Goal: Information Seeking & Learning: Learn about a topic

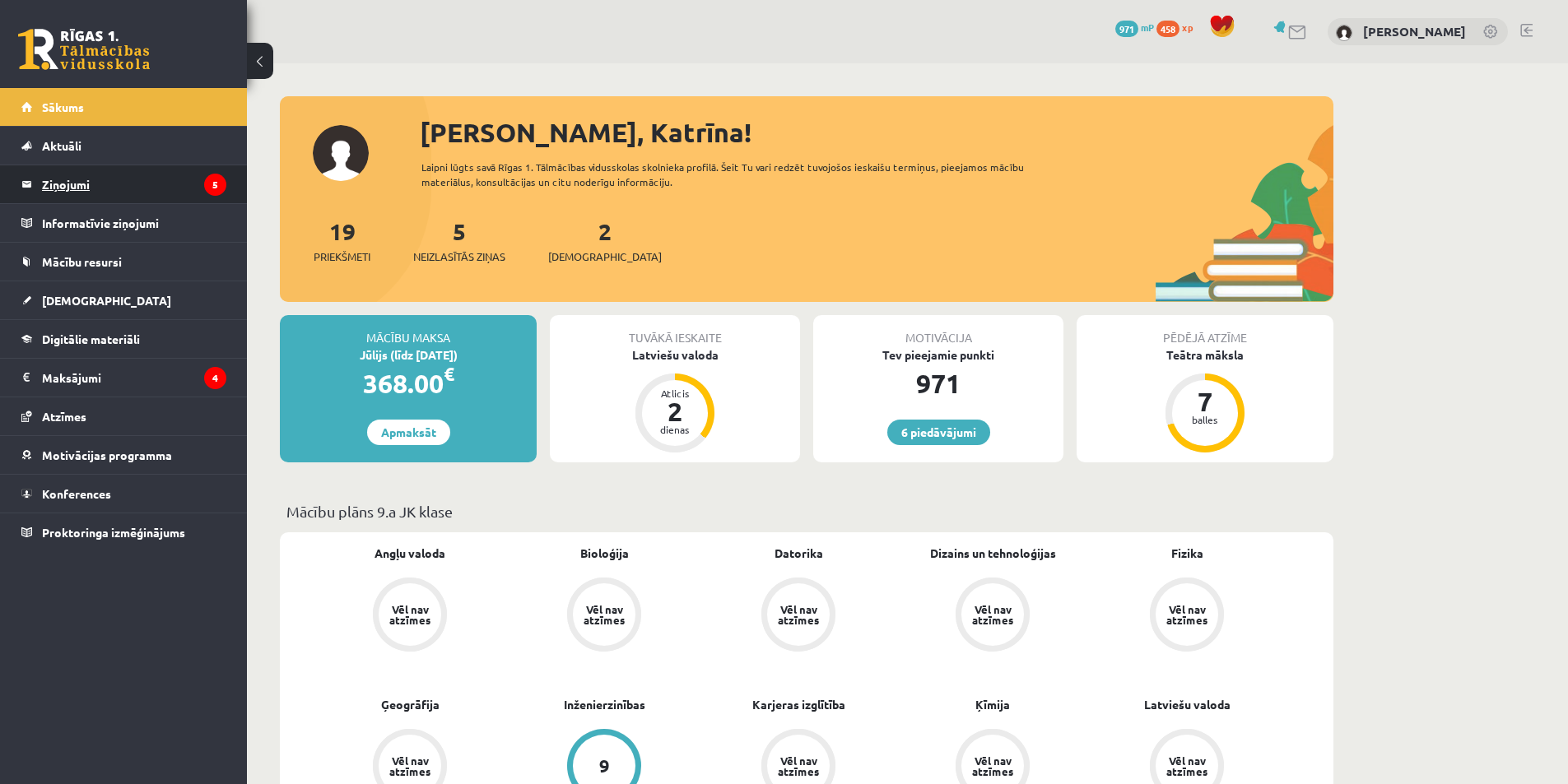
click at [95, 176] on legend "Ziņojumi 5" at bounding box center [134, 184] width 185 height 38
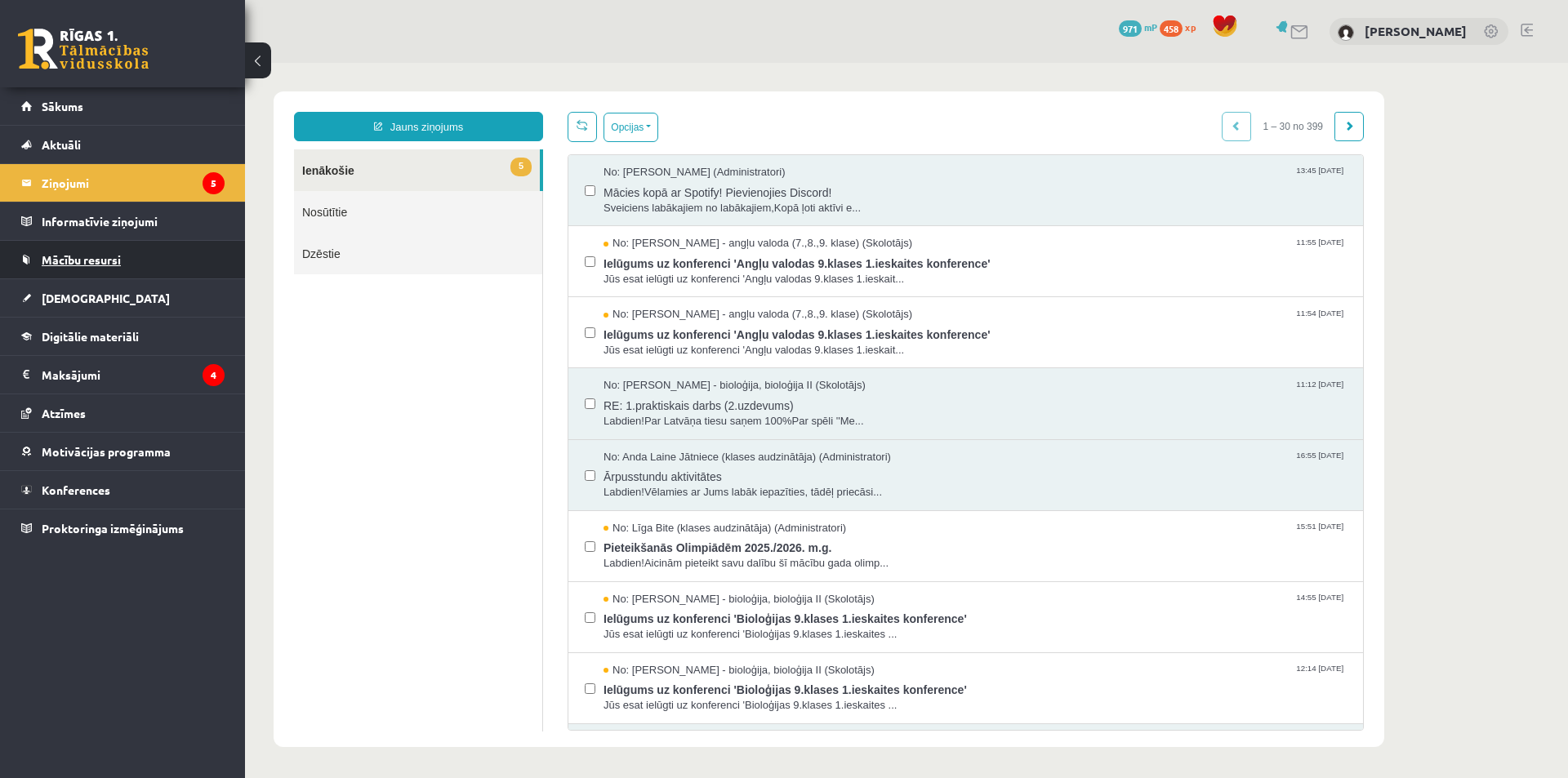
click at [181, 268] on link "Mācību resursi" at bounding box center [123, 260] width 204 height 38
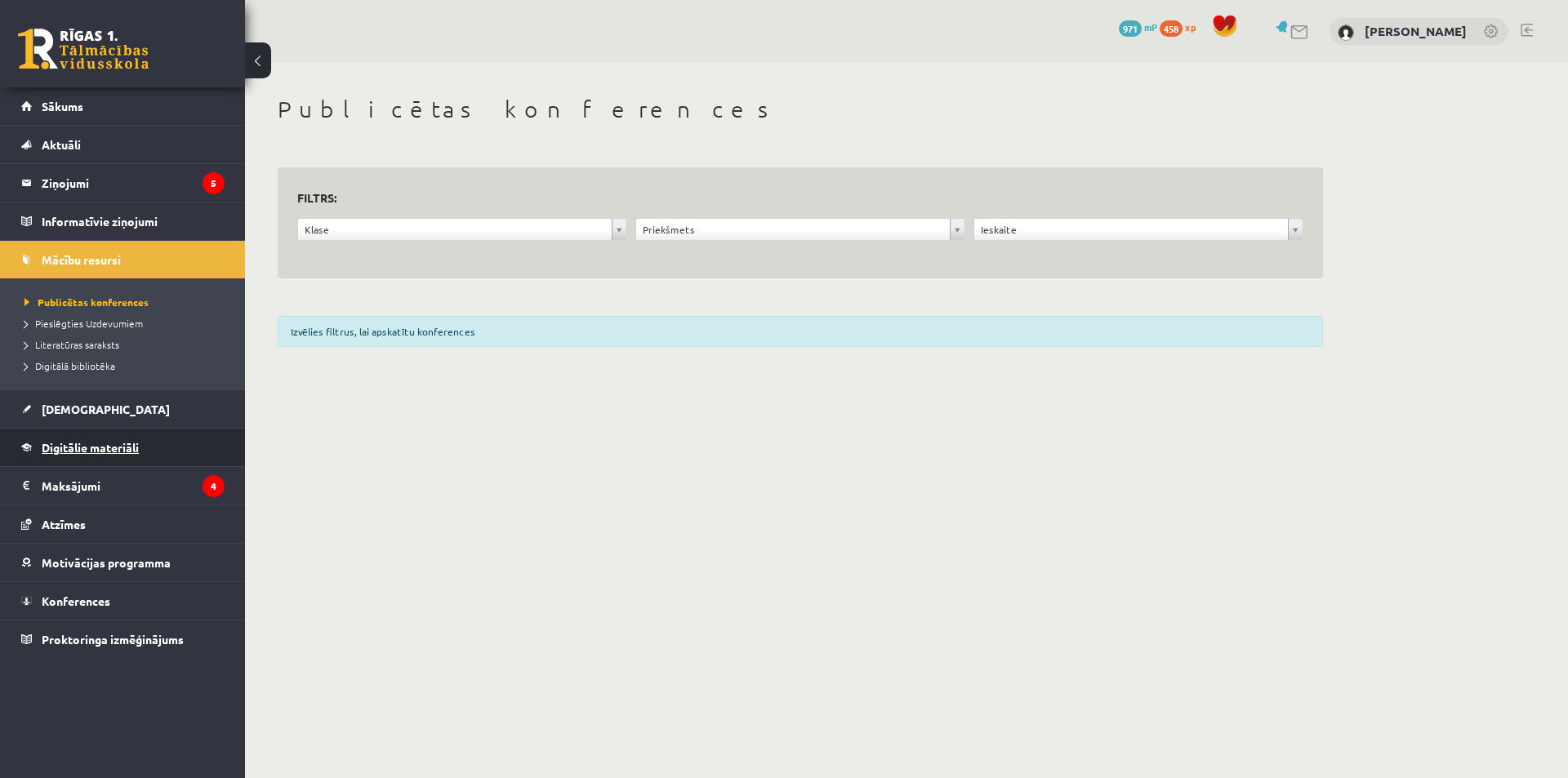
click at [190, 437] on link "Digitālie materiāli" at bounding box center [123, 447] width 204 height 38
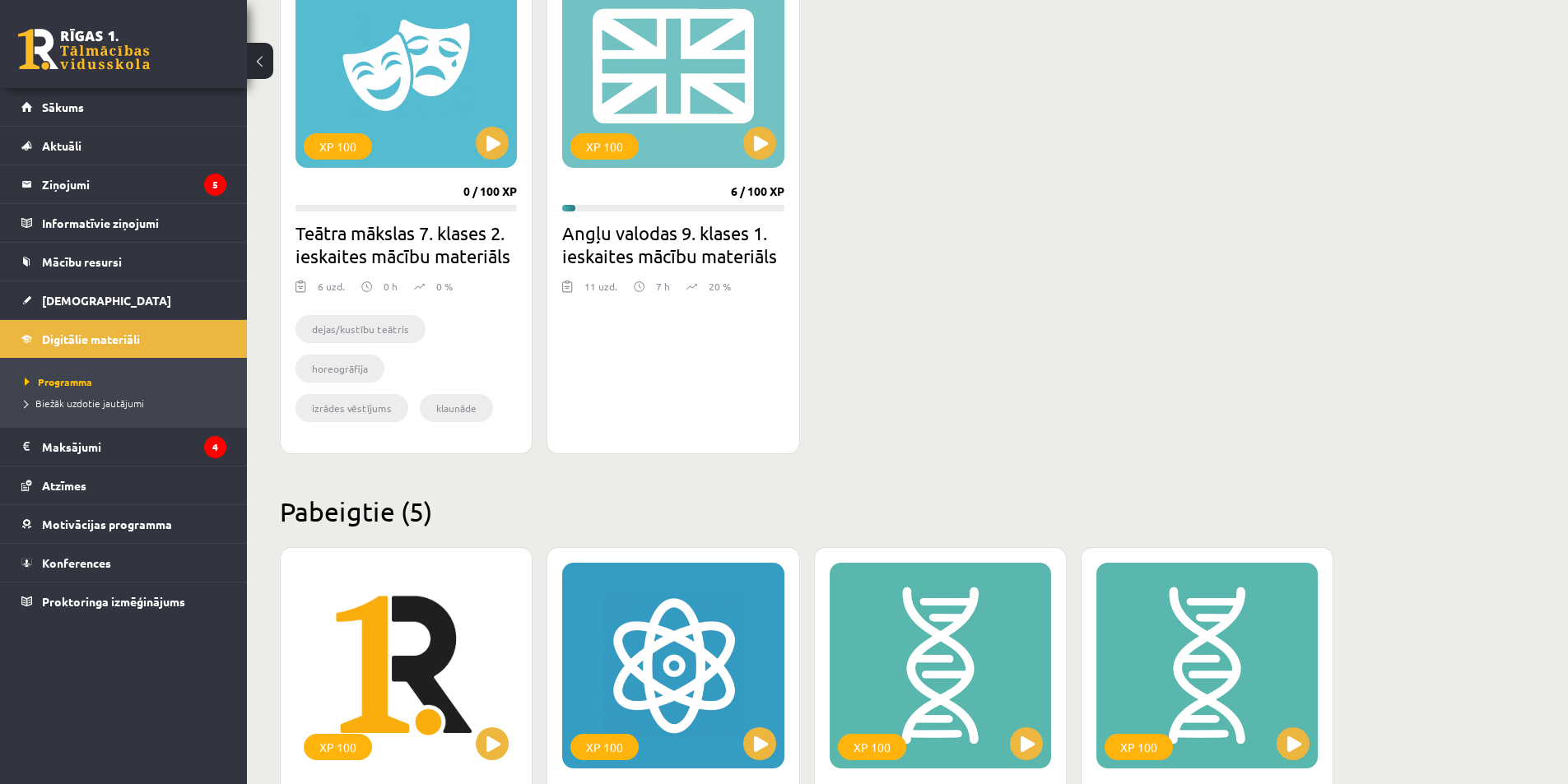
scroll to position [1316, 0]
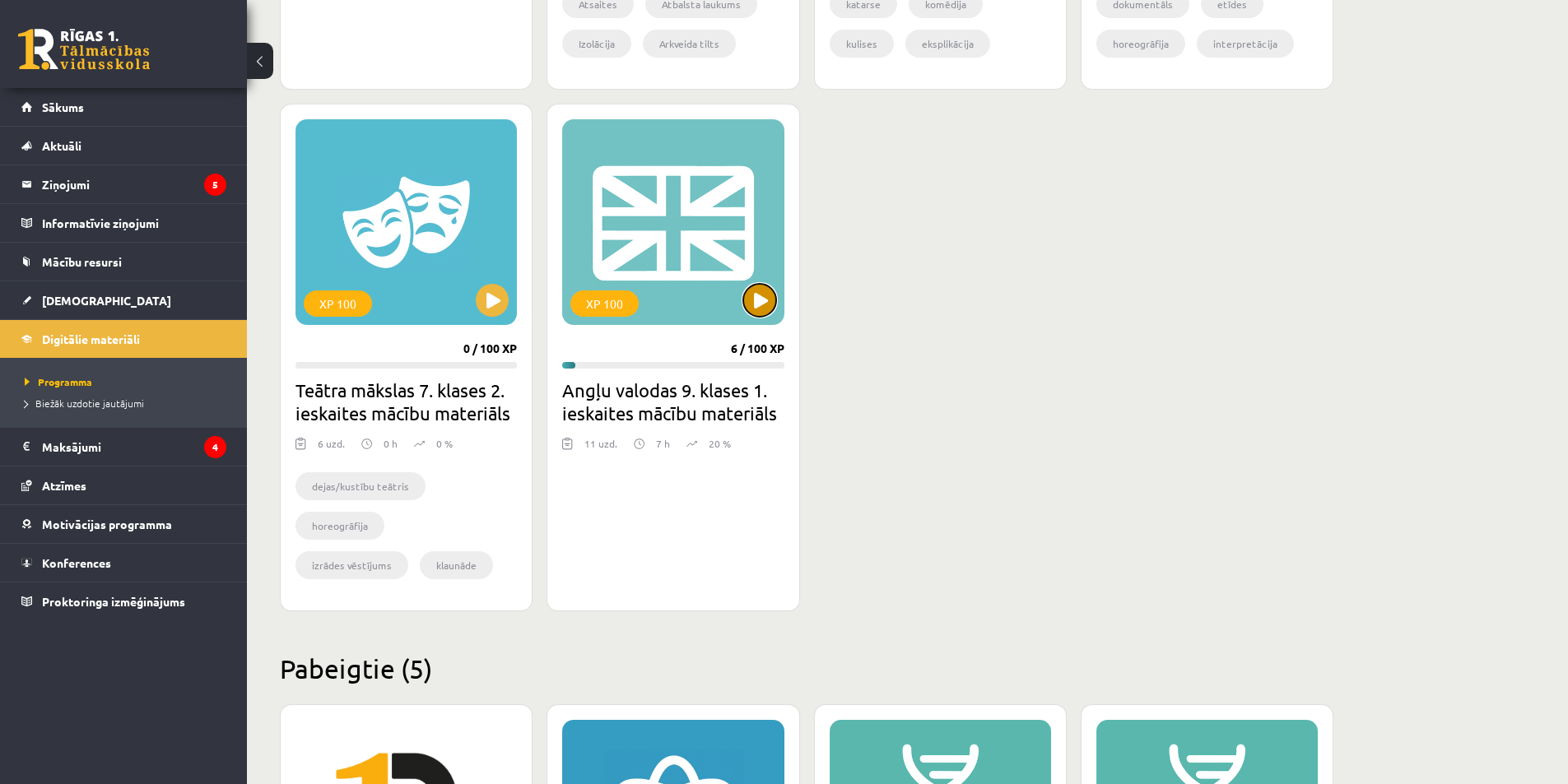
click at [758, 296] on button at bounding box center [760, 301] width 33 height 33
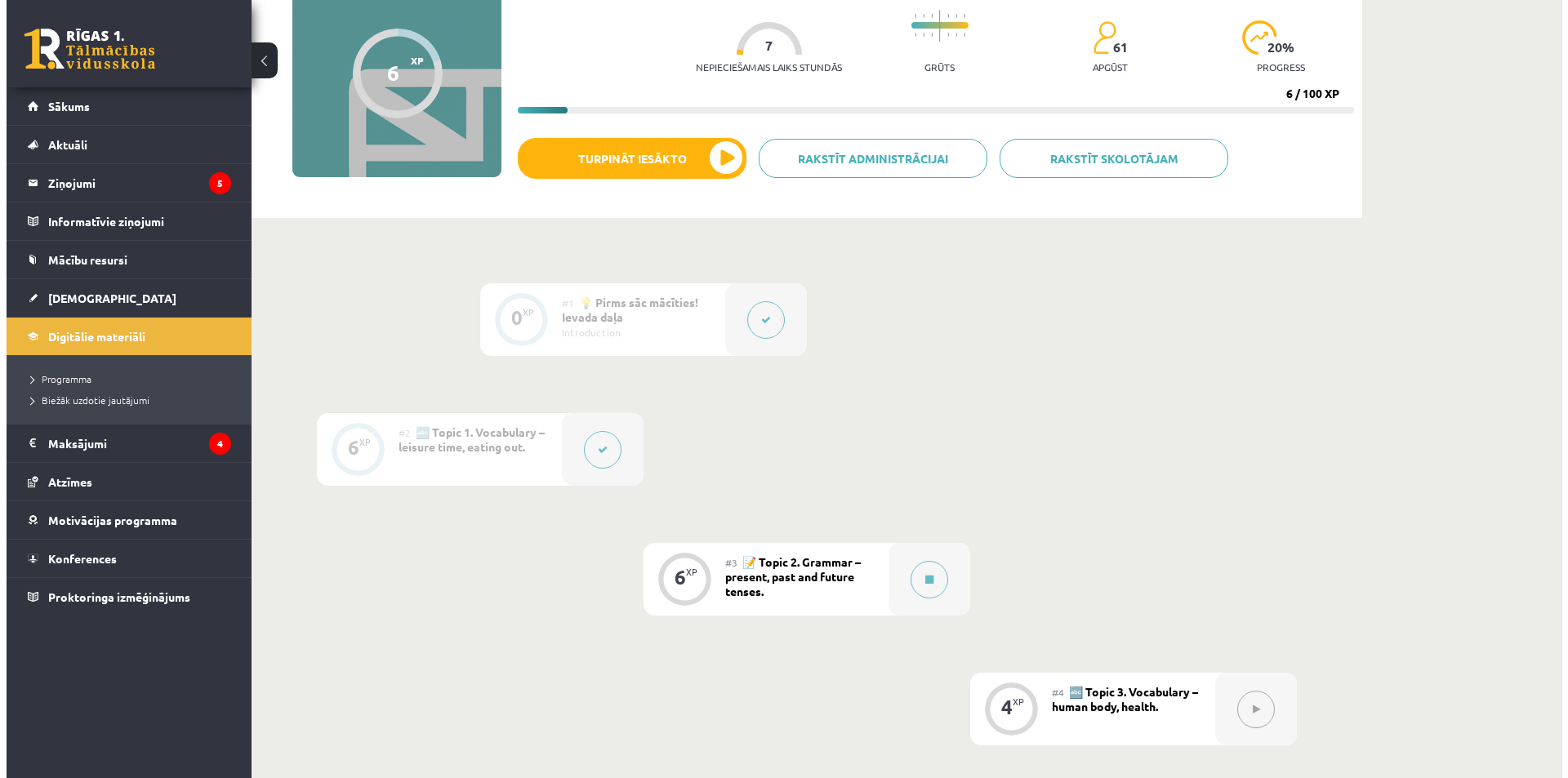
scroll to position [163, 0]
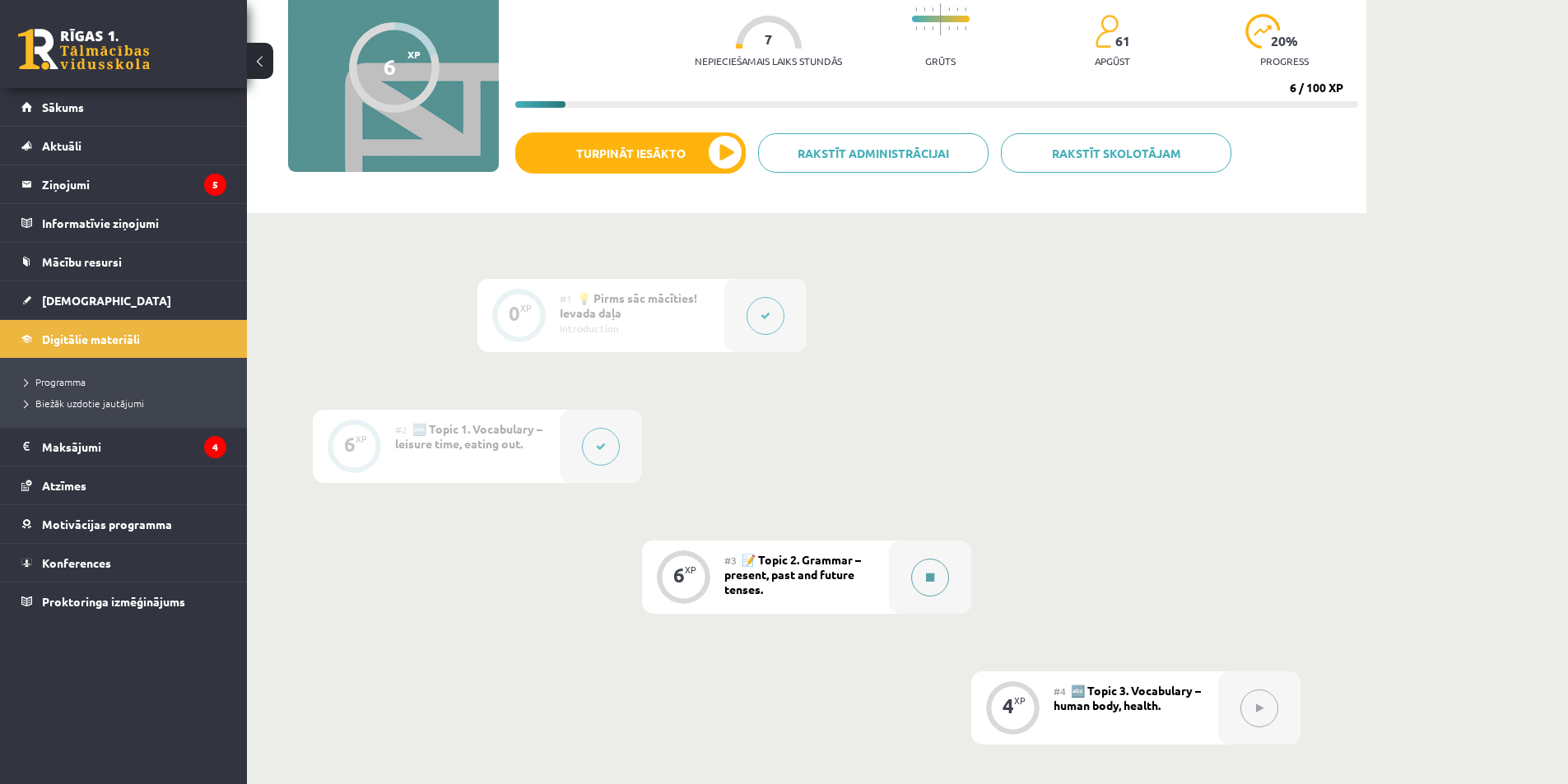
click at [923, 561] on button at bounding box center [930, 577] width 38 height 38
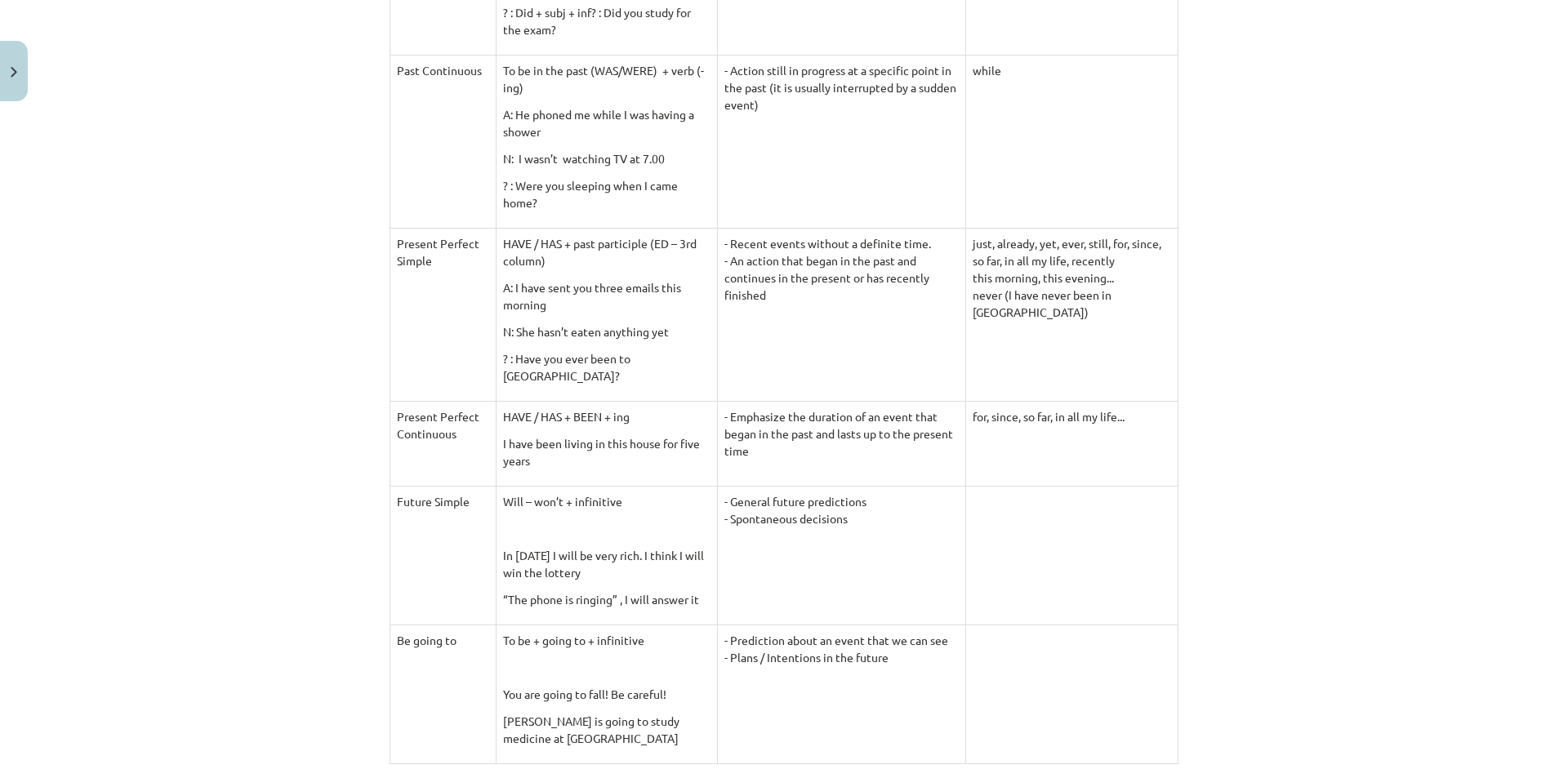
scroll to position [888, 0]
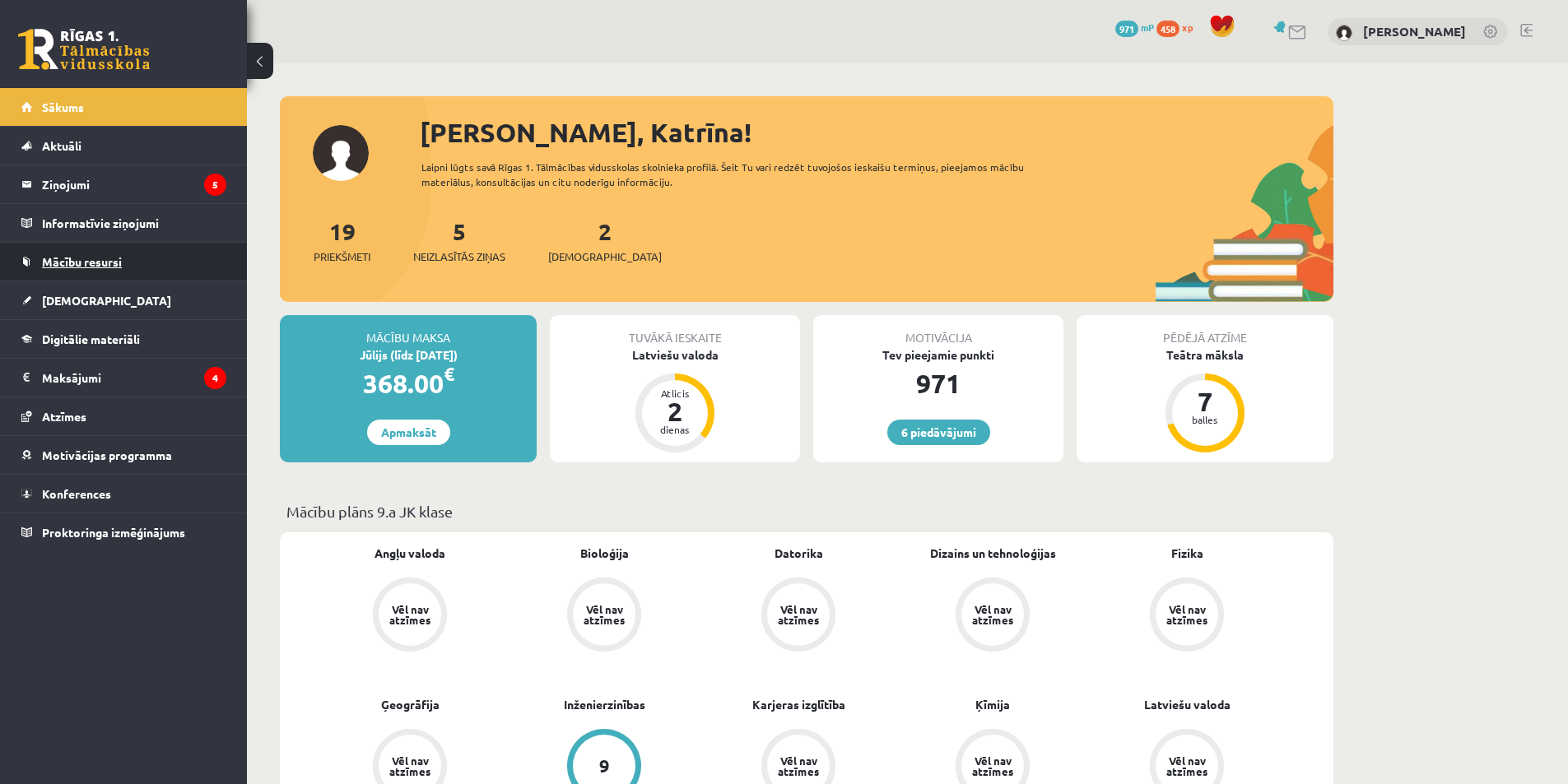
click at [108, 268] on link "Mācību resursi" at bounding box center [124, 262] width 205 height 38
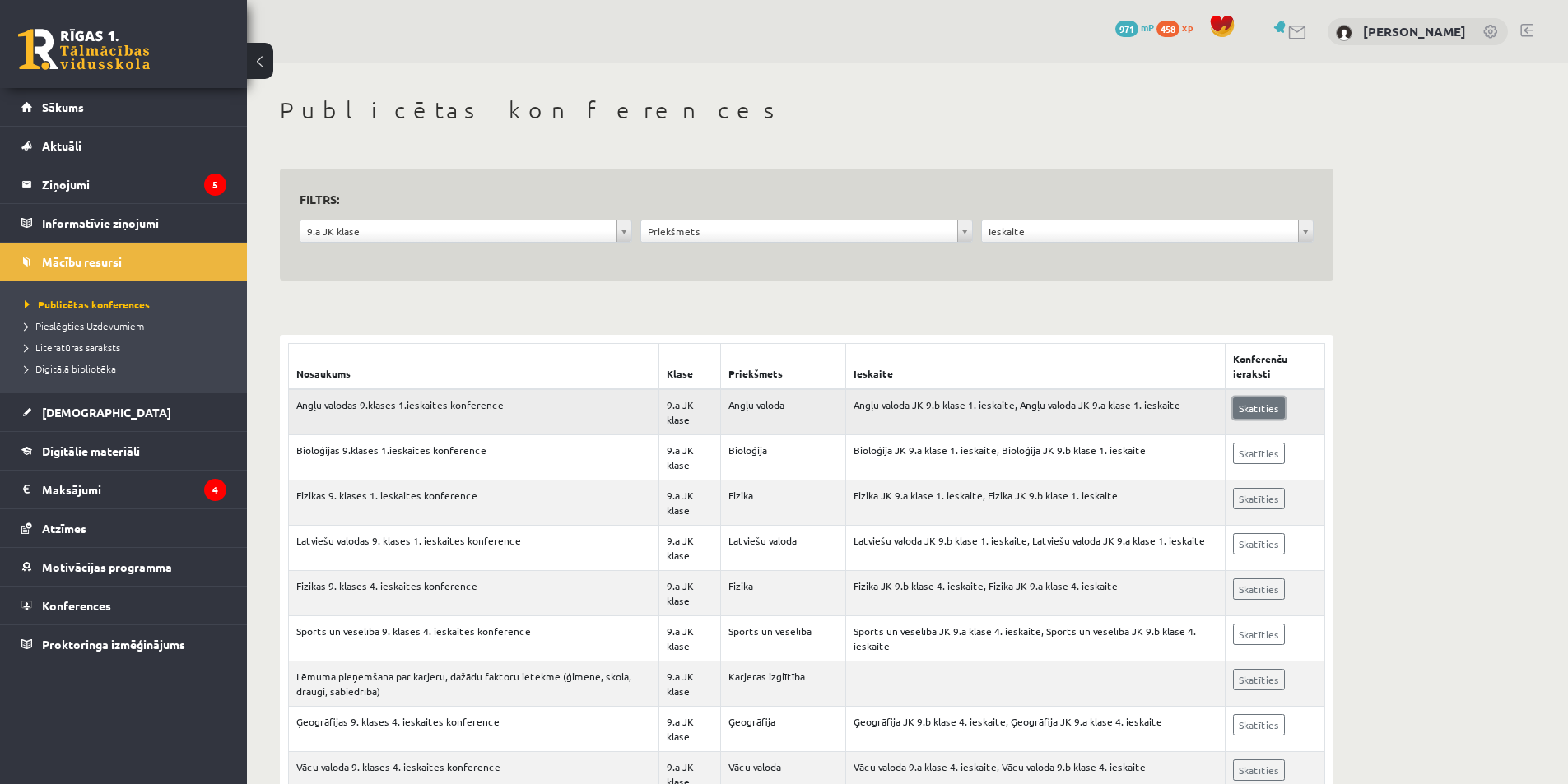
click at [1246, 404] on link "Skatīties" at bounding box center [1258, 408] width 52 height 21
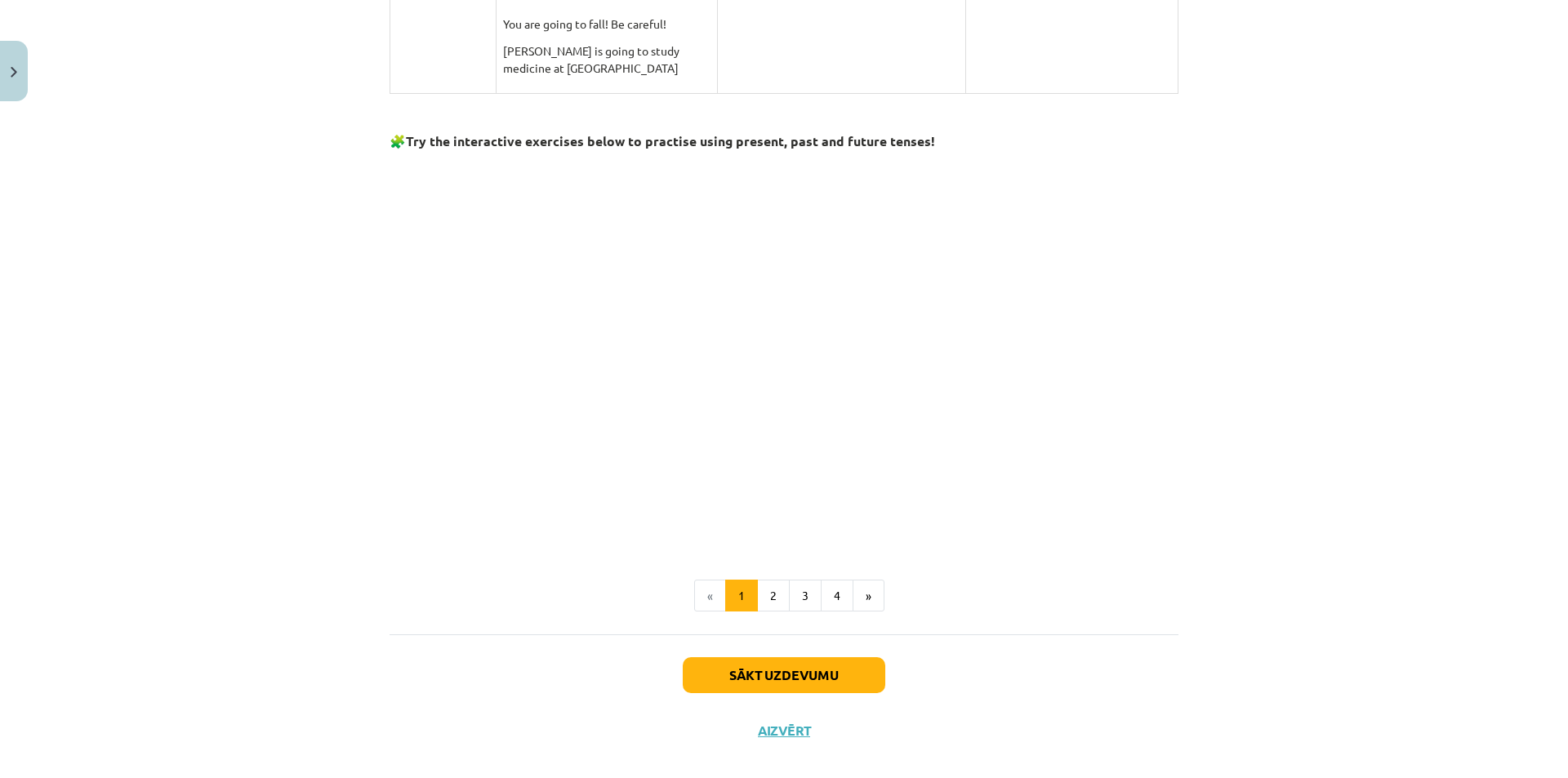
scroll to position [1460, 0]
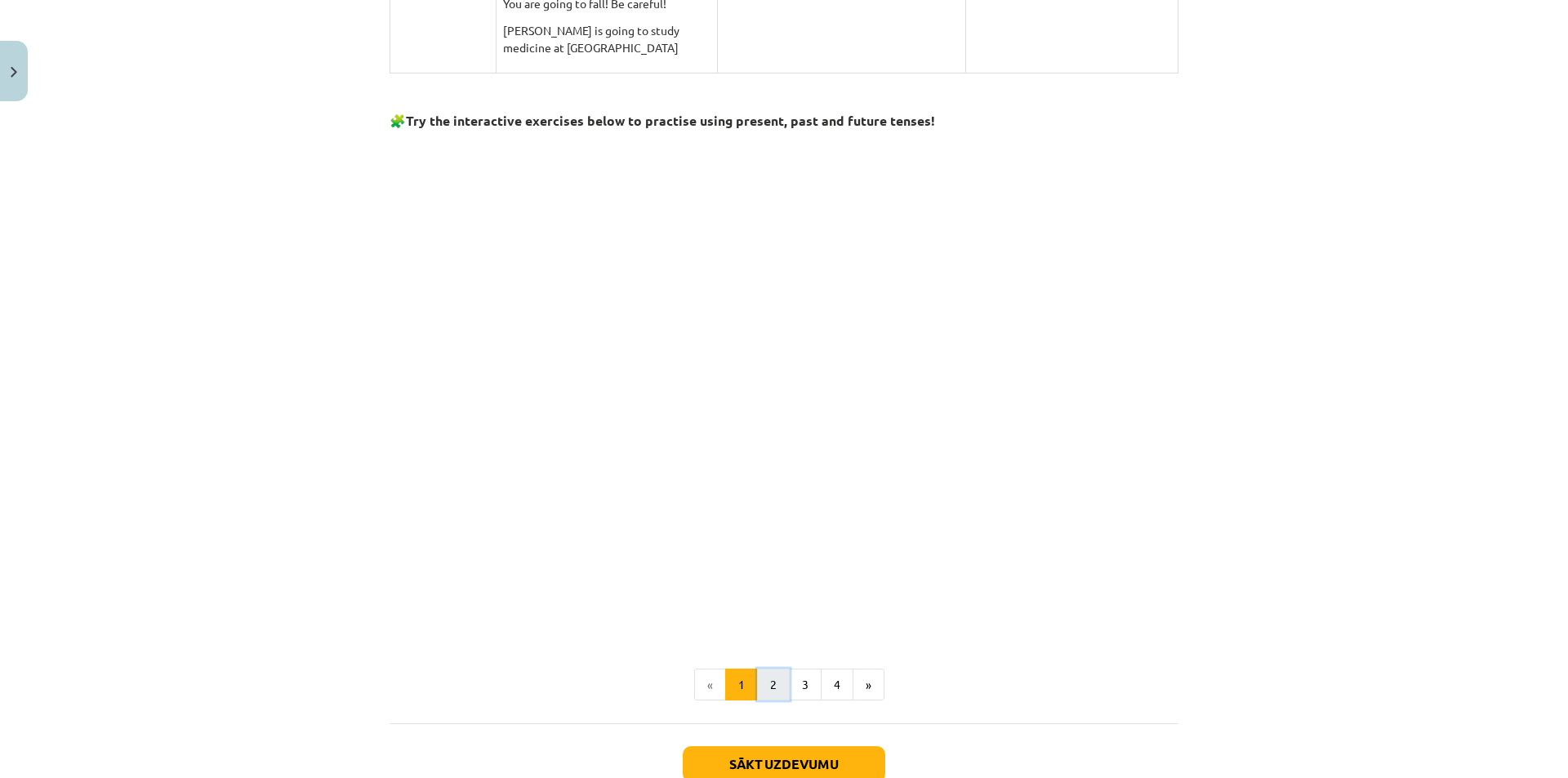
click at [767, 682] on button "2" at bounding box center [773, 685] width 33 height 33
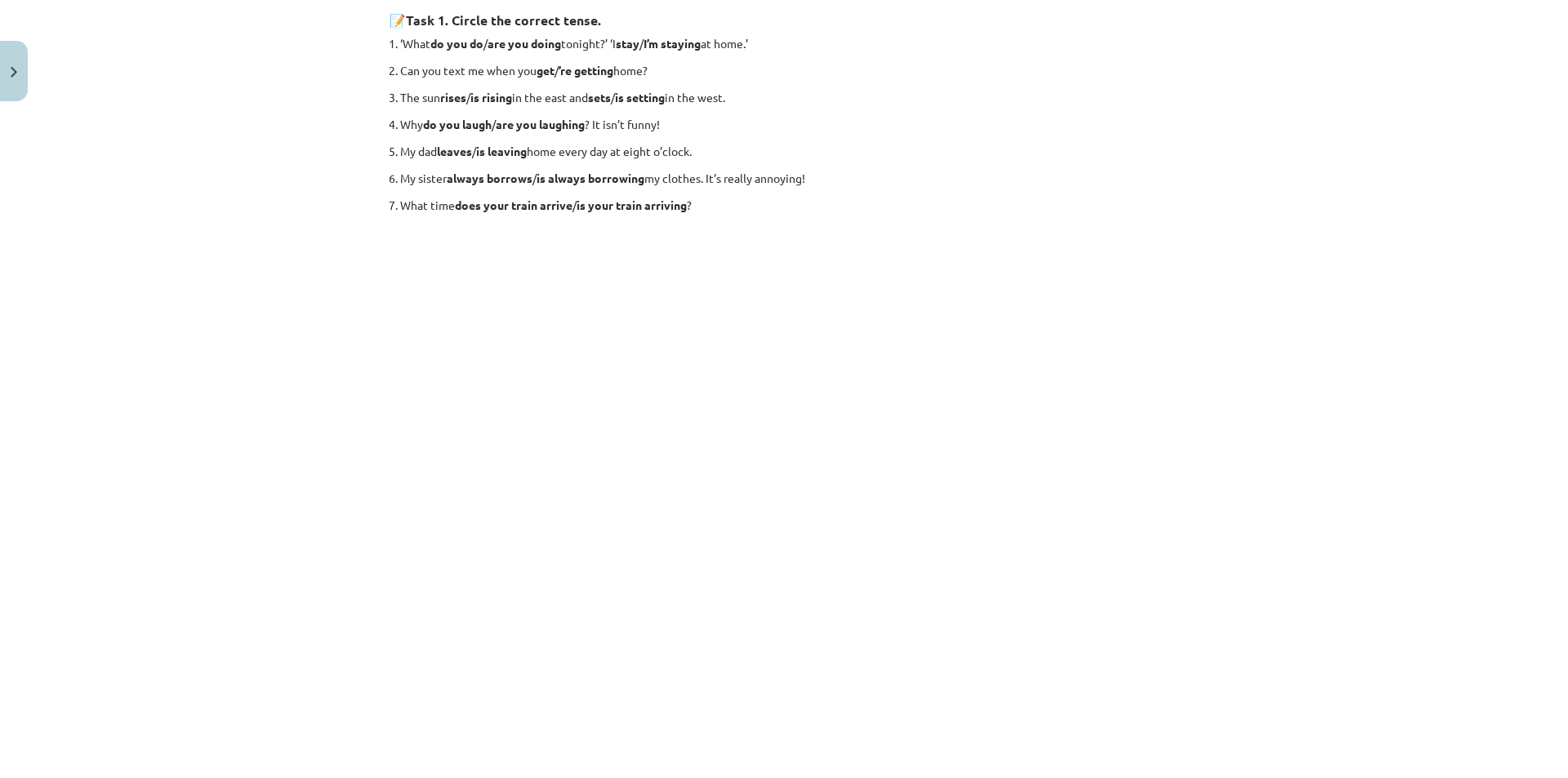
scroll to position [92, 0]
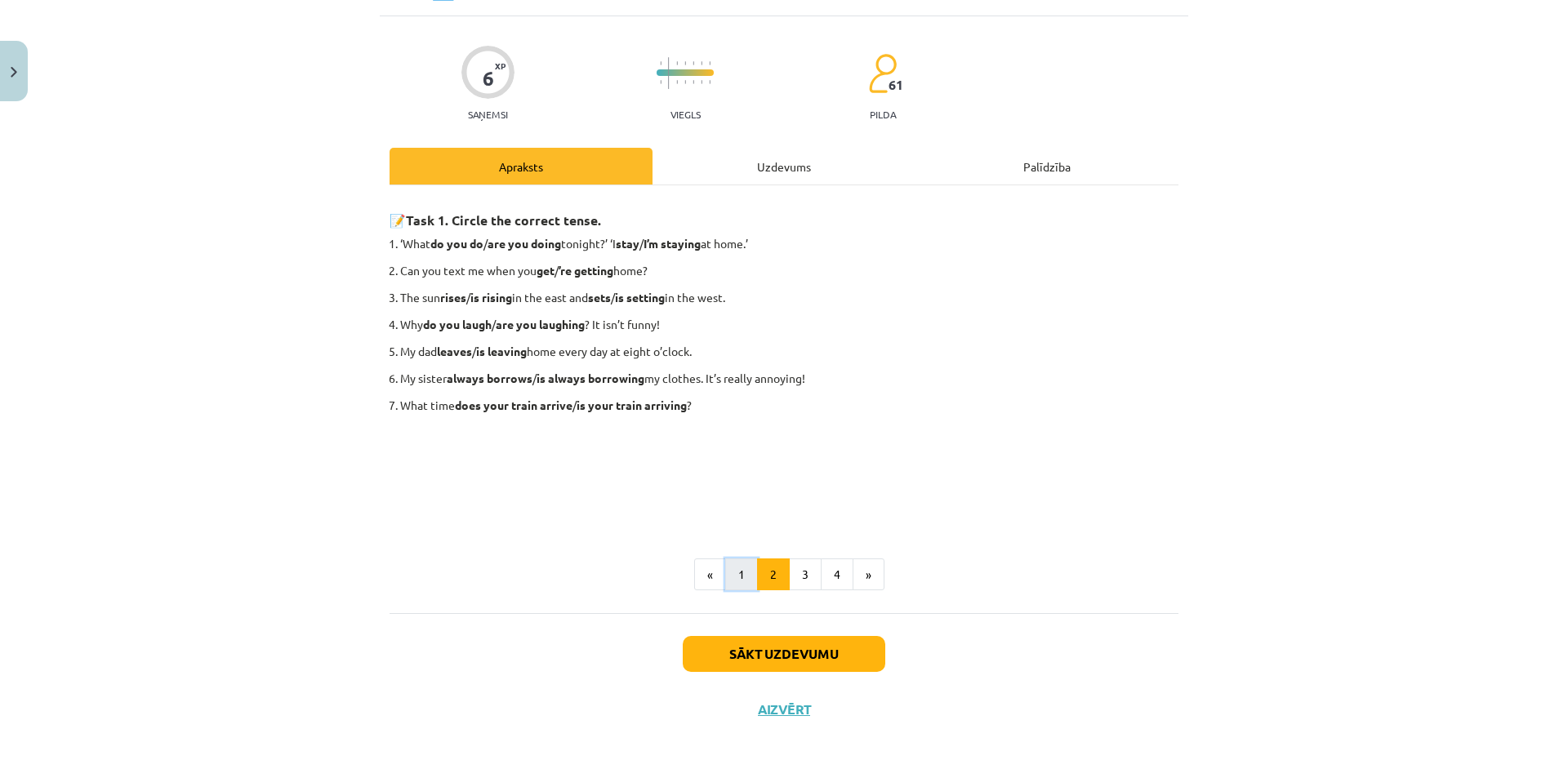
click at [737, 581] on button "1" at bounding box center [741, 575] width 33 height 33
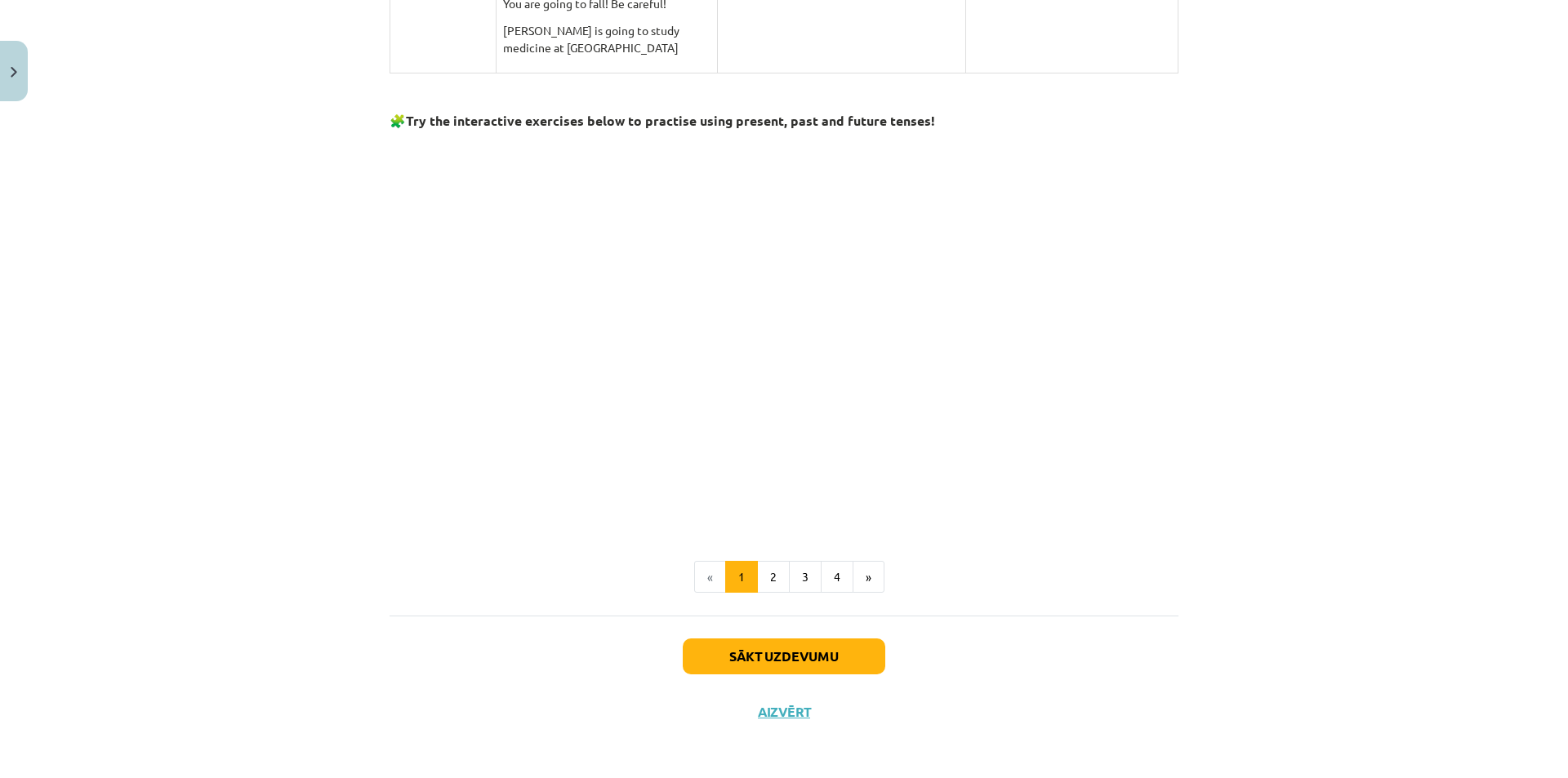
scroll to position [1461, 0]
click at [768, 569] on button "2" at bounding box center [773, 575] width 33 height 33
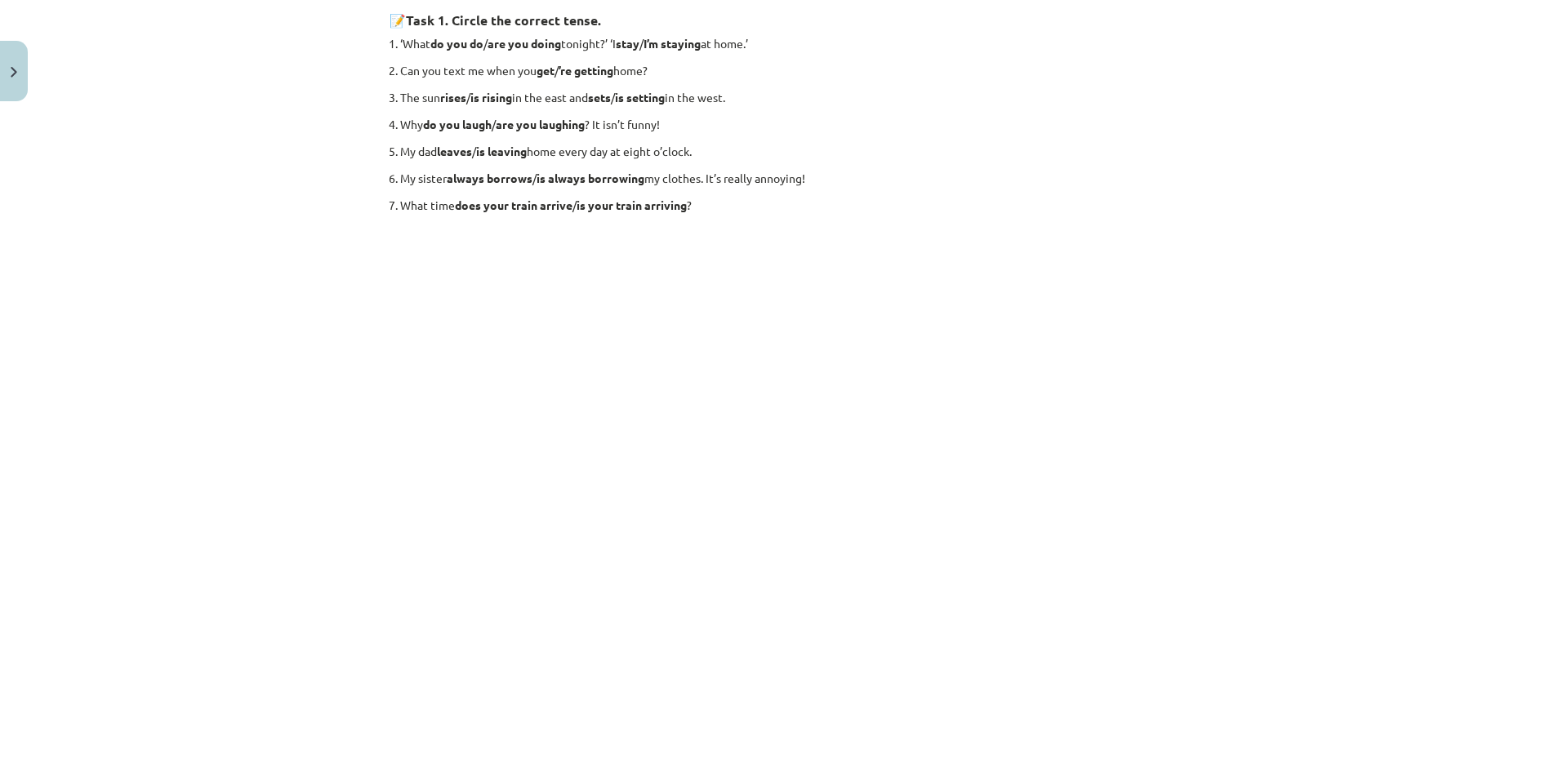
scroll to position [92, 0]
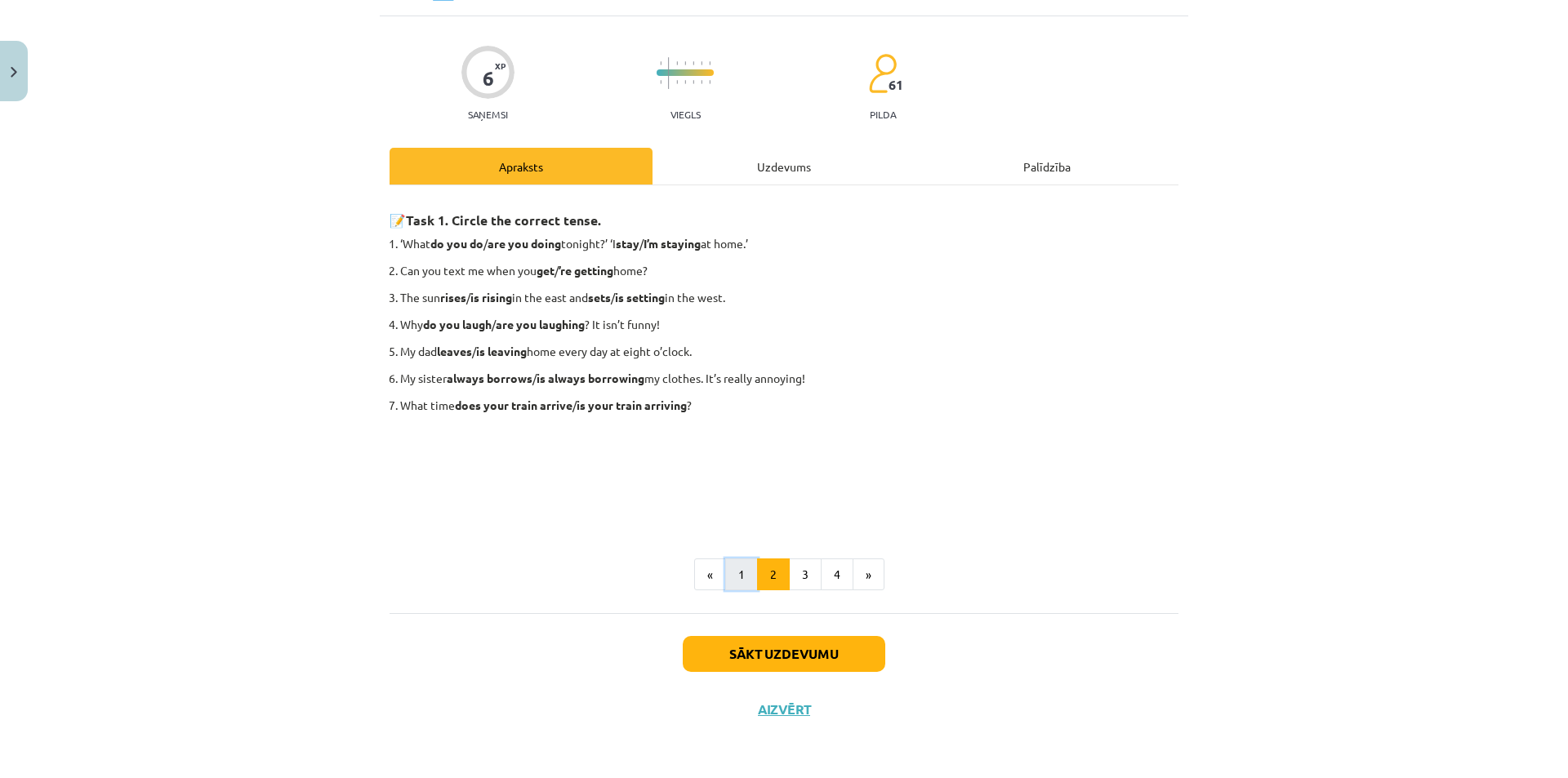
click at [725, 575] on button "1" at bounding box center [741, 575] width 33 height 33
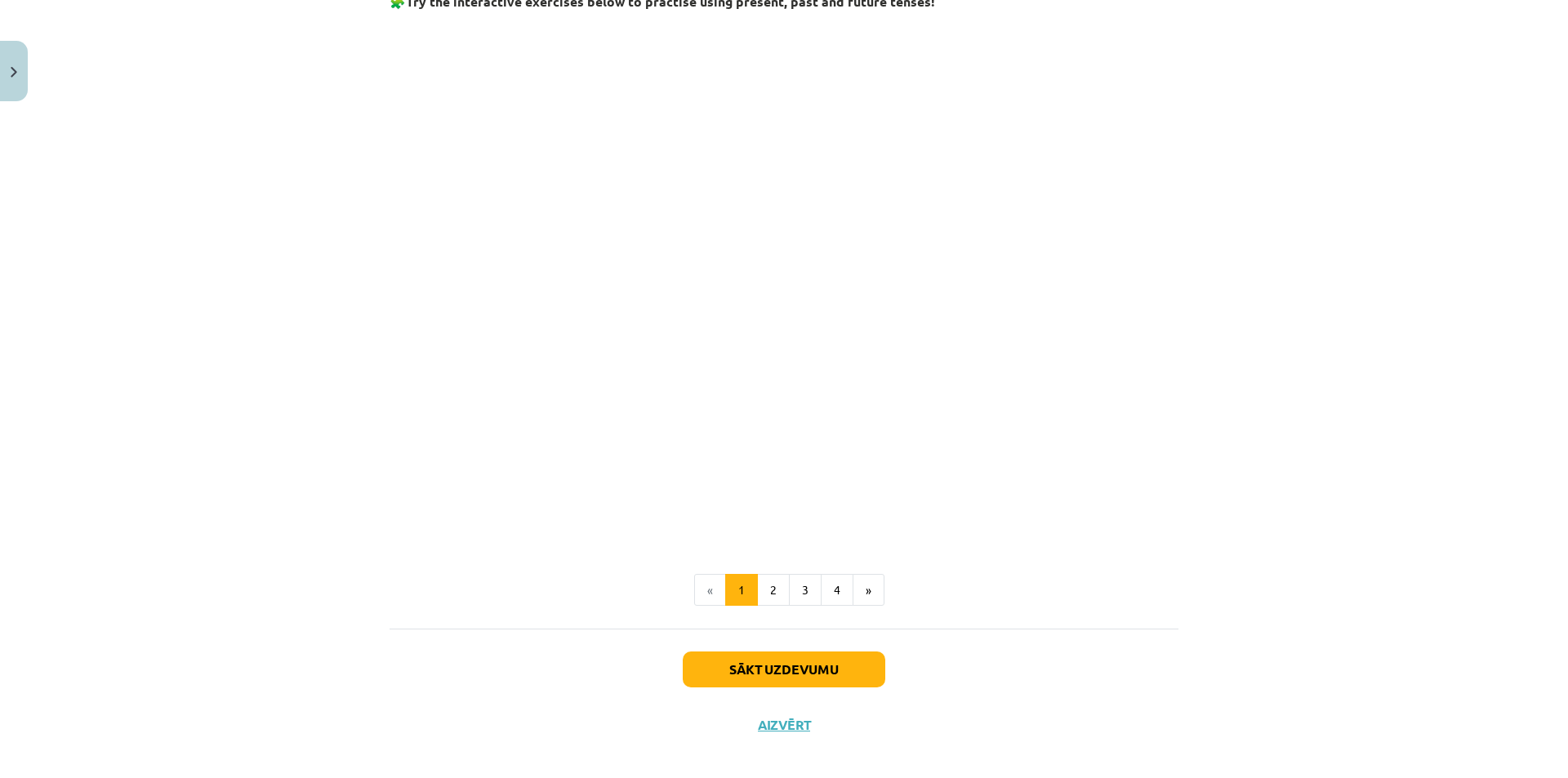
scroll to position [1594, 0]
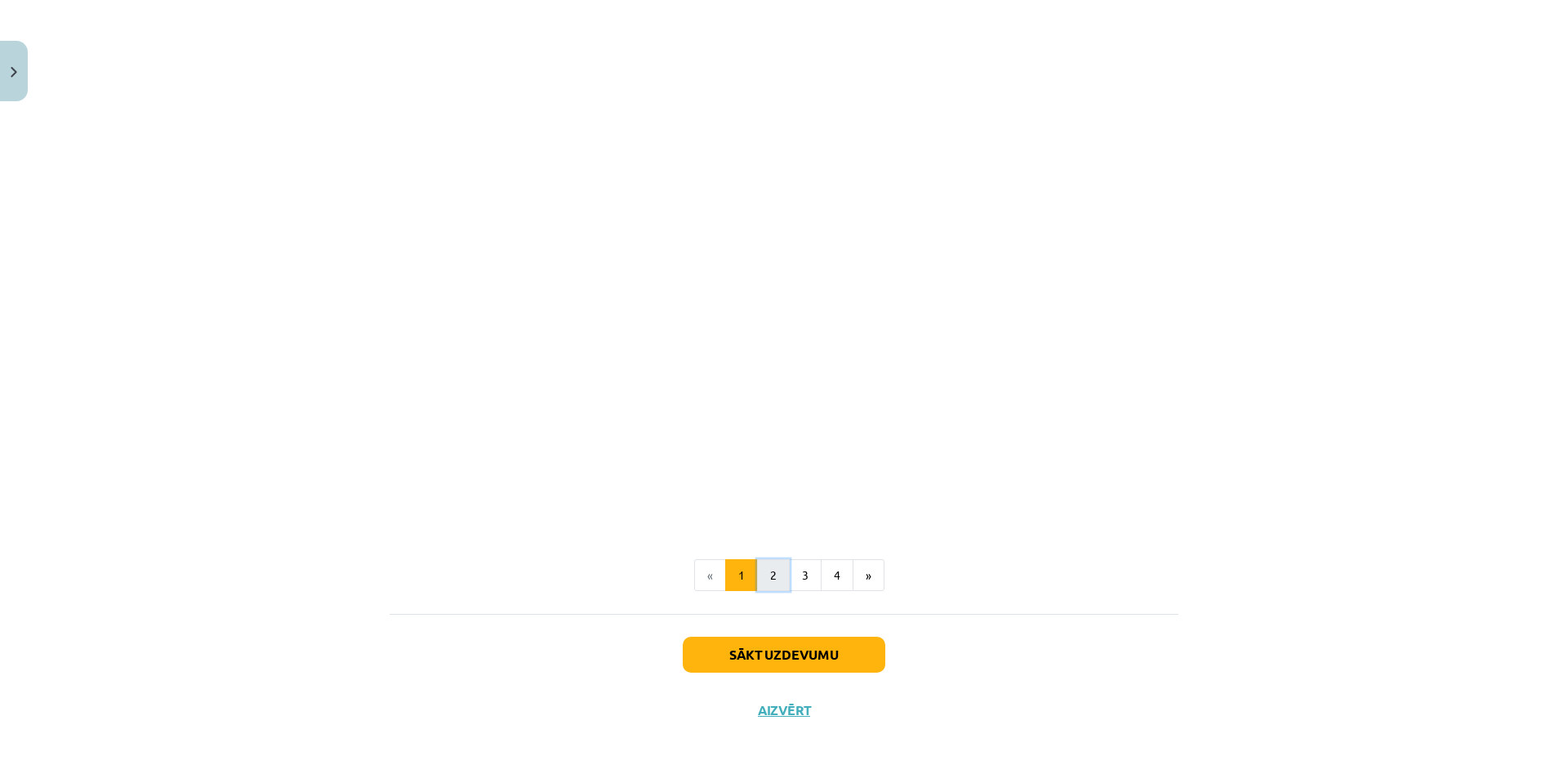
click at [764, 574] on button "2" at bounding box center [773, 575] width 33 height 33
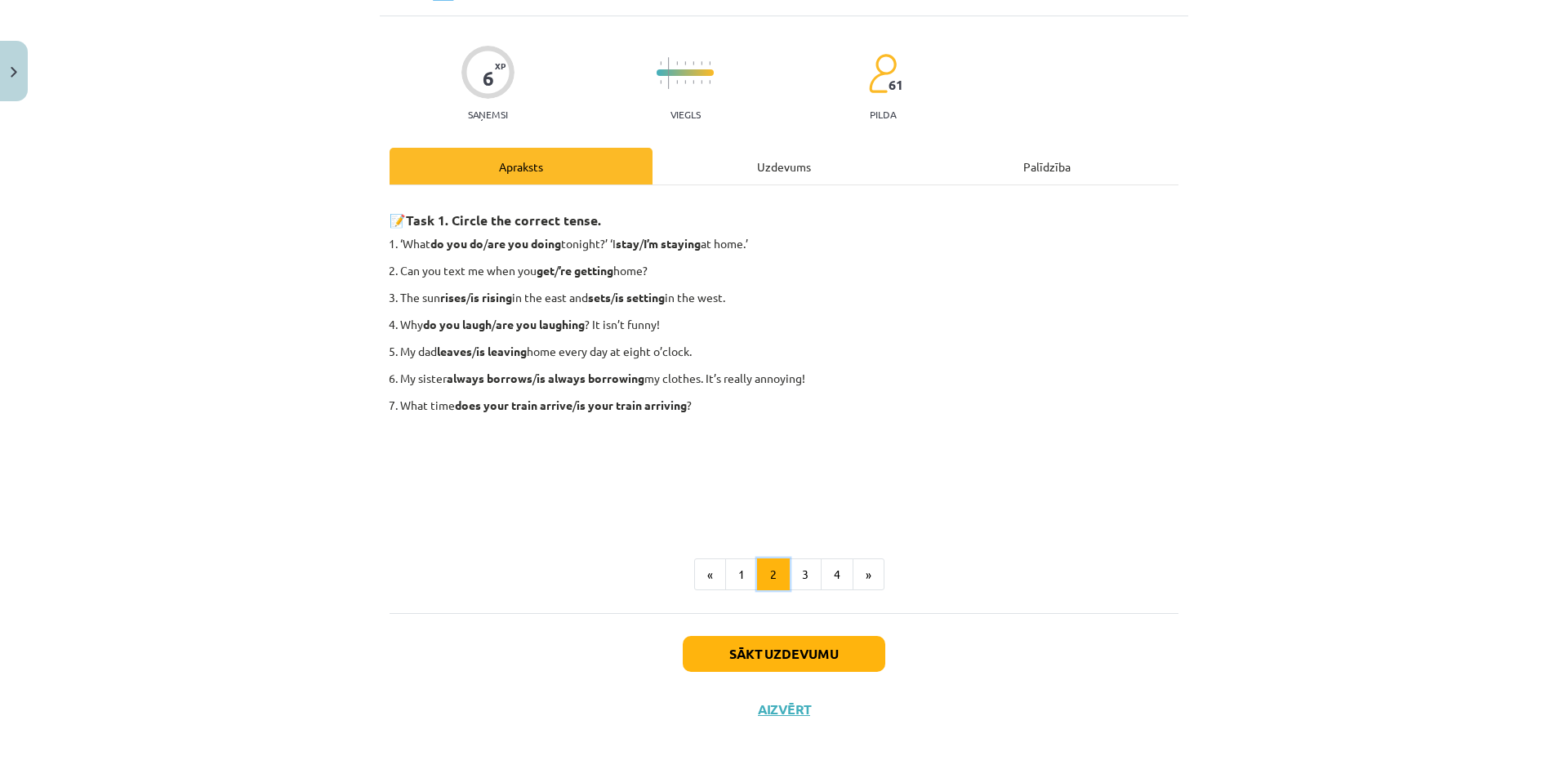
scroll to position [92, 0]
click at [692, 160] on div "Uzdevums" at bounding box center [784, 166] width 263 height 37
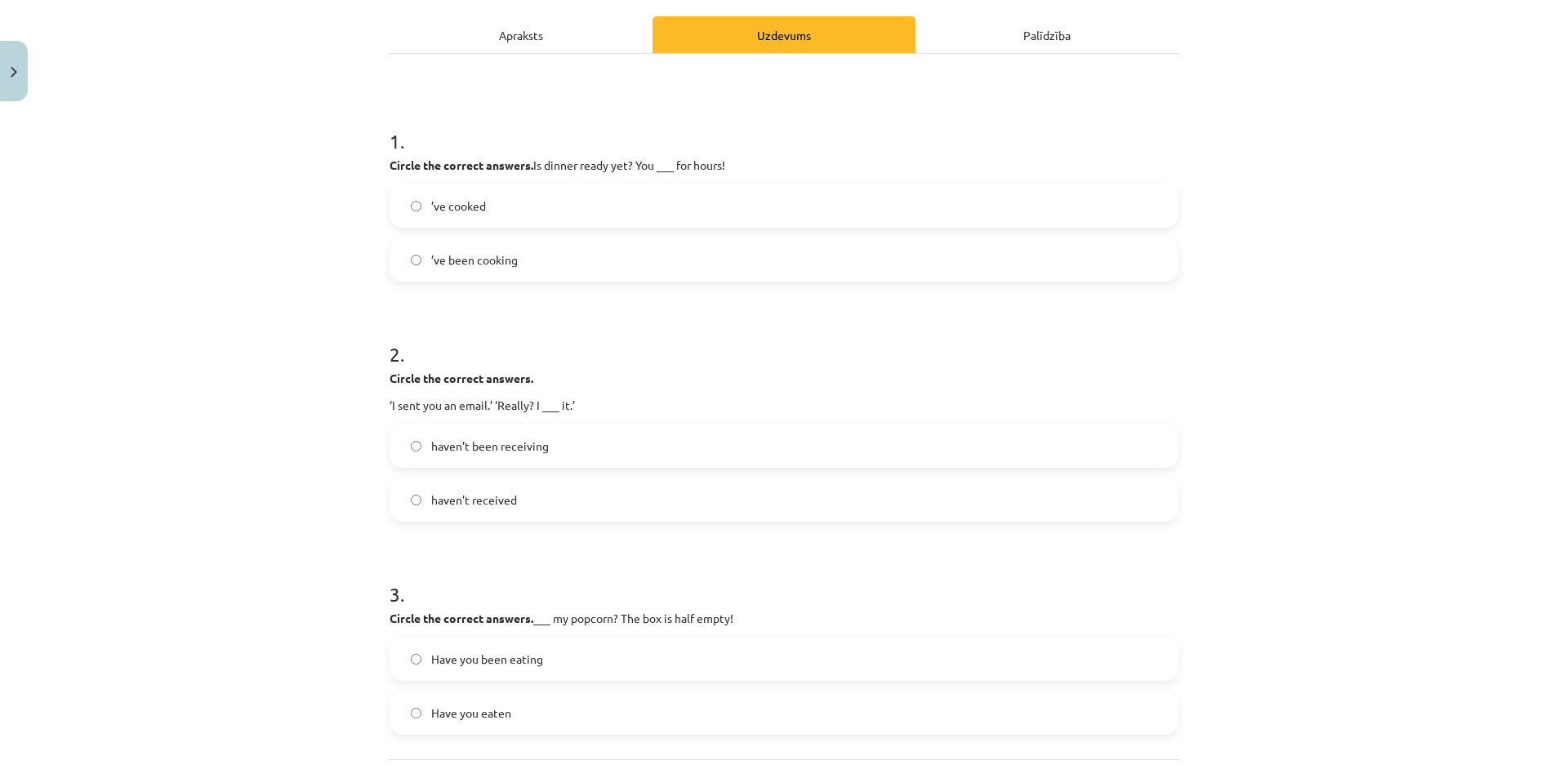
scroll to position [207, 0]
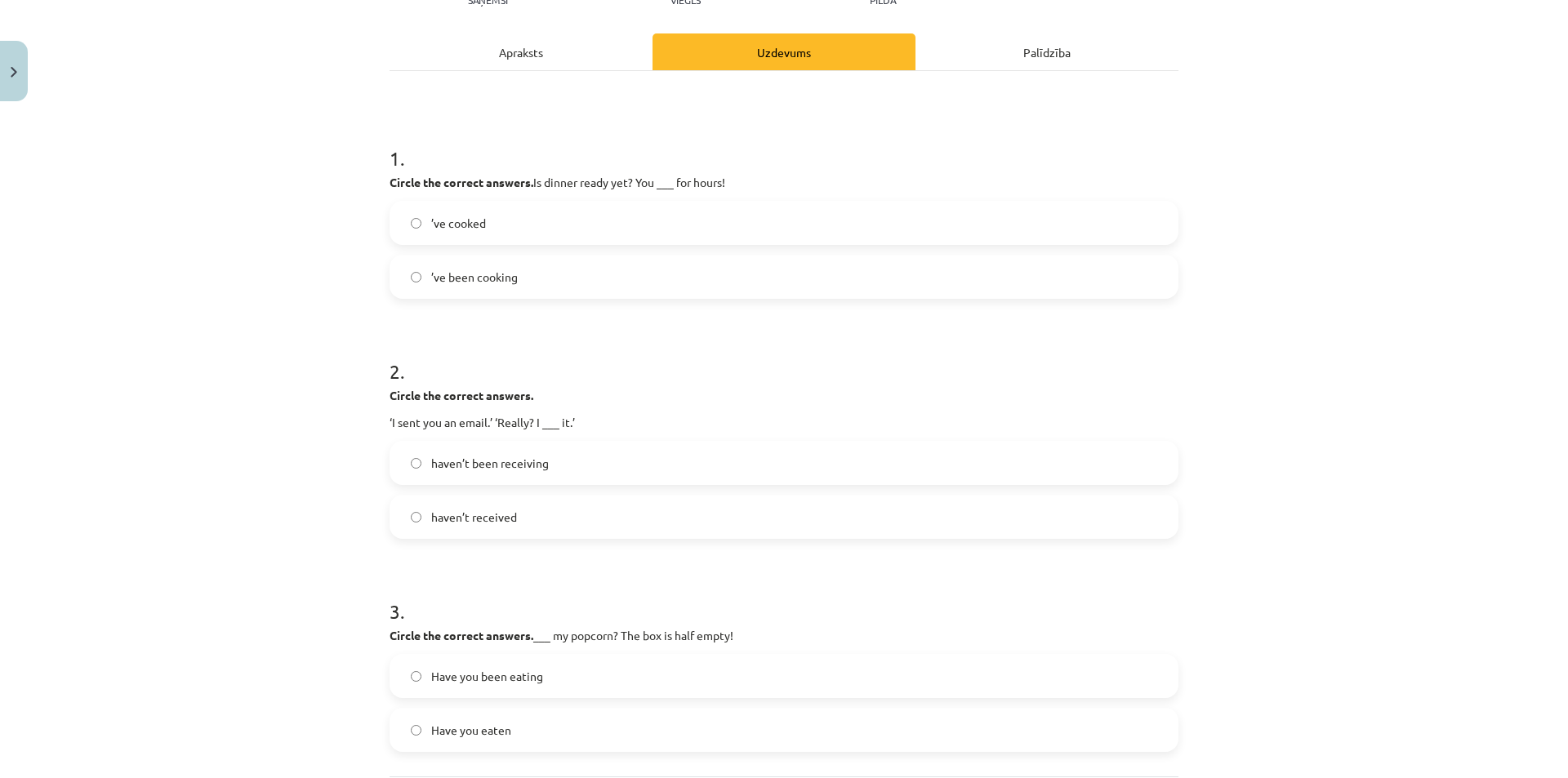
click at [431, 273] on span "’ve been cooking" at bounding box center [474, 277] width 87 height 17
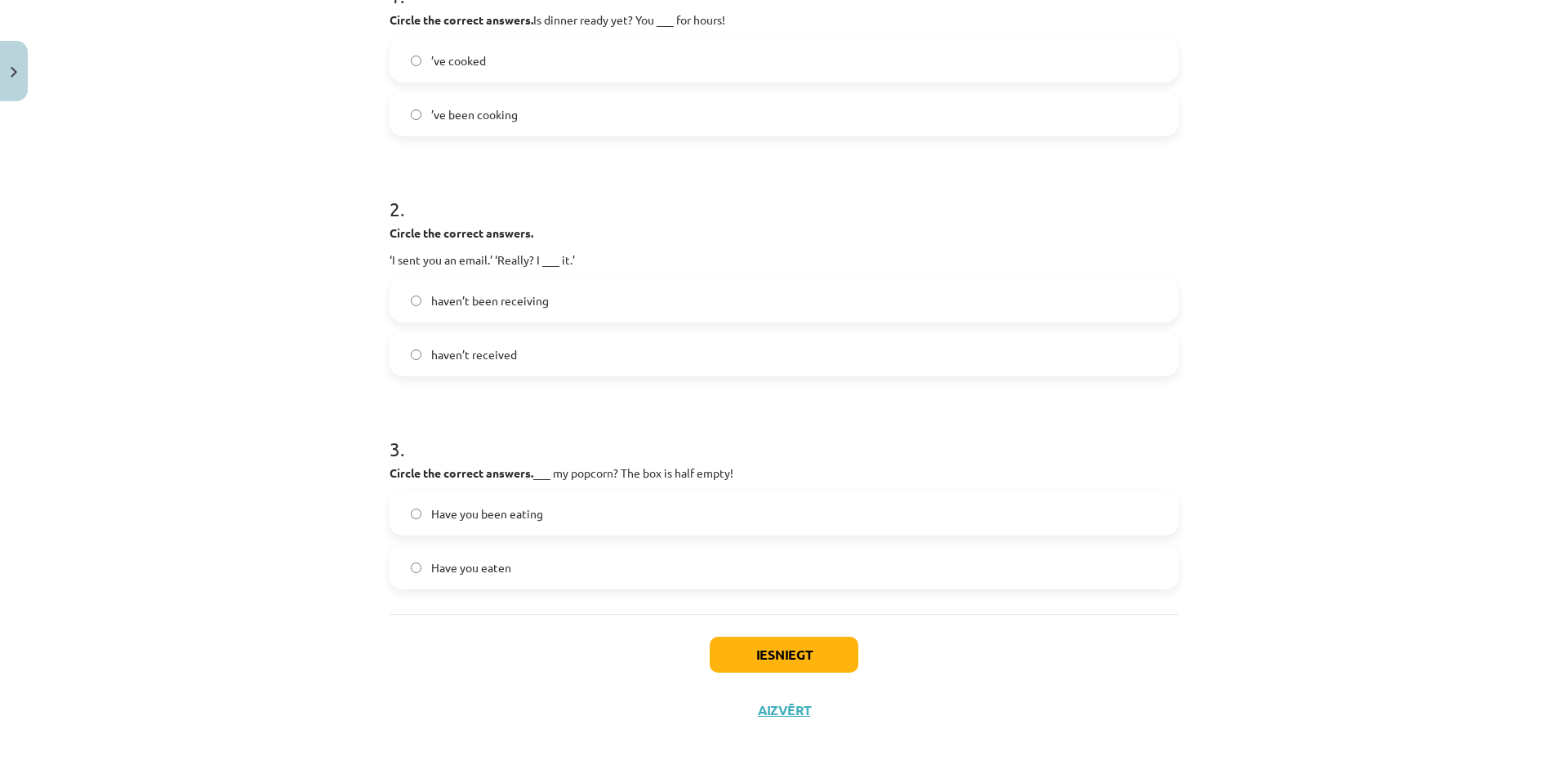
scroll to position [369, 0]
click at [447, 574] on span "Have you eaten" at bounding box center [471, 566] width 80 height 17
click at [459, 507] on span "Have you been eating" at bounding box center [486, 512] width 112 height 17
click at [455, 572] on span "Have you eaten" at bounding box center [471, 566] width 80 height 17
click at [745, 658] on button "Iesniegt" at bounding box center [784, 654] width 149 height 36
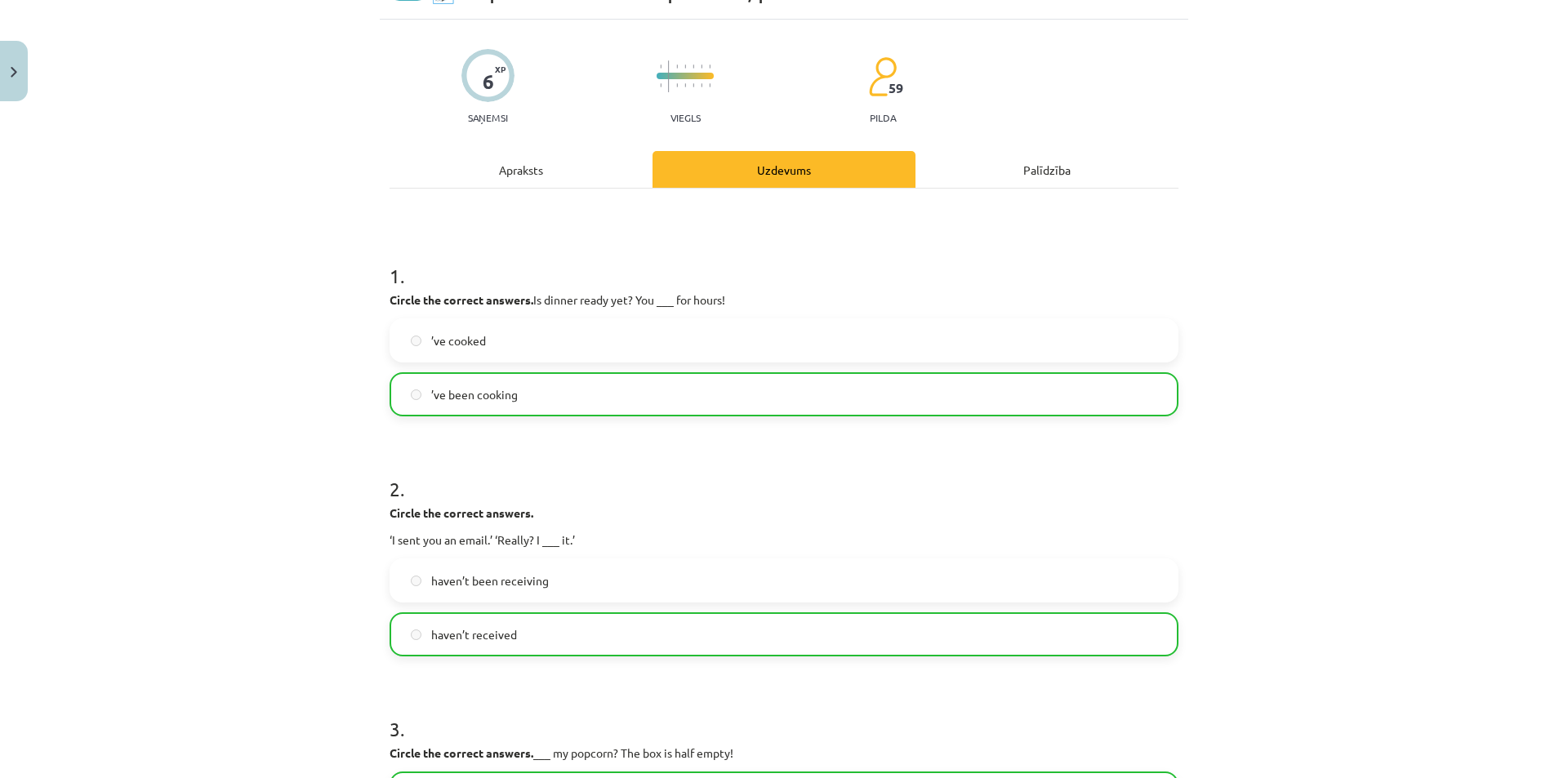
scroll to position [43, 0]
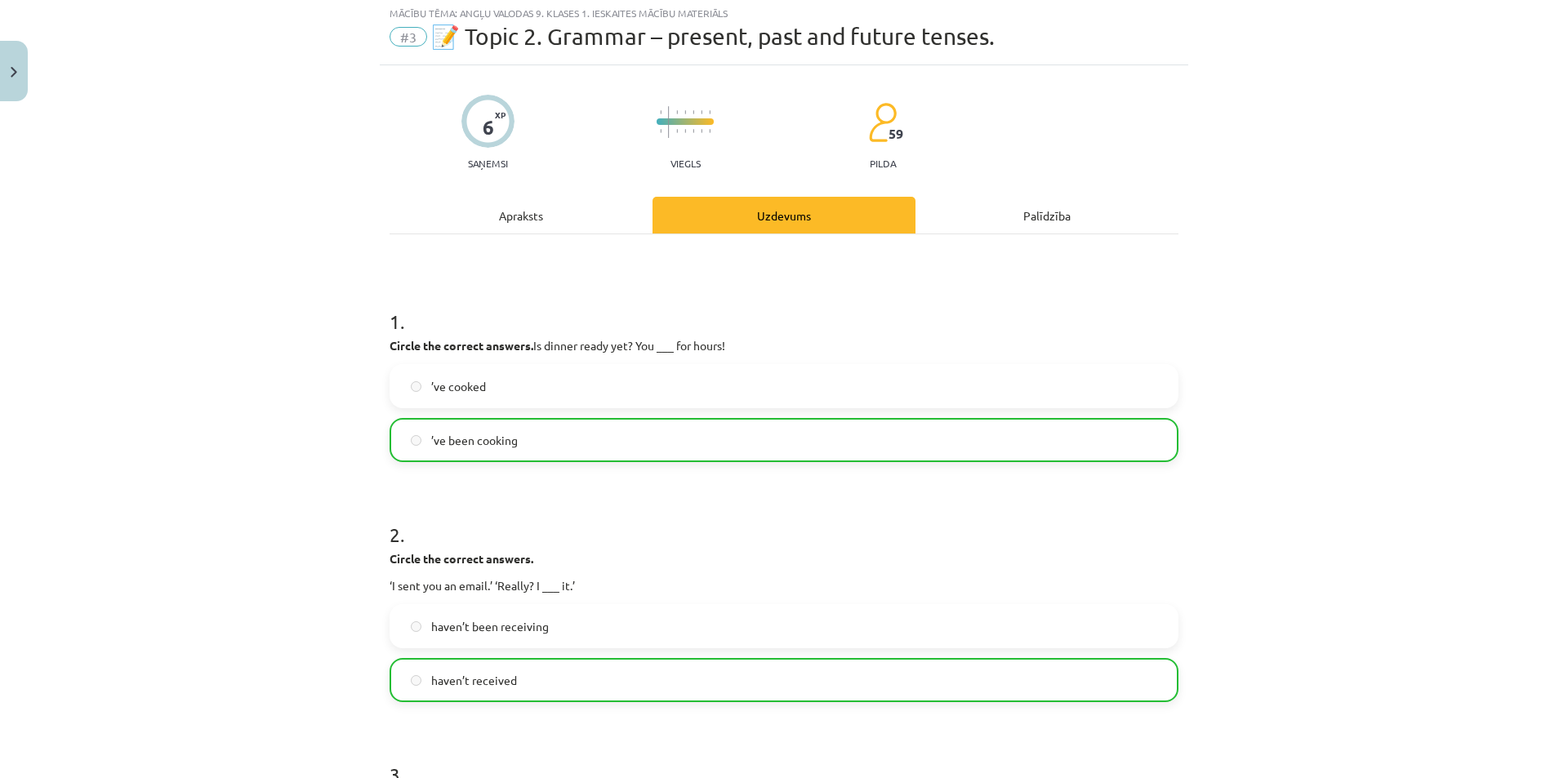
click at [495, 213] on div "Apraksts" at bounding box center [521, 215] width 263 height 37
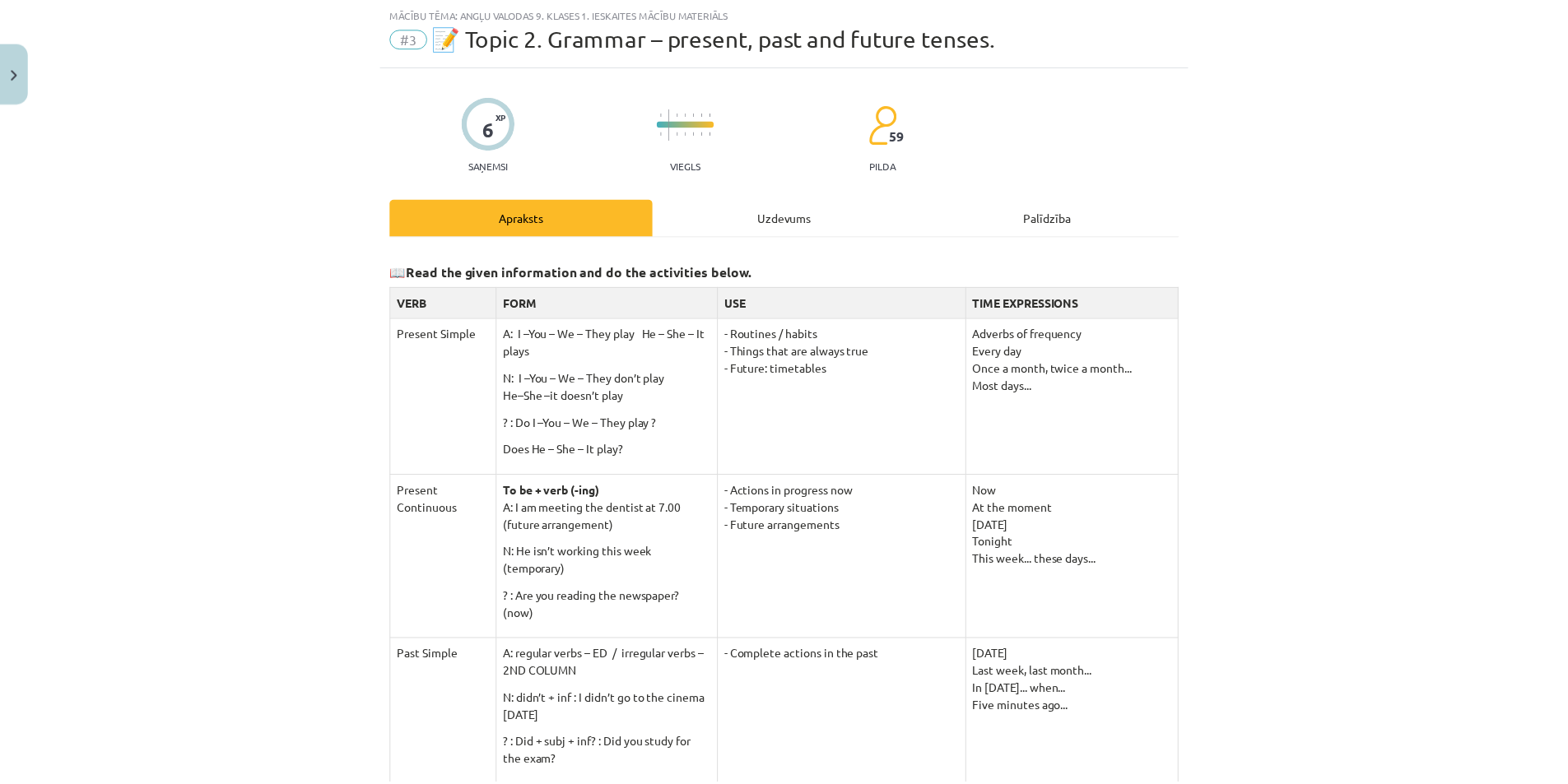
scroll to position [41, 0]
click at [9, 45] on button "Close" at bounding box center [14, 72] width 28 height 61
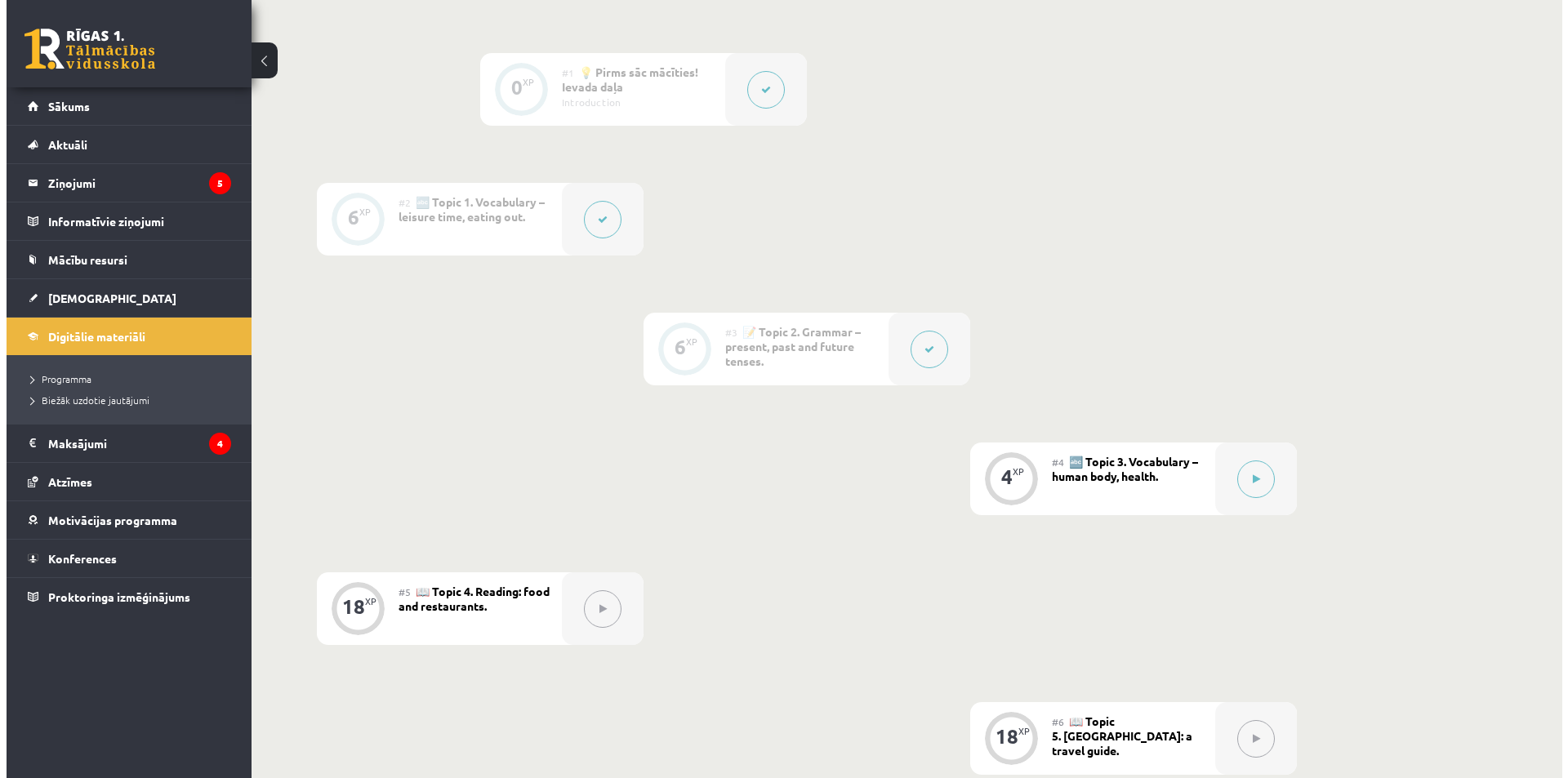
scroll to position [408, 0]
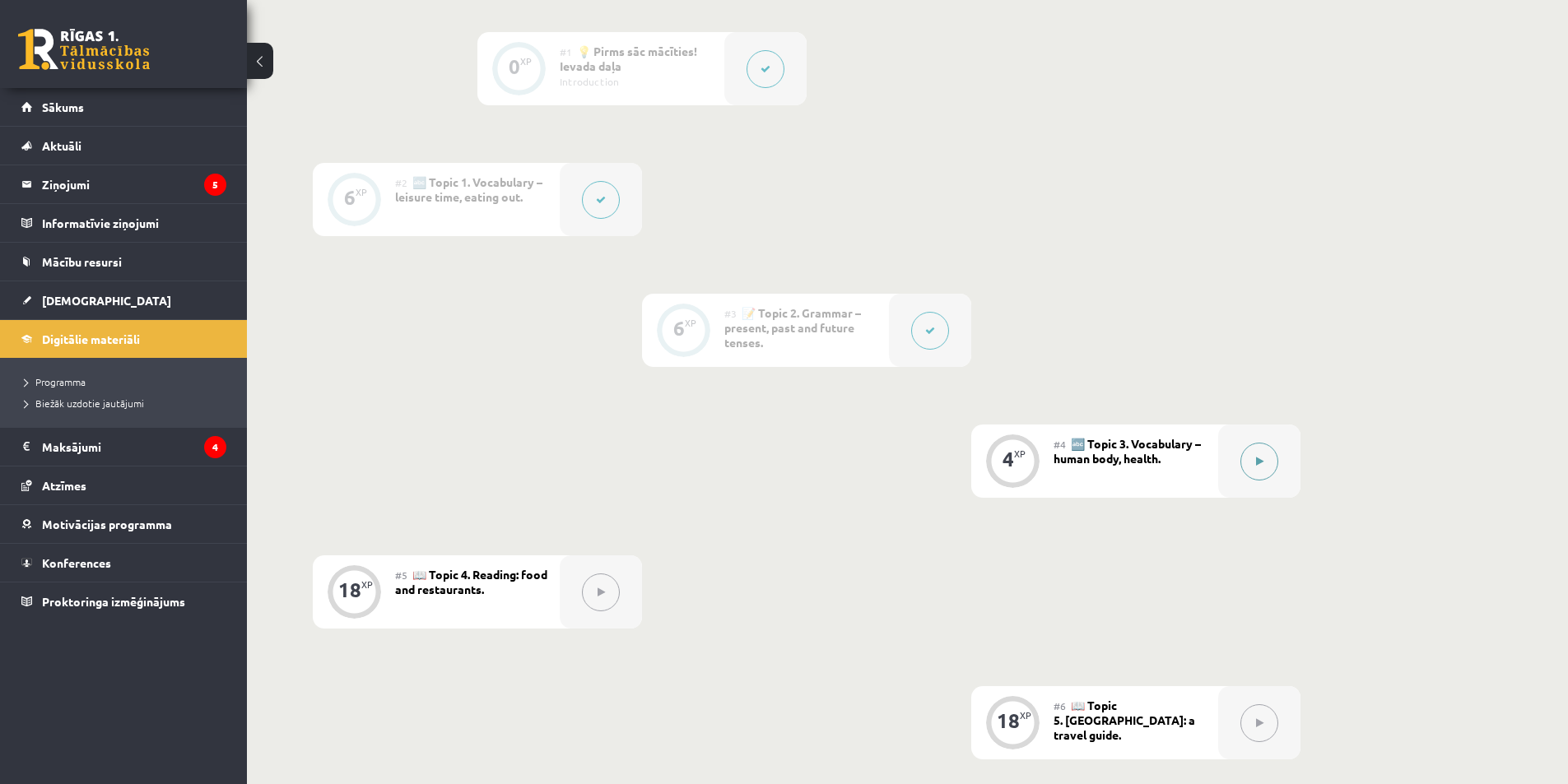
click at [1253, 476] on button at bounding box center [1259, 461] width 38 height 38
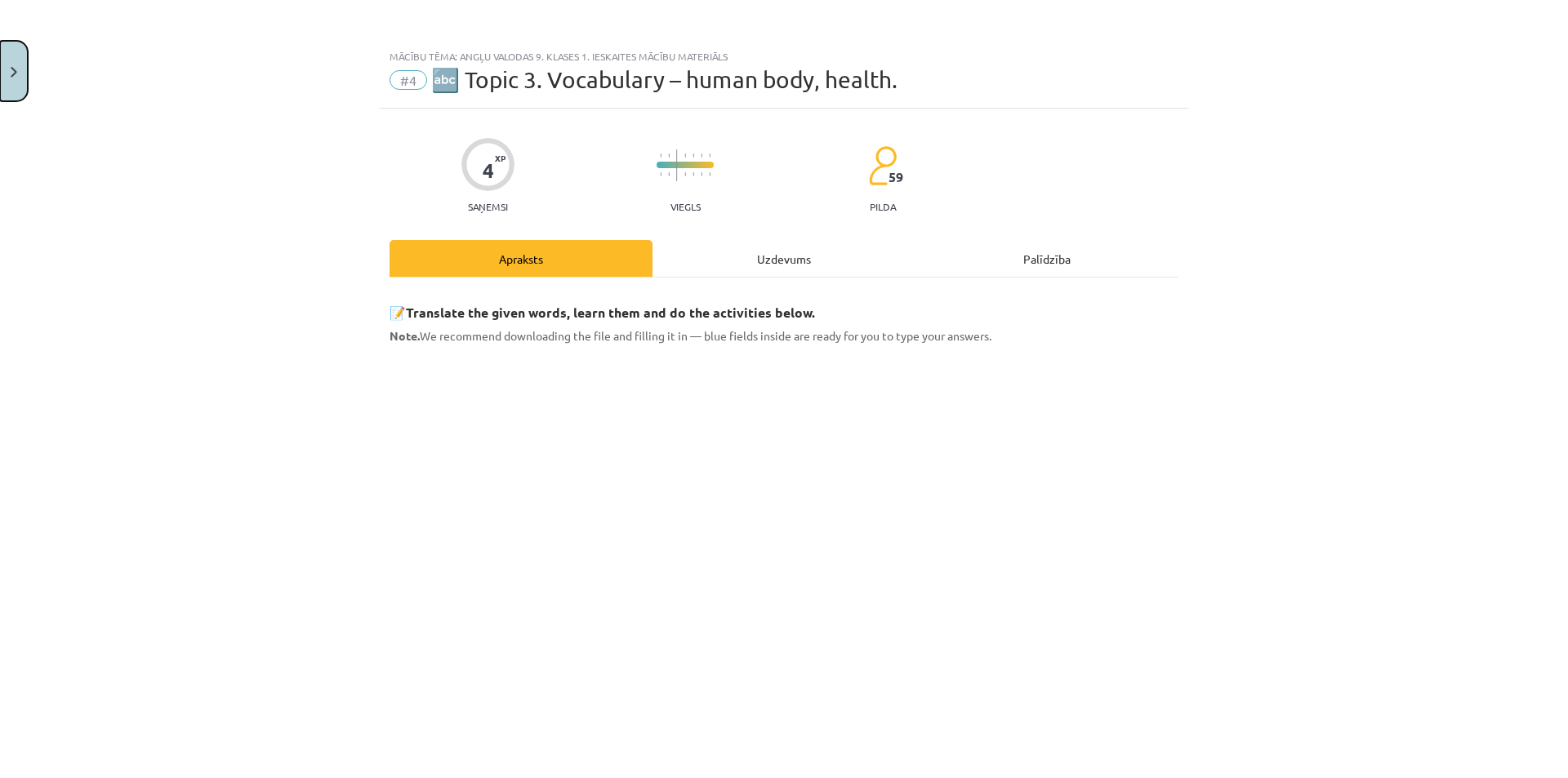
click at [20, 68] on button "Close" at bounding box center [14, 71] width 28 height 60
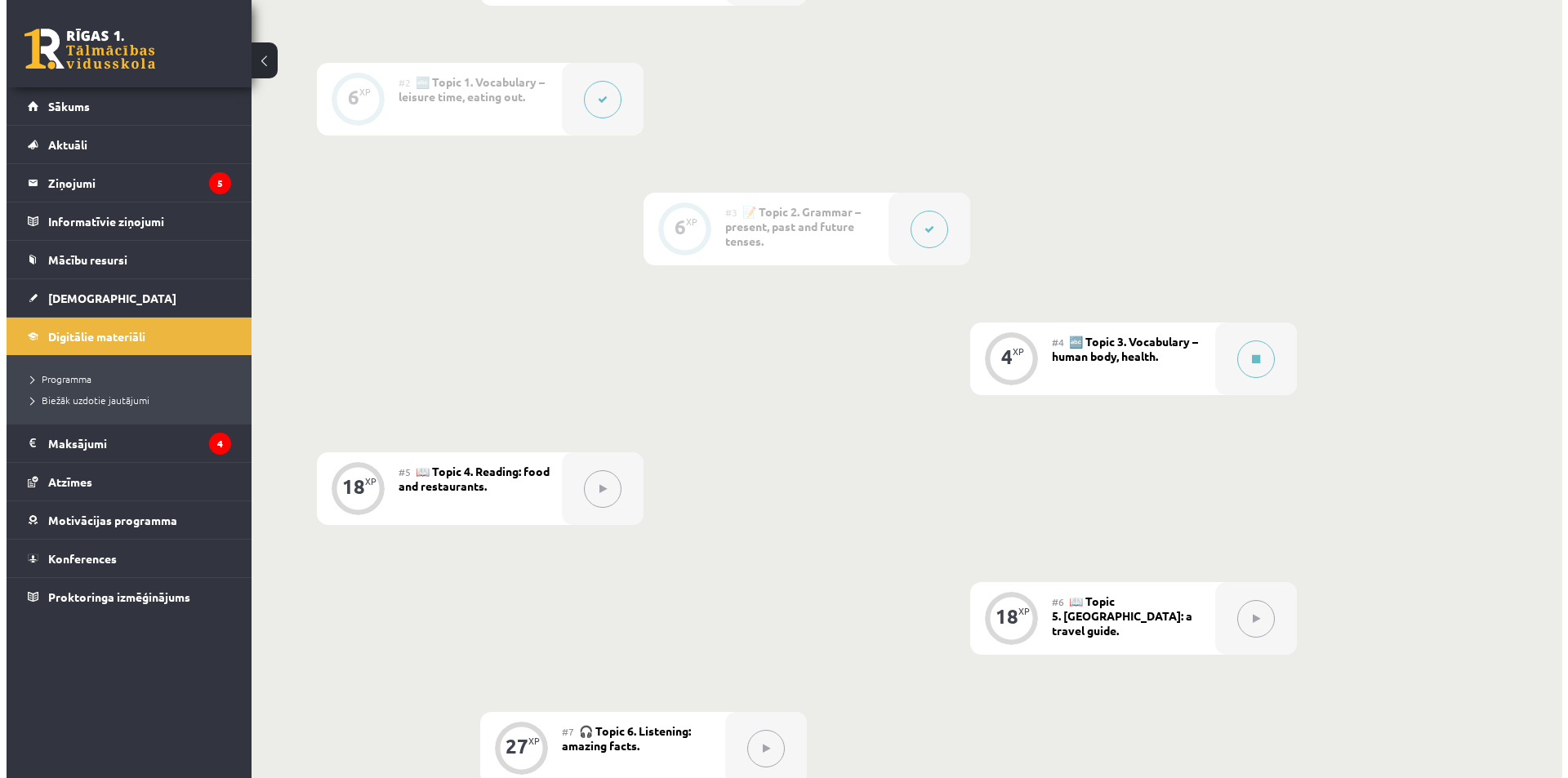
scroll to position [490, 0]
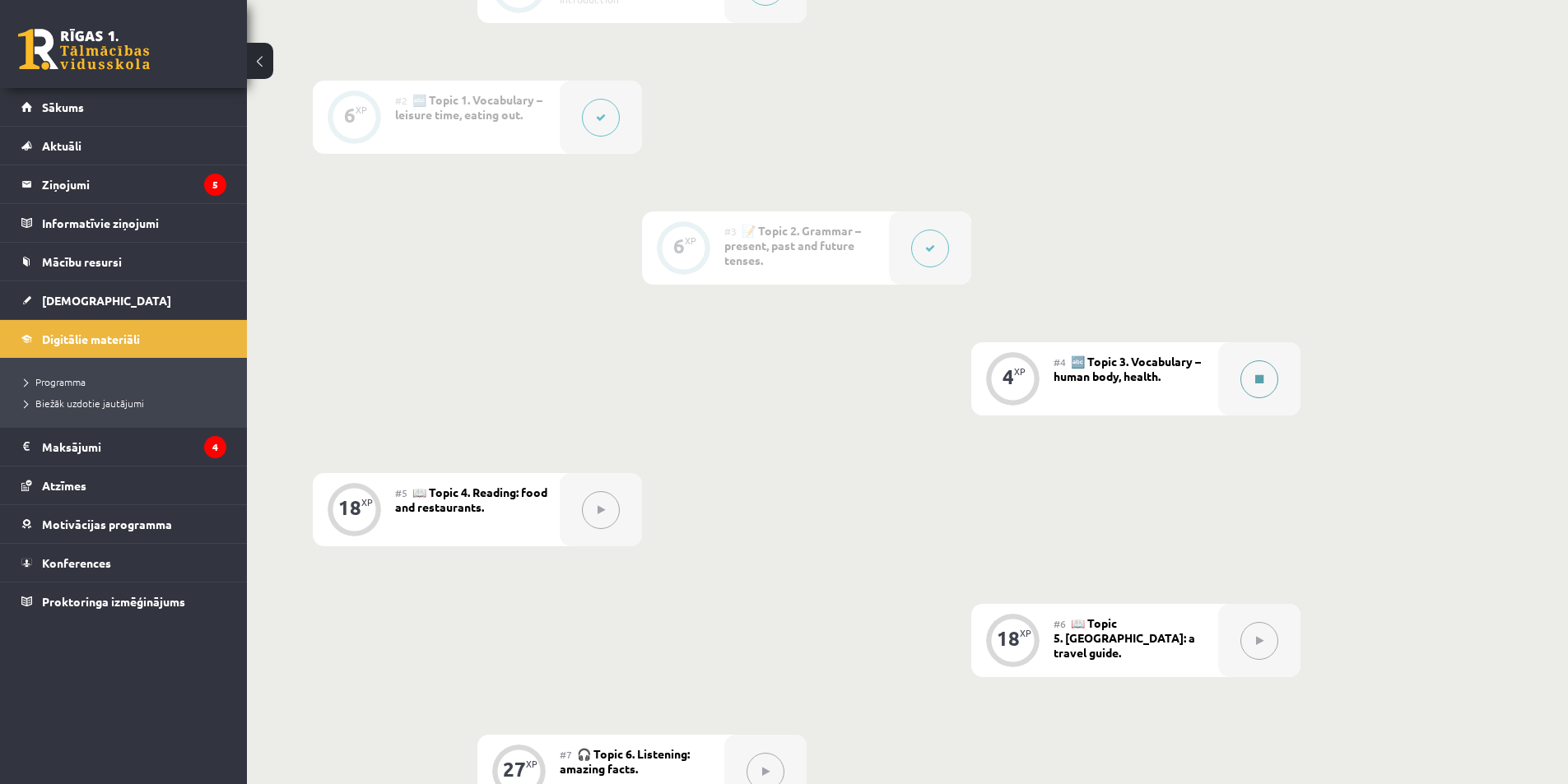
click at [1269, 370] on button at bounding box center [1259, 379] width 38 height 38
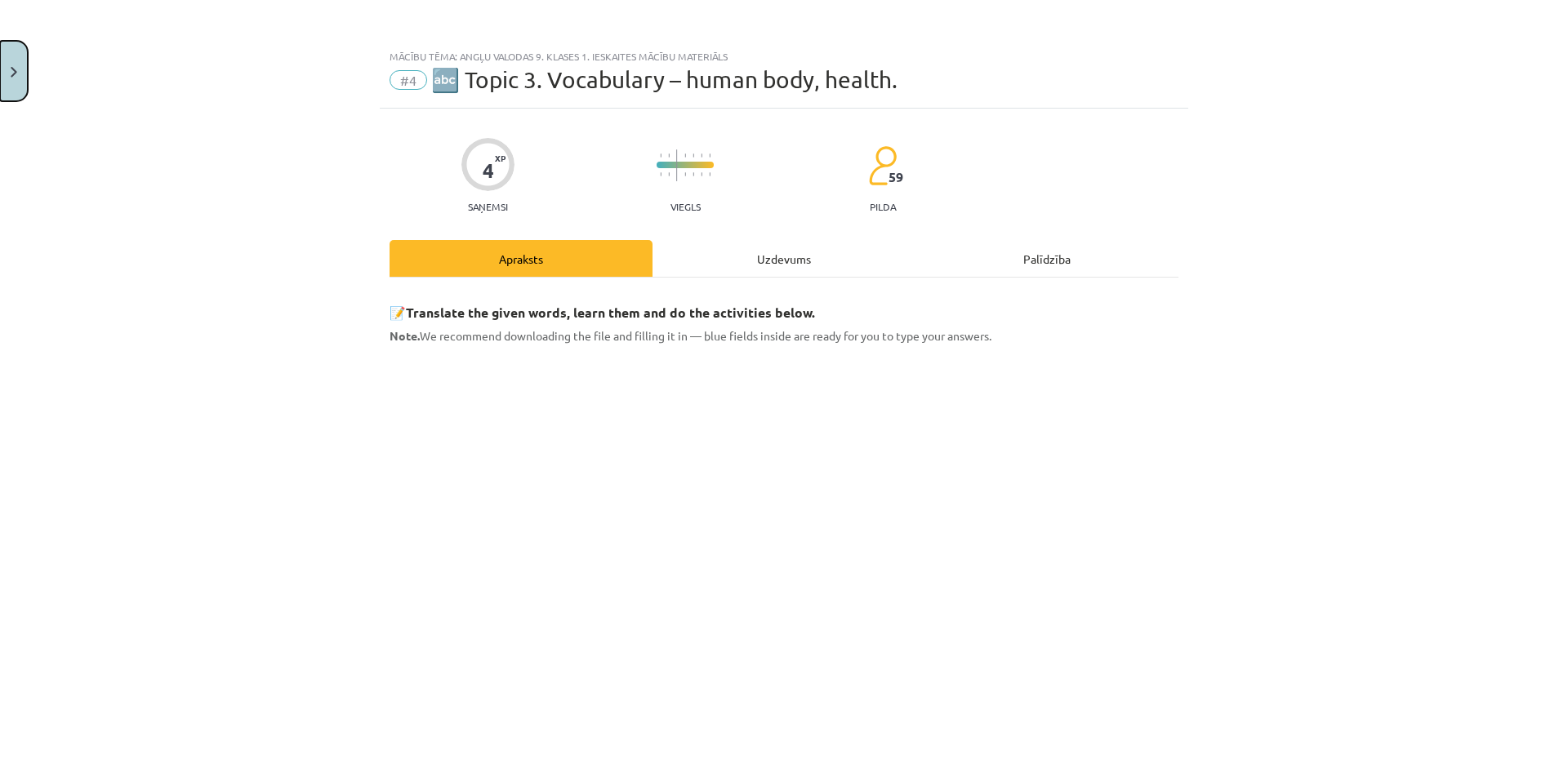
click at [4, 67] on button "Close" at bounding box center [14, 71] width 28 height 60
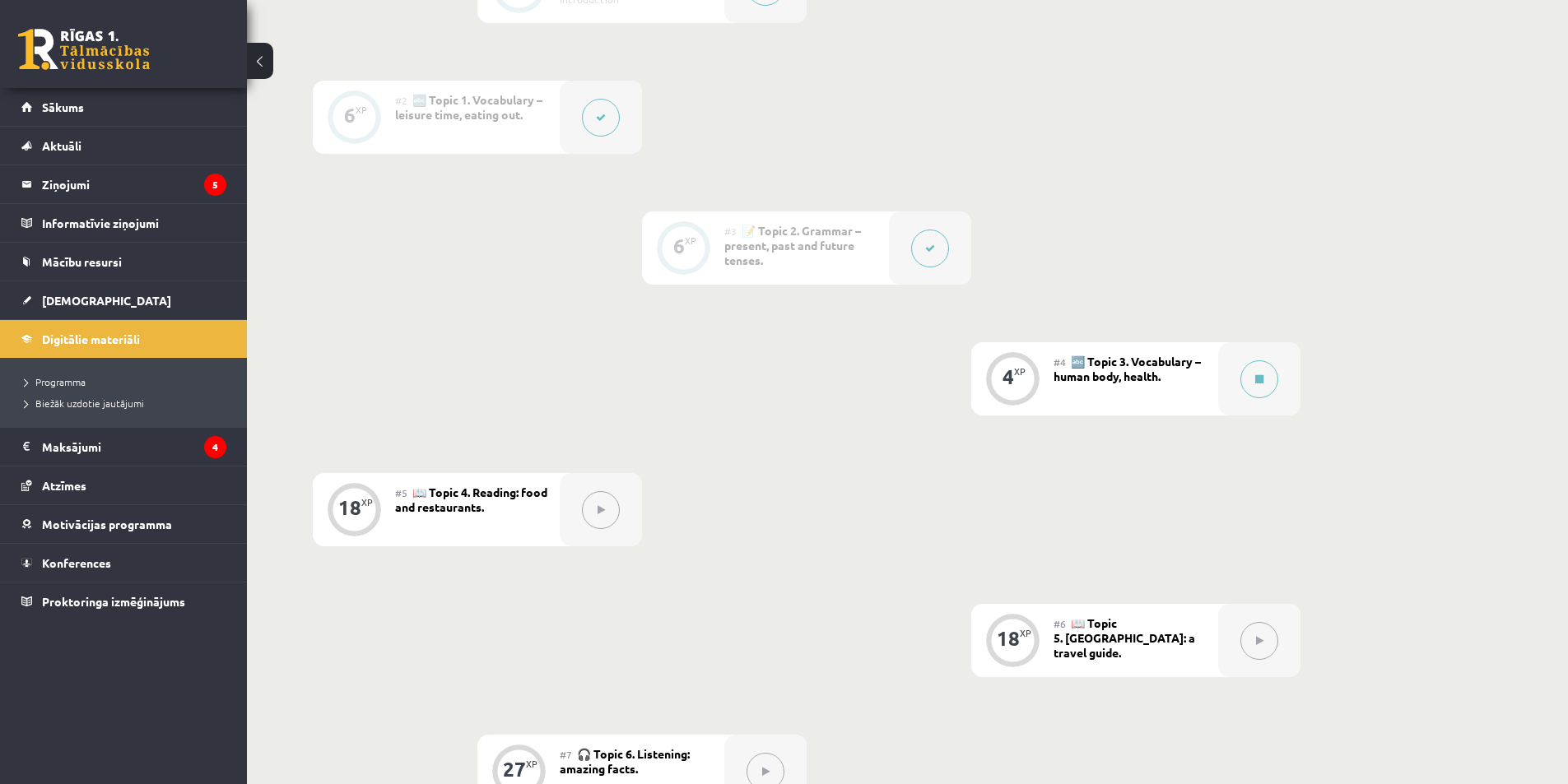
click at [948, 257] on div at bounding box center [930, 248] width 82 height 73
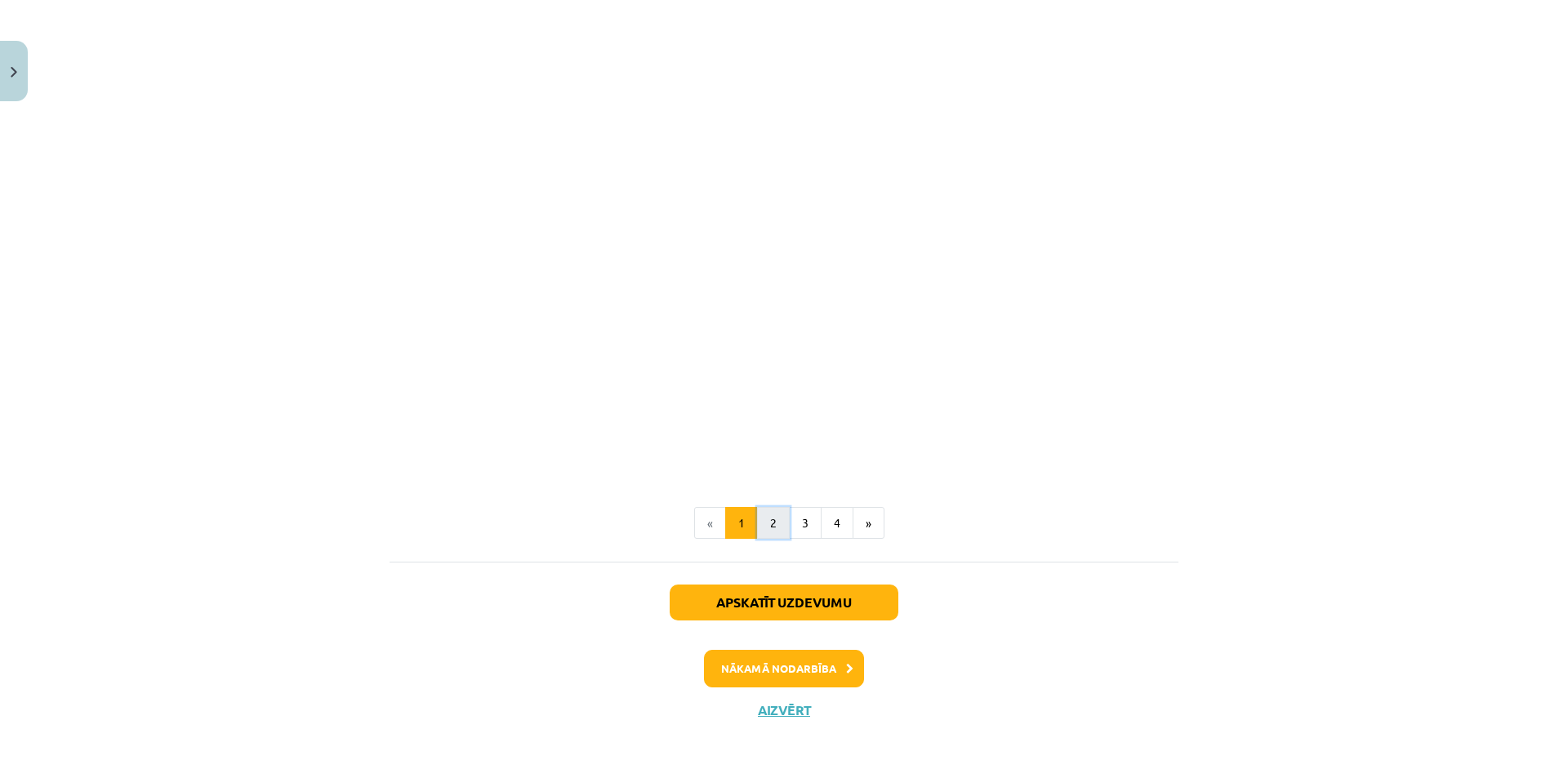
click at [773, 523] on button "2" at bounding box center [773, 523] width 33 height 33
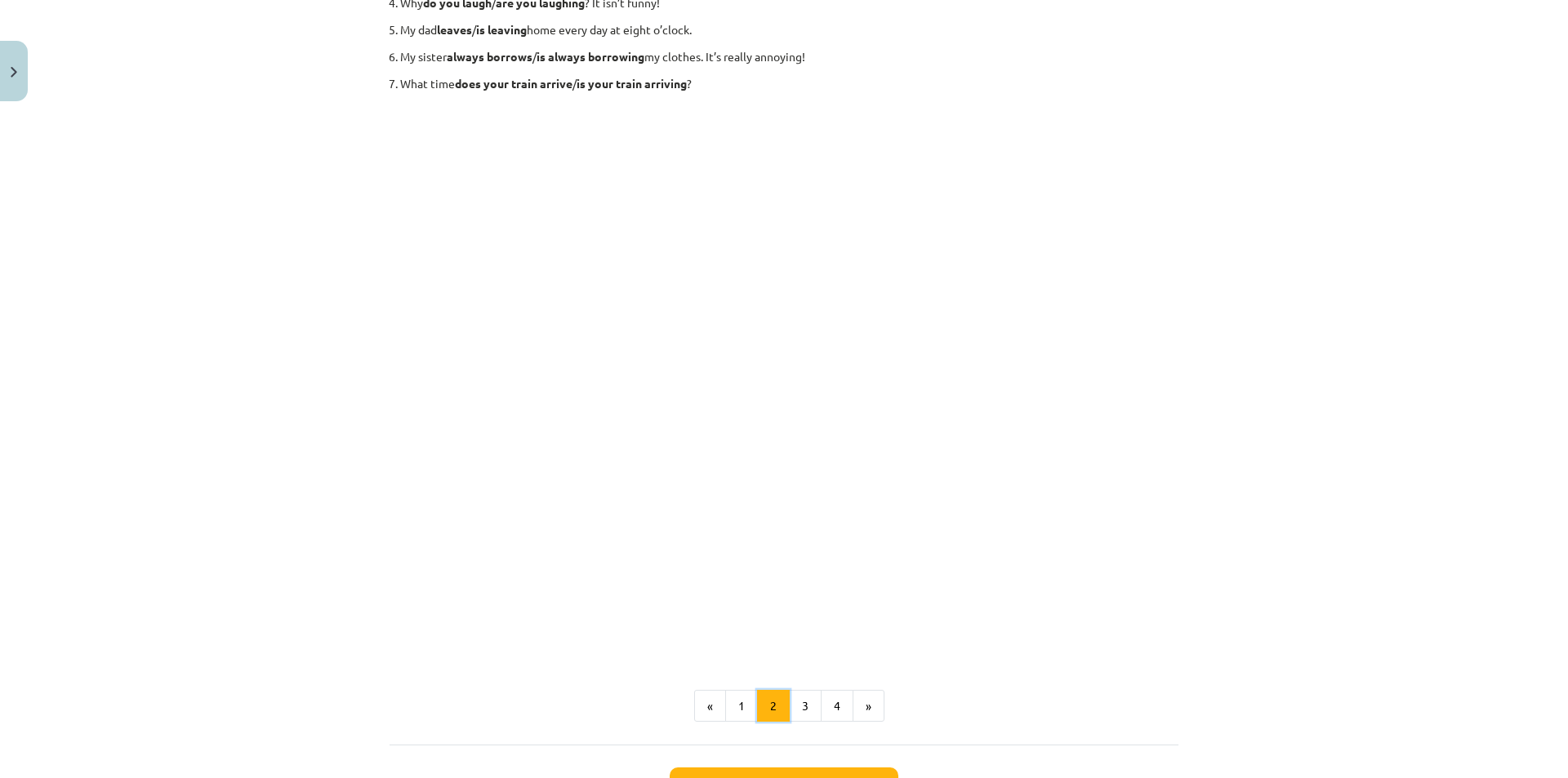
scroll to position [145, 0]
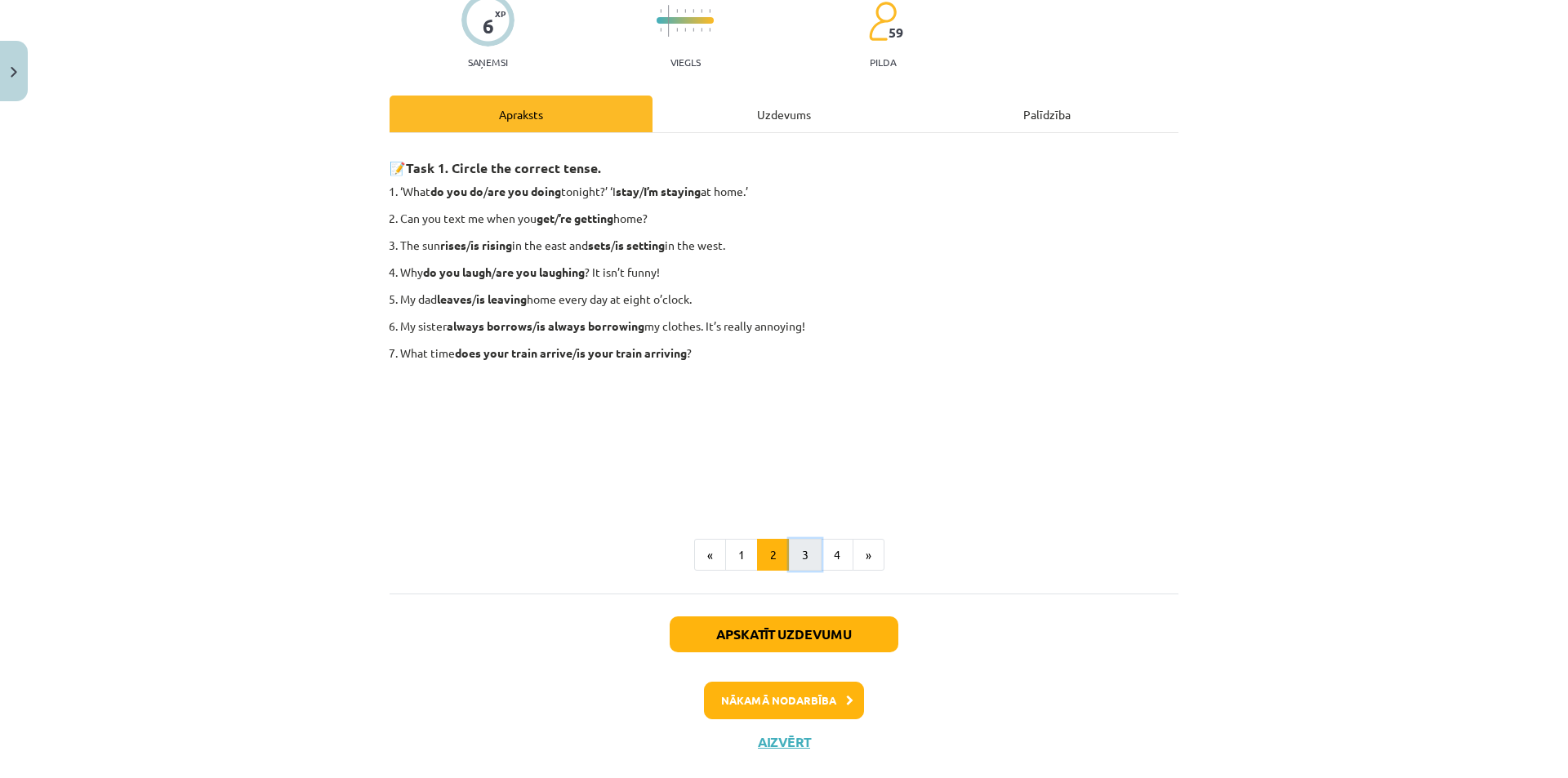
click at [795, 546] on button "3" at bounding box center [805, 555] width 33 height 33
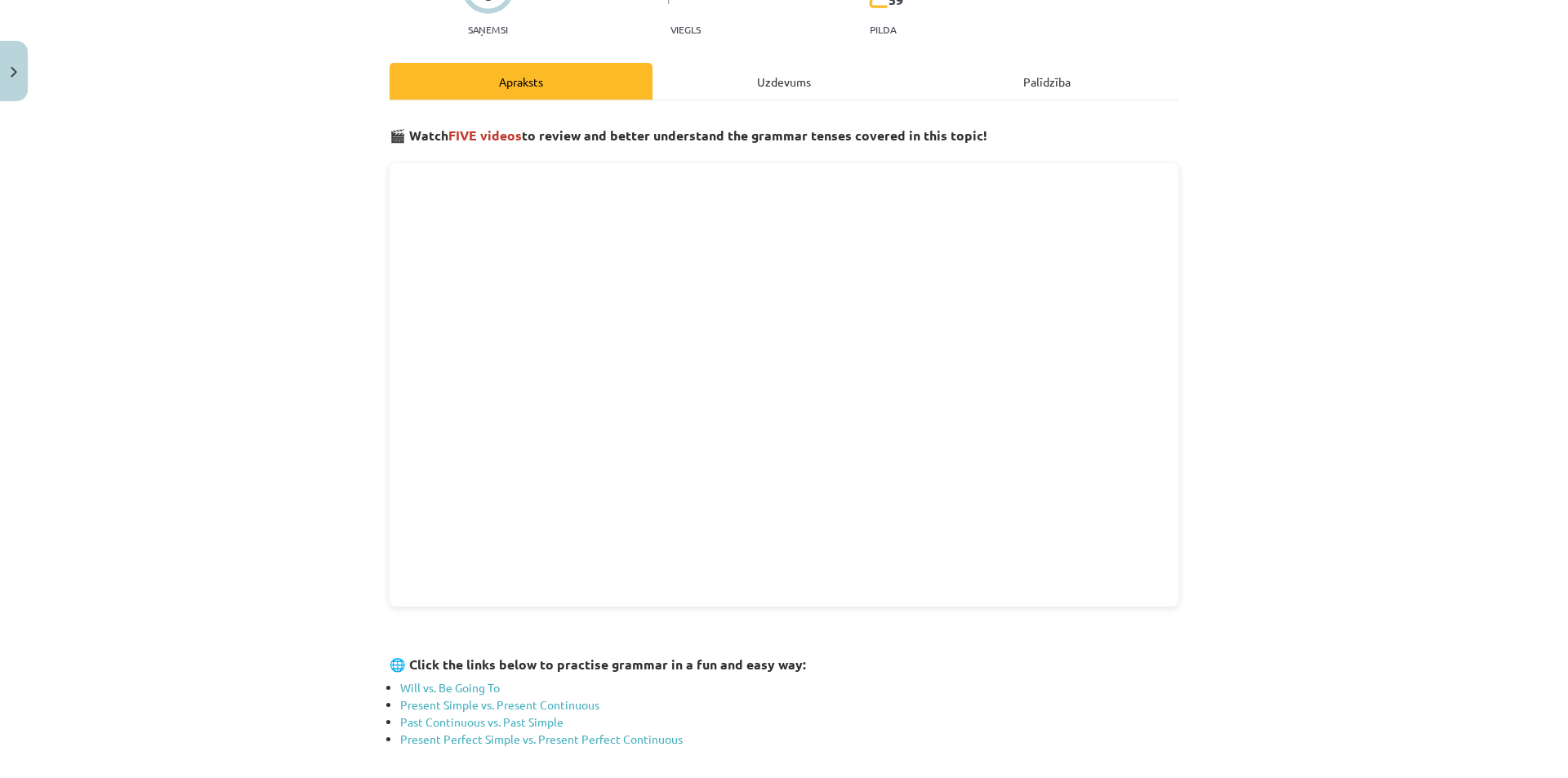
scroll to position [153, 0]
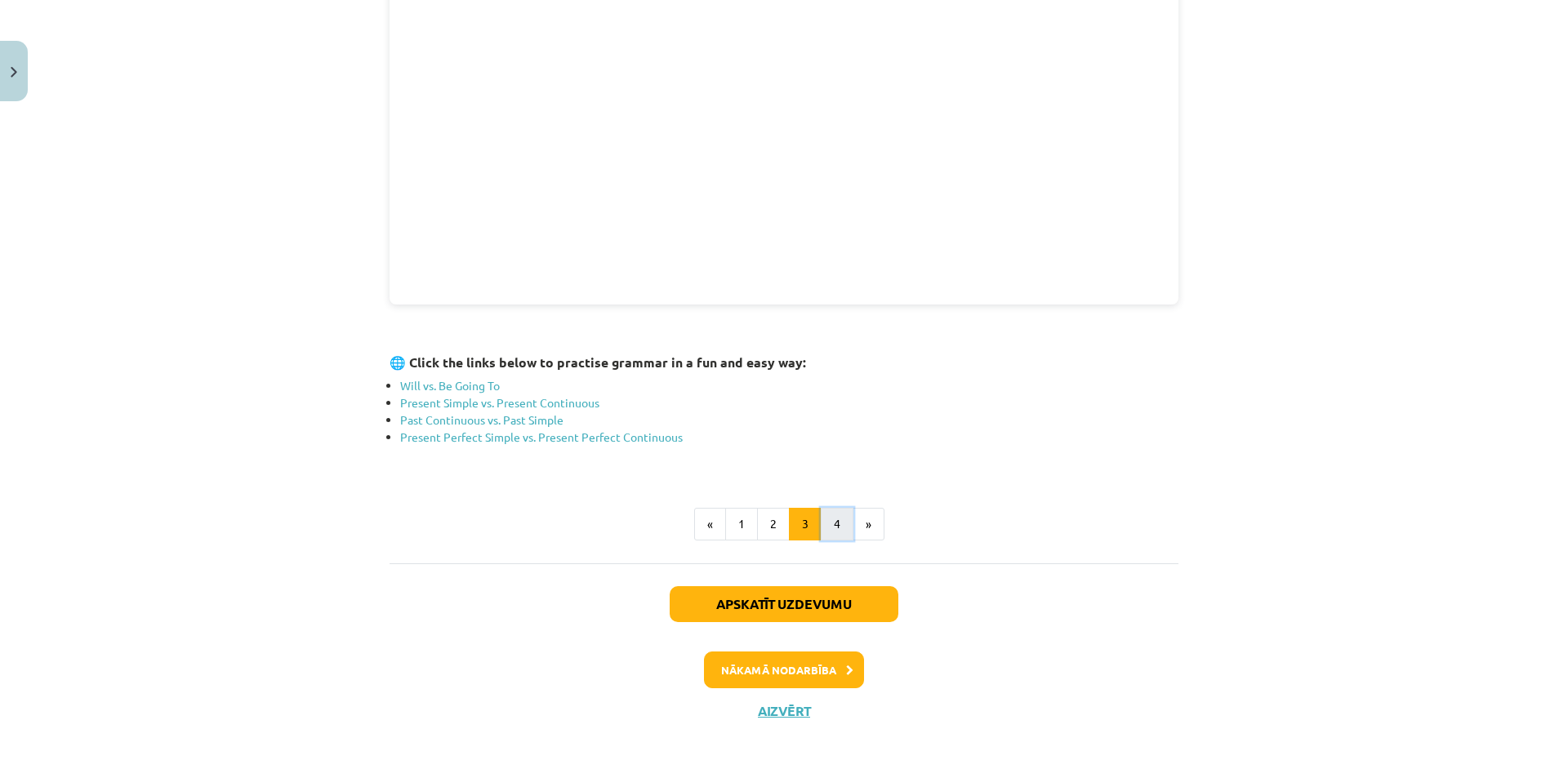
click at [824, 517] on button "4" at bounding box center [837, 524] width 33 height 33
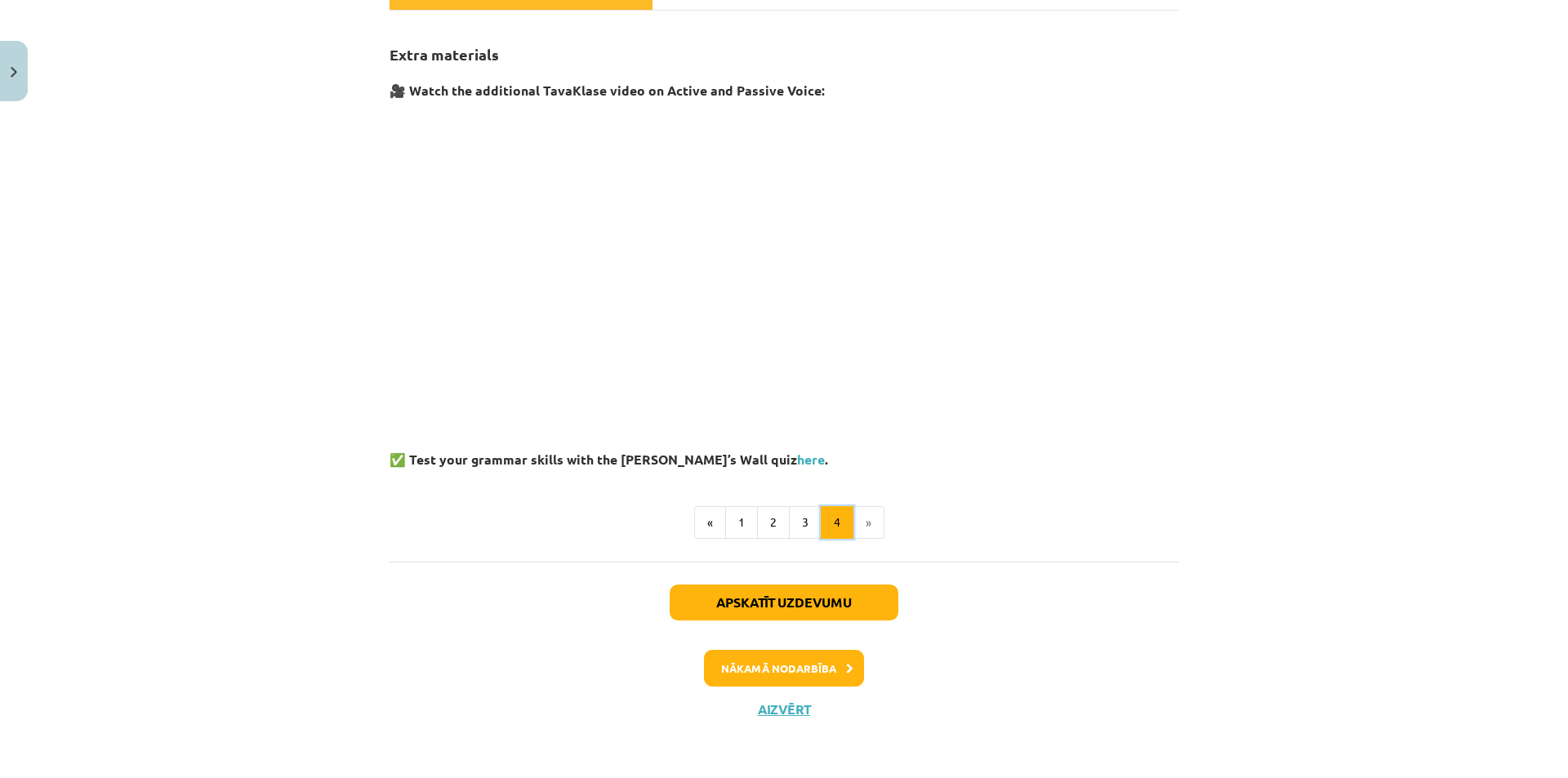
scroll to position [266, 0]
click at [22, 93] on button "Close" at bounding box center [14, 71] width 28 height 60
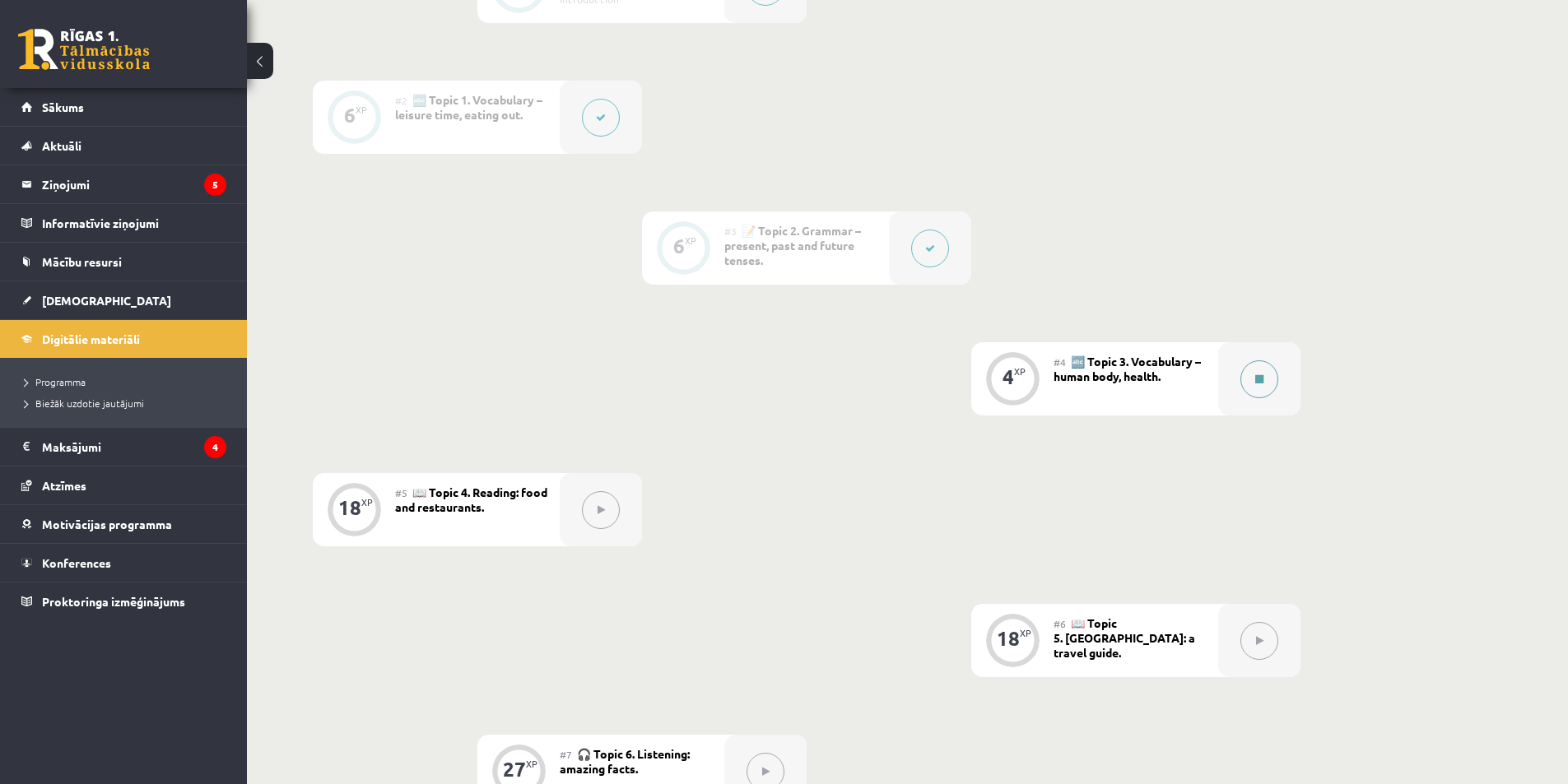
click at [1248, 366] on button at bounding box center [1259, 379] width 38 height 38
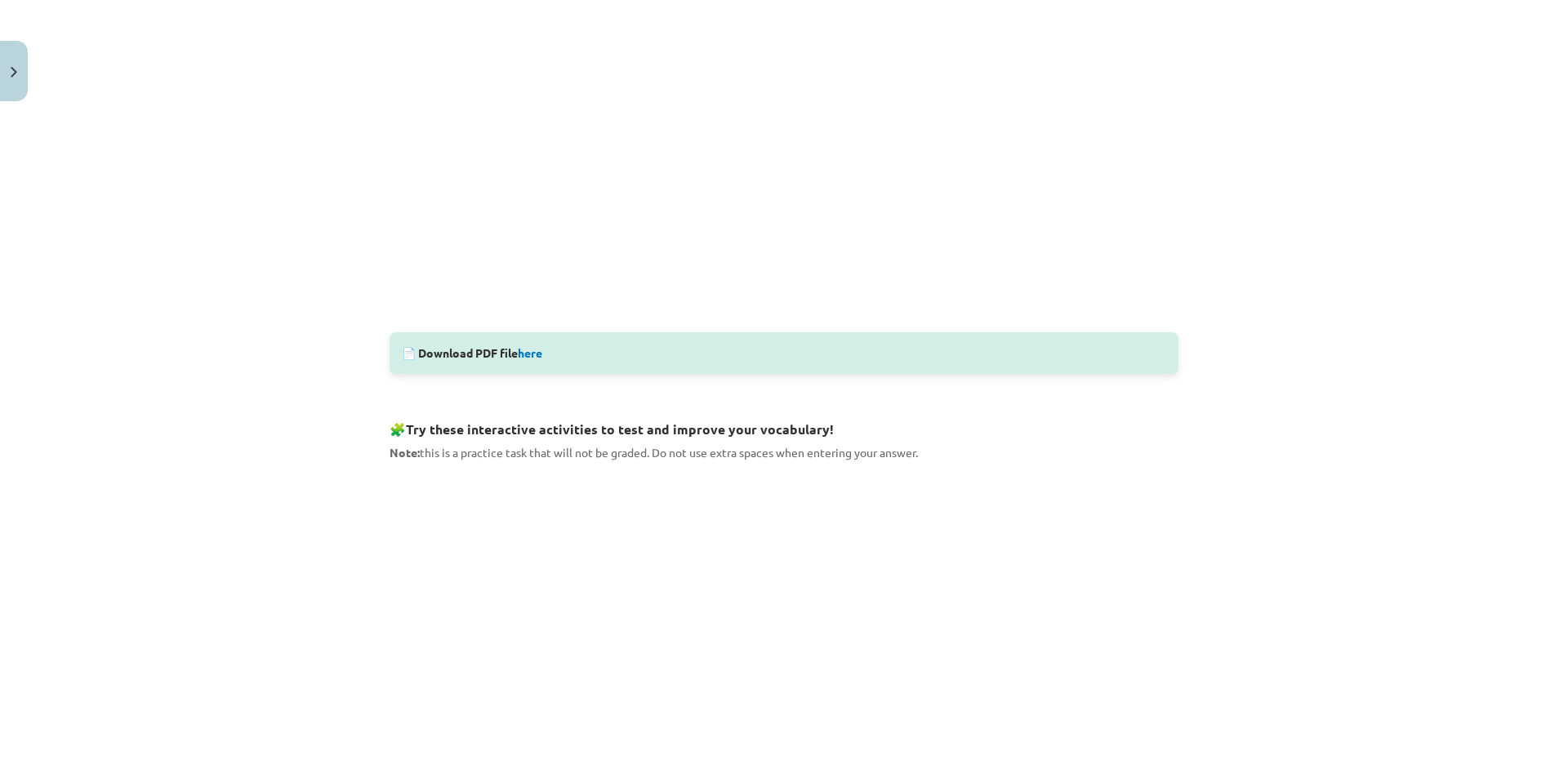
scroll to position [735, 0]
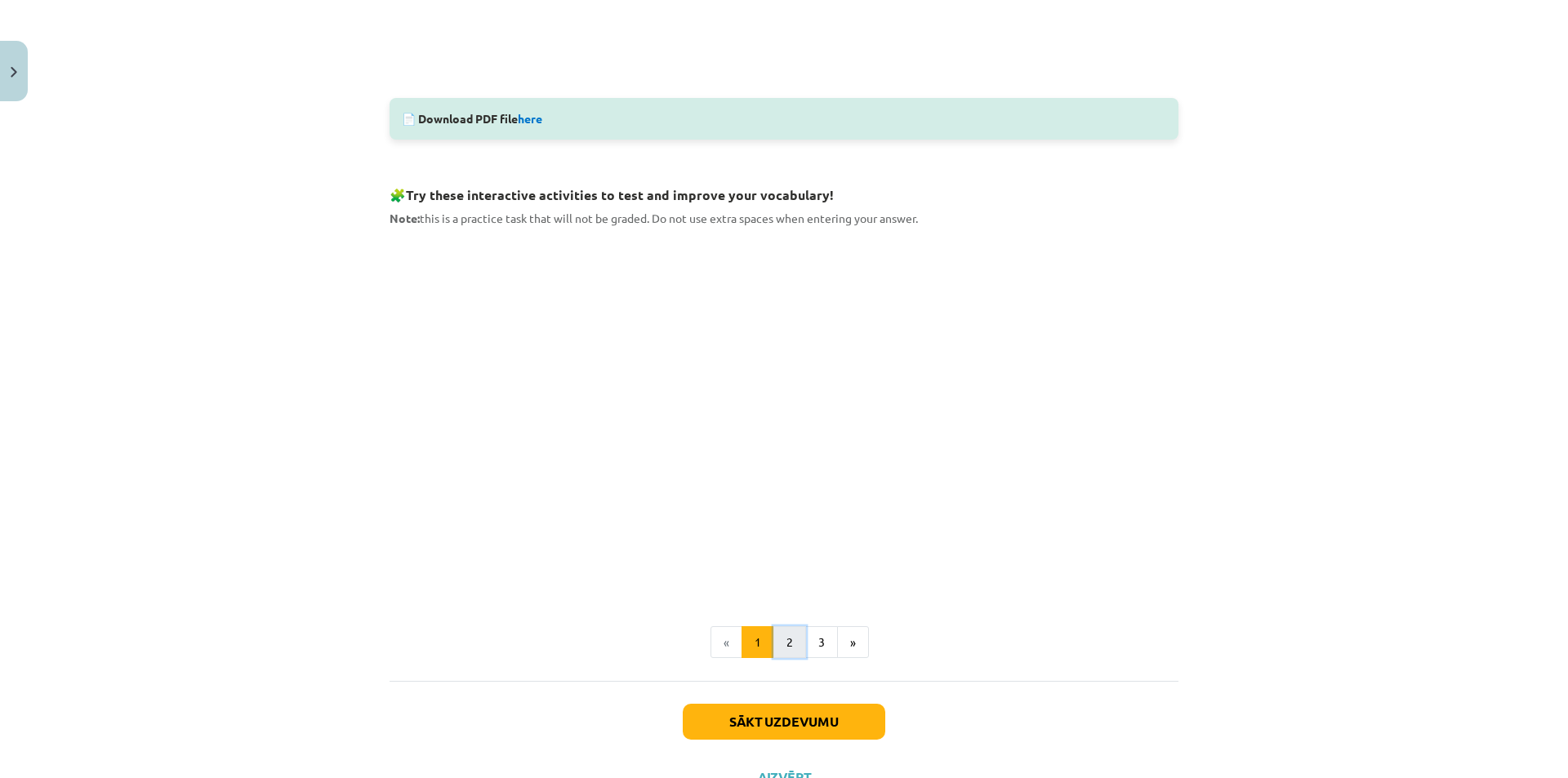
click at [786, 646] on button "2" at bounding box center [790, 642] width 33 height 33
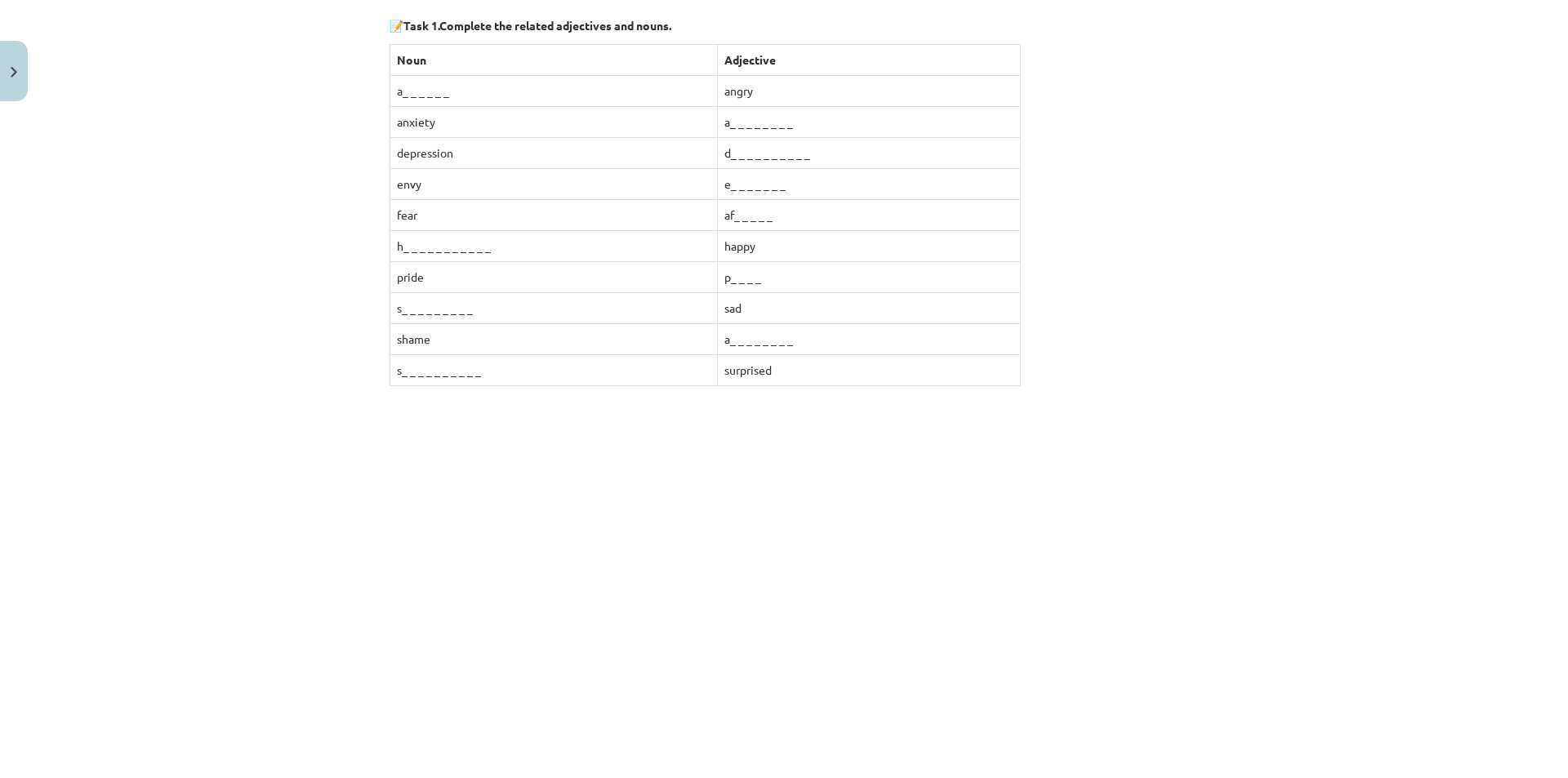
scroll to position [284, 0]
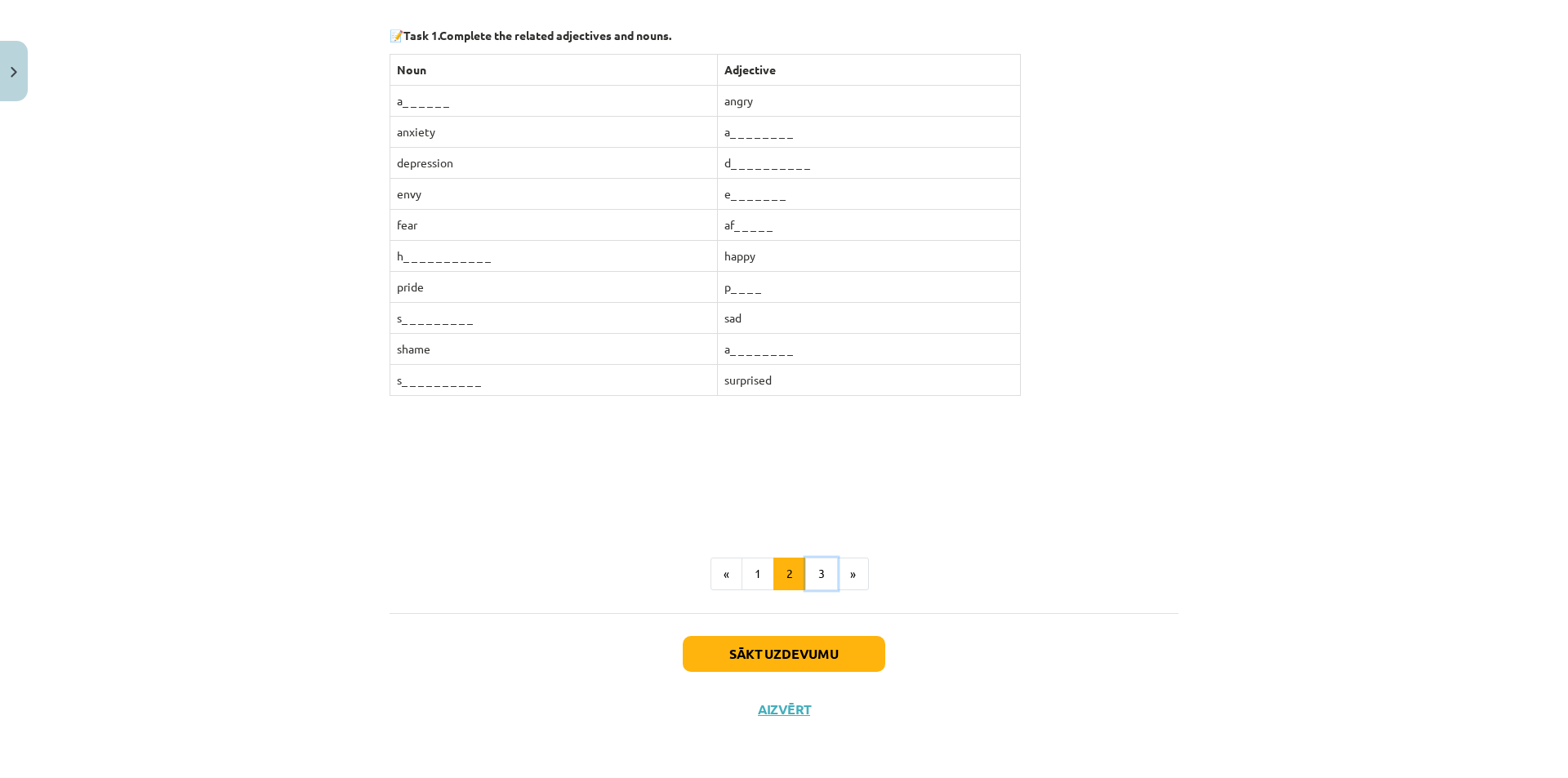
click at [818, 586] on button "3" at bounding box center [822, 574] width 33 height 33
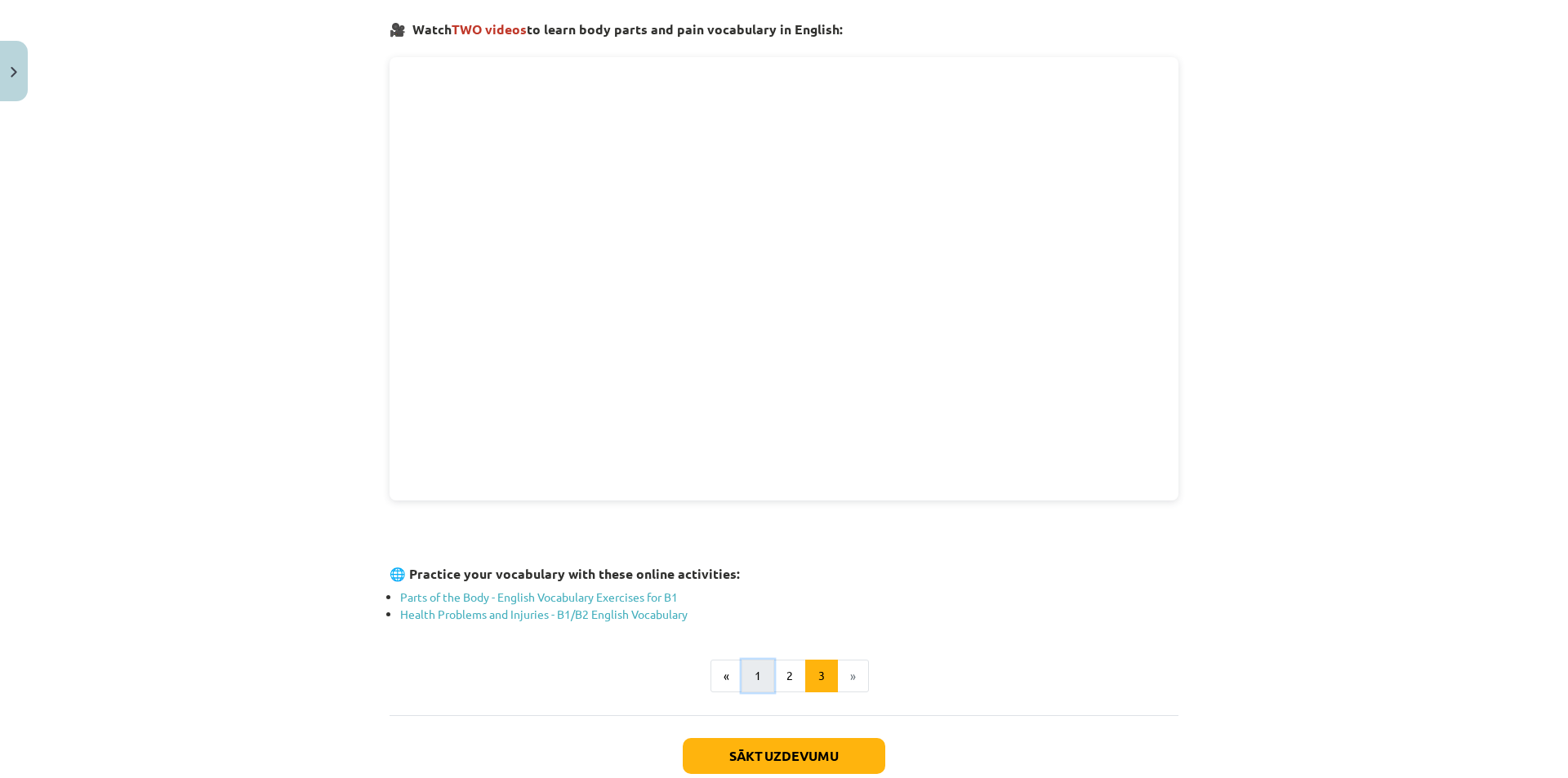
click at [752, 670] on button "1" at bounding box center [758, 676] width 33 height 33
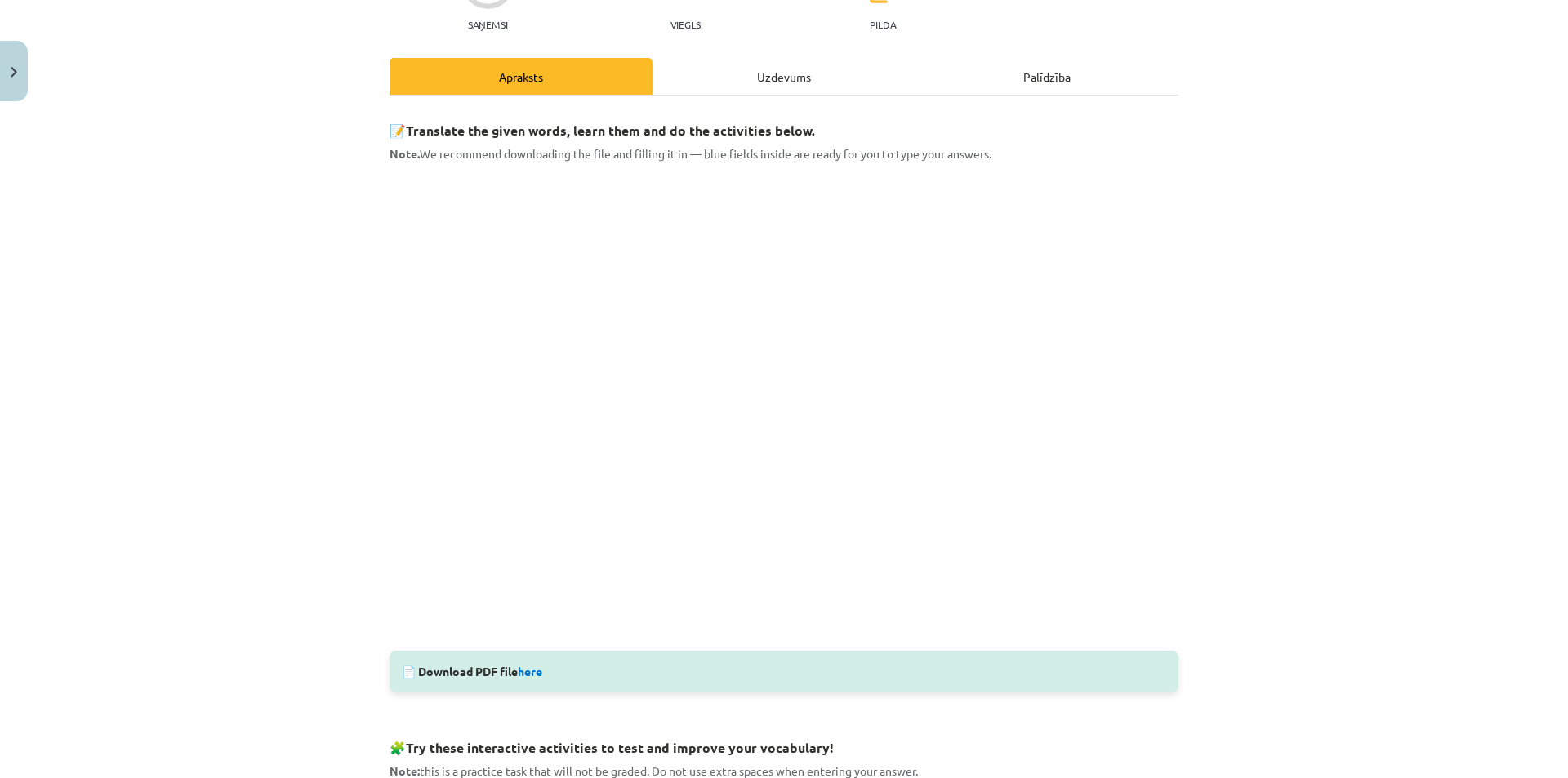
scroll to position [211, 0]
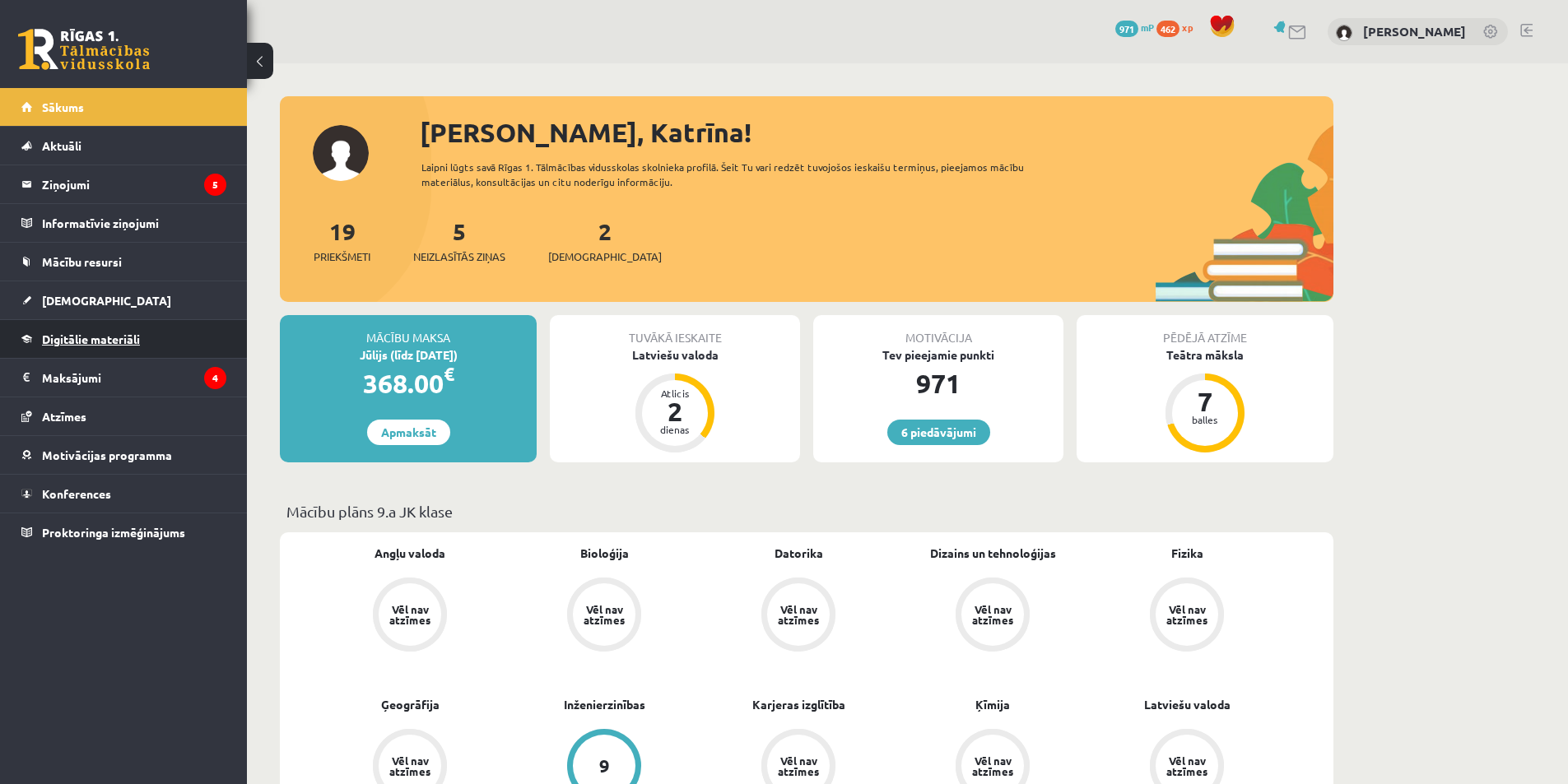
click at [108, 337] on span "Digitālie materiāli" at bounding box center [91, 339] width 98 height 15
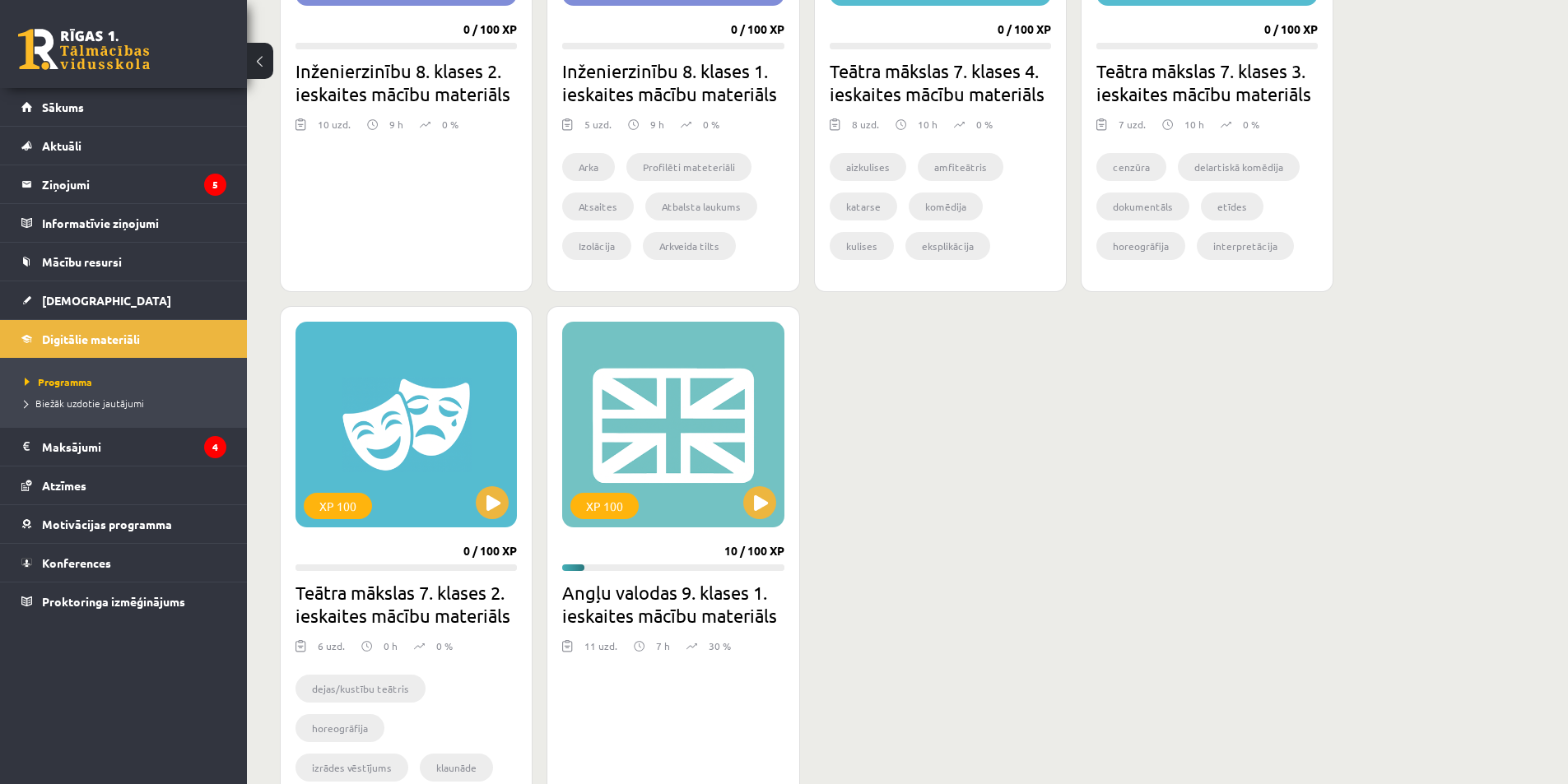
scroll to position [1481, 0]
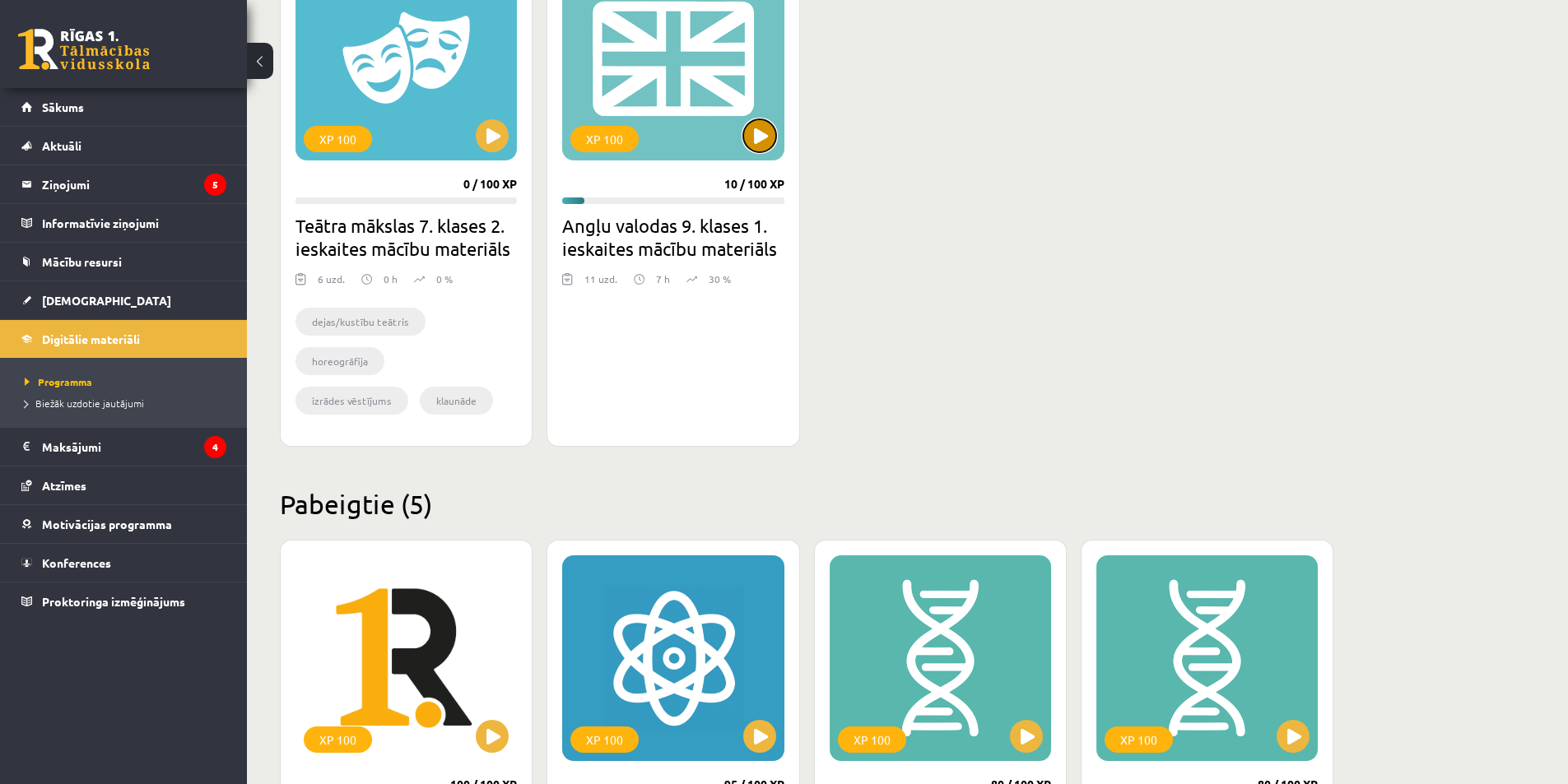
click at [762, 133] on button at bounding box center [760, 136] width 33 height 33
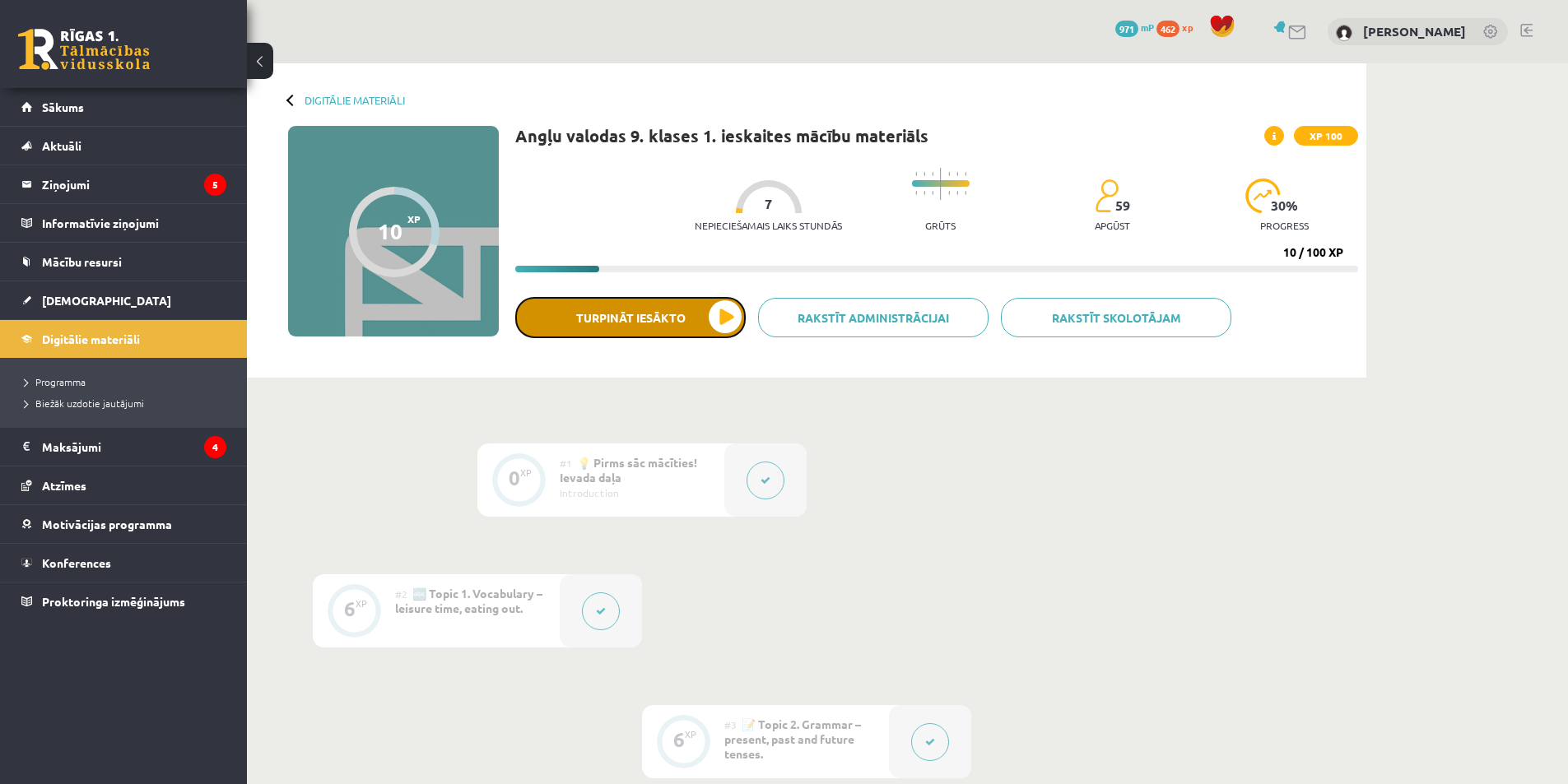
click at [632, 315] on button "Turpināt iesākto" at bounding box center [630, 318] width 231 height 41
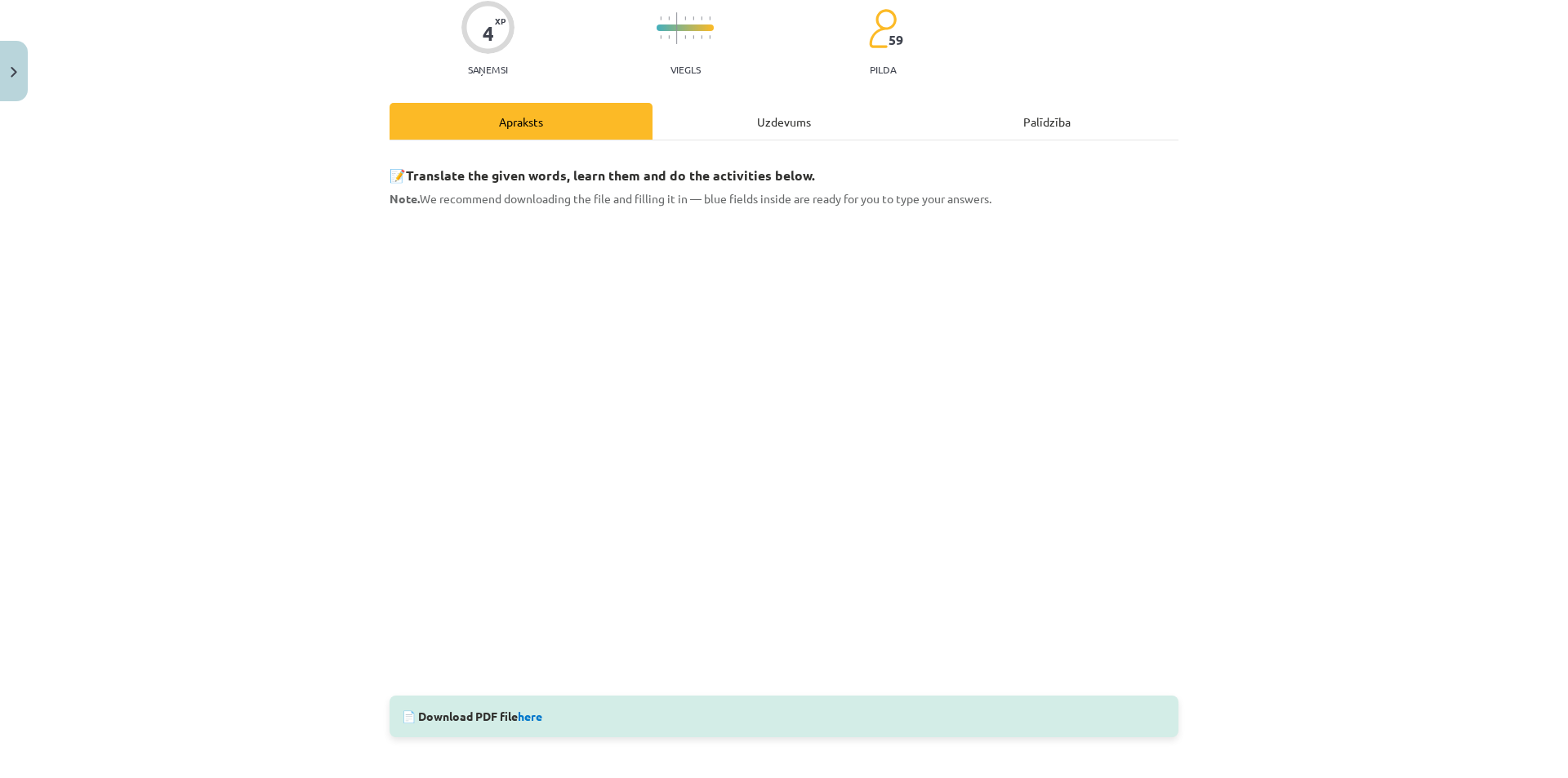
scroll to position [163, 0]
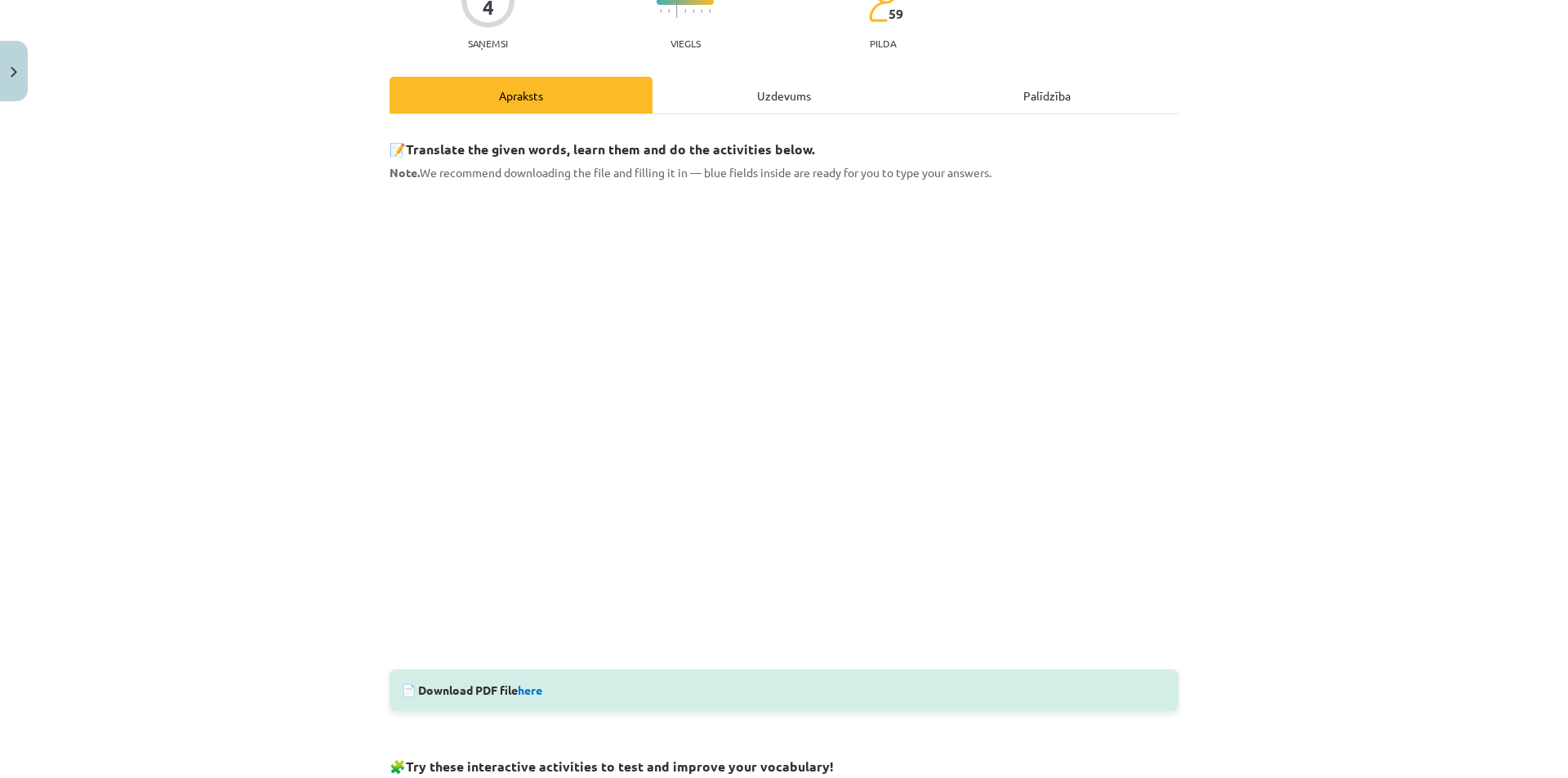
click at [183, 220] on div "Mācību tēma: Angļu valodas 9. klases 1. ieskaites mācību materiāls #4 🔤 Topic 3…" at bounding box center [784, 389] width 1568 height 778
click at [15, 82] on button "Close" at bounding box center [14, 71] width 28 height 60
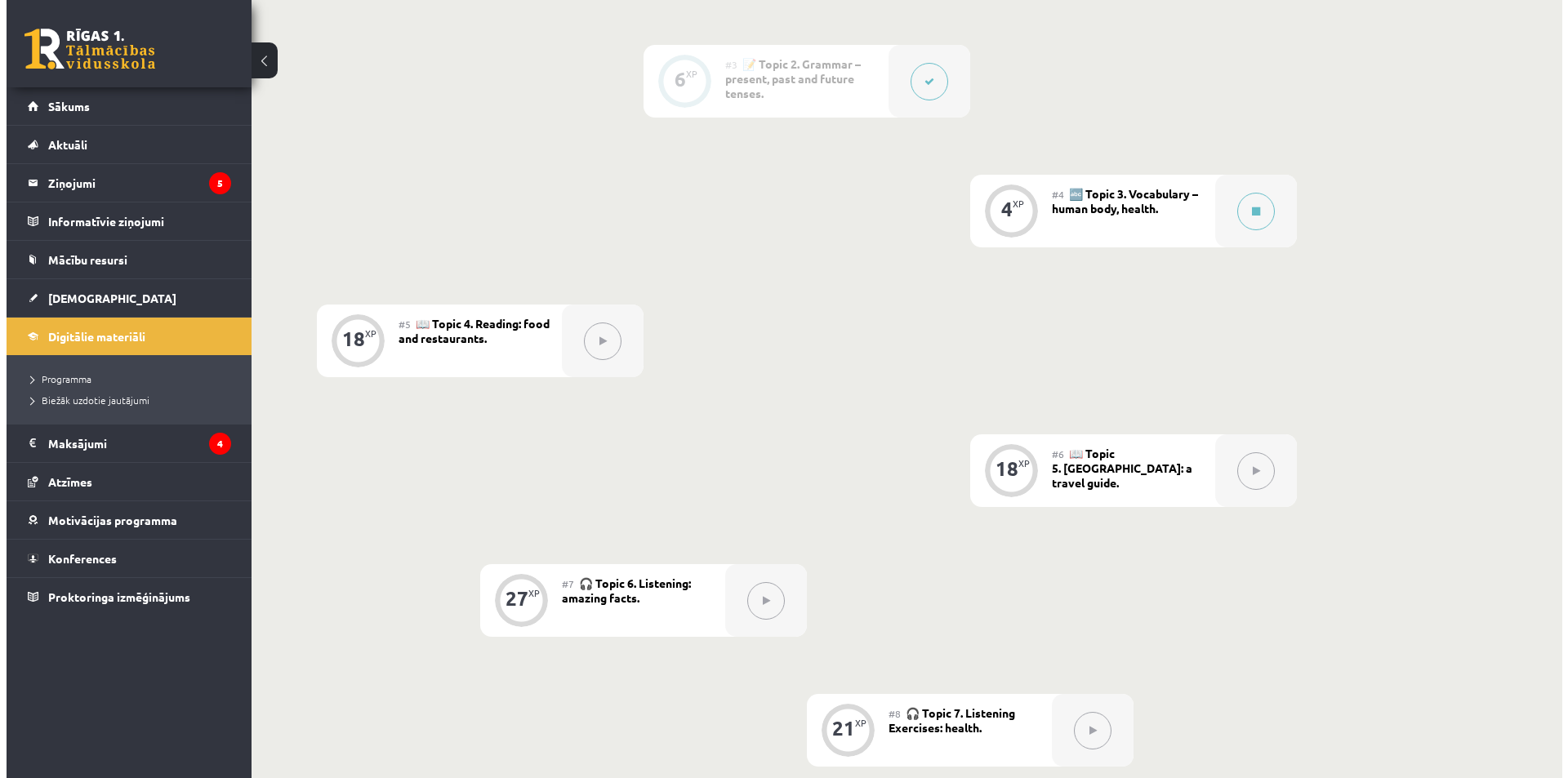
scroll to position [653, 0]
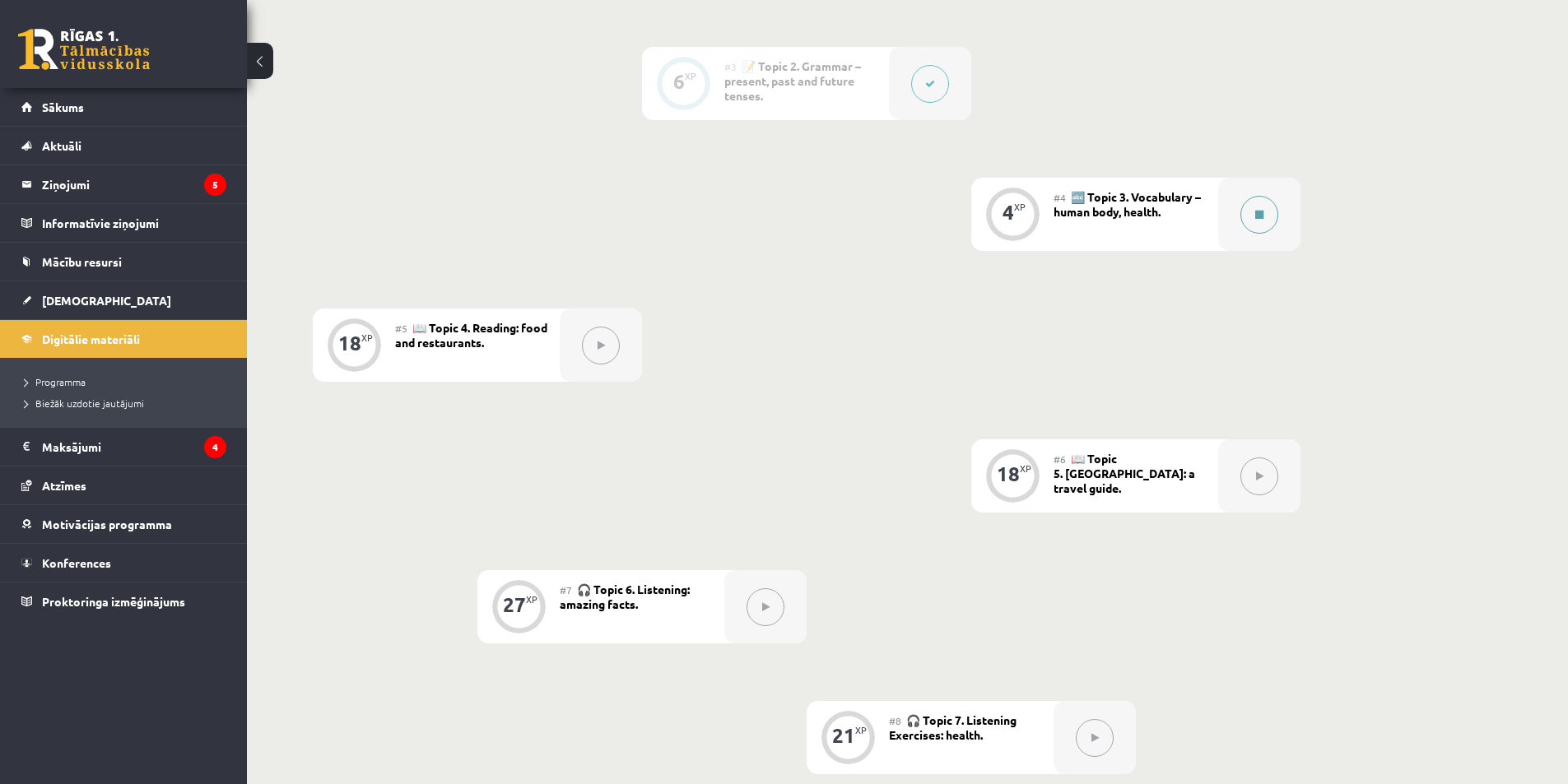
click at [1264, 214] on button at bounding box center [1259, 215] width 38 height 38
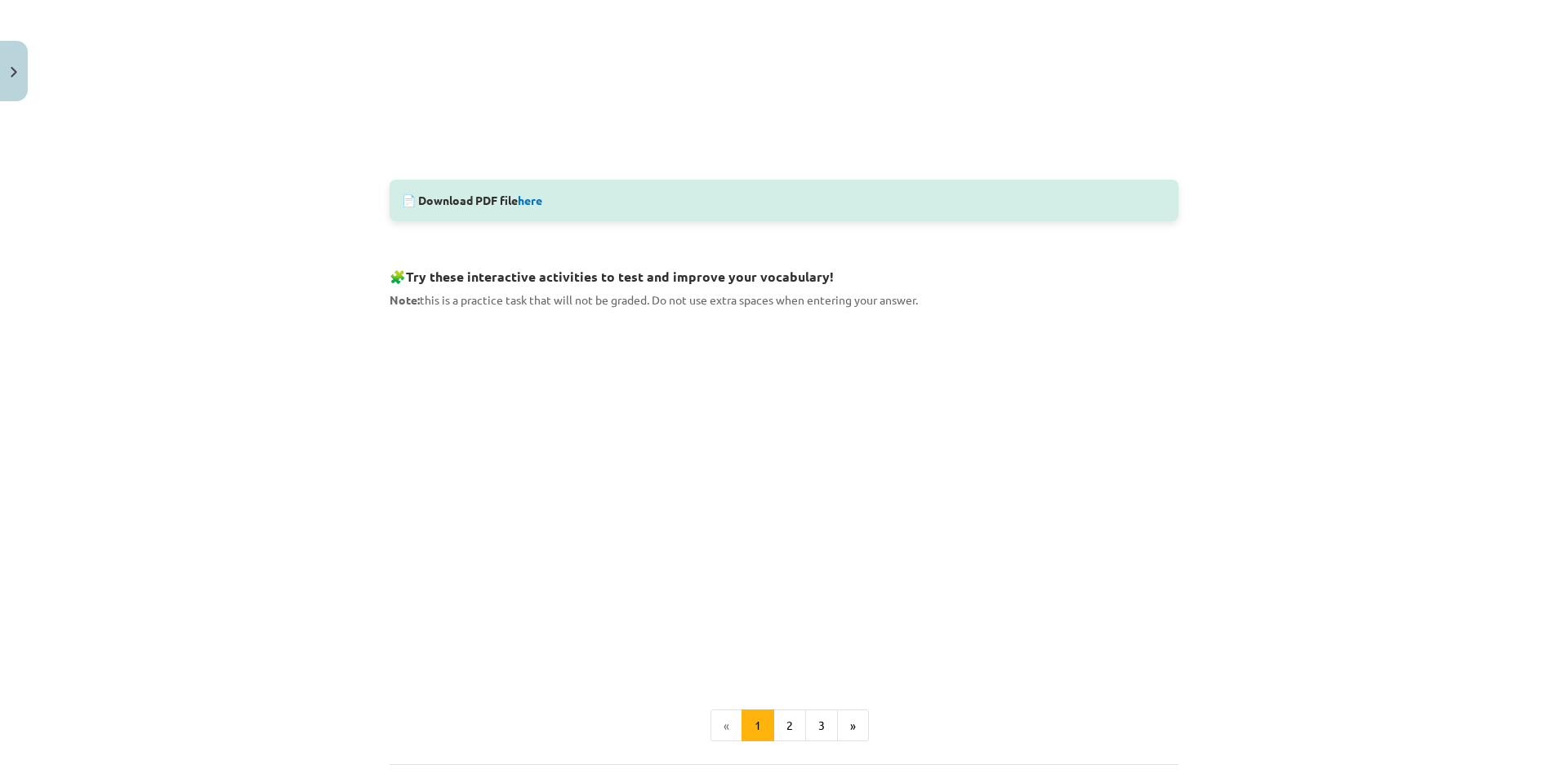
scroll to position [632, 0]
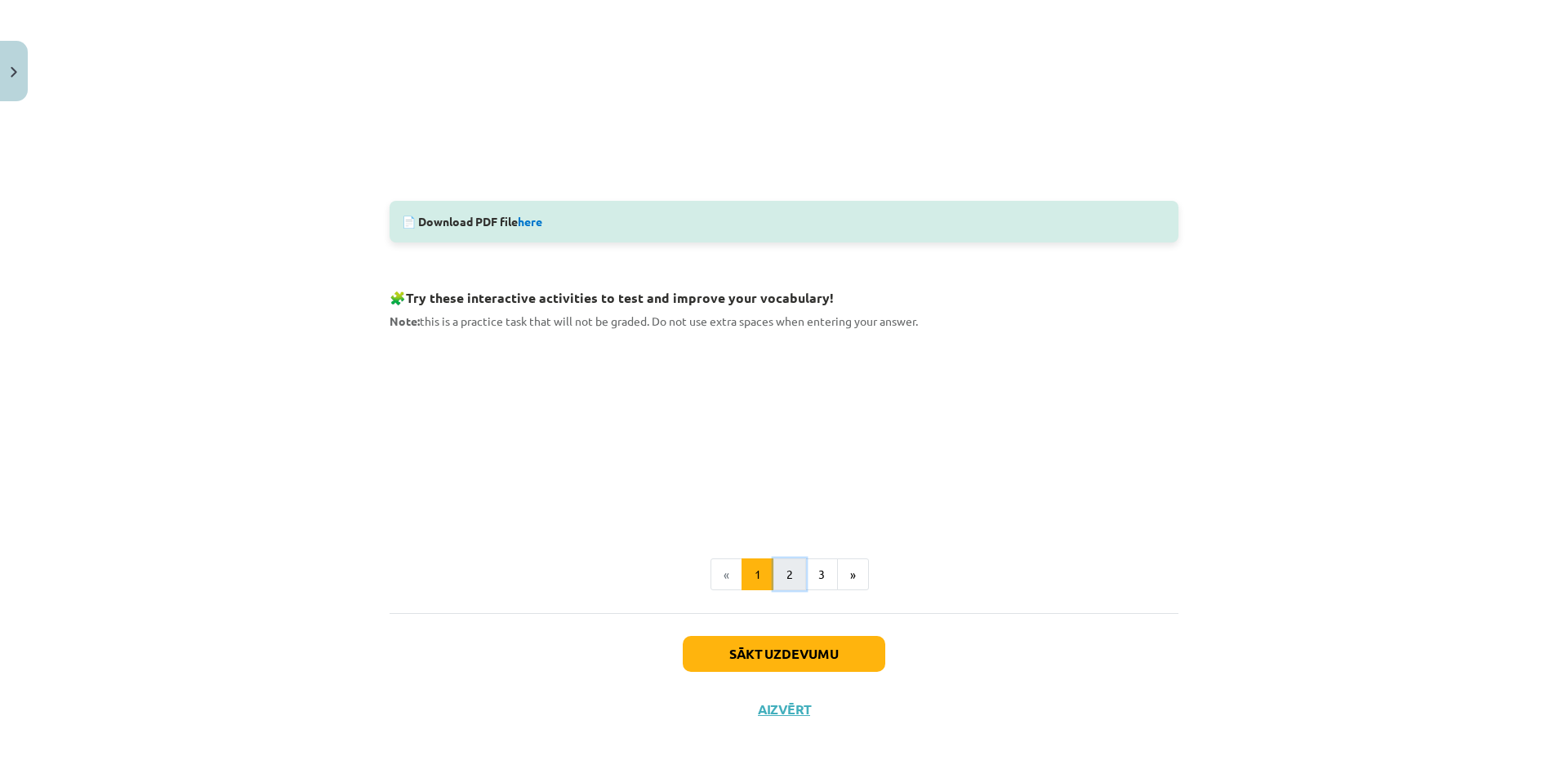
click at [778, 571] on button "2" at bounding box center [790, 575] width 33 height 33
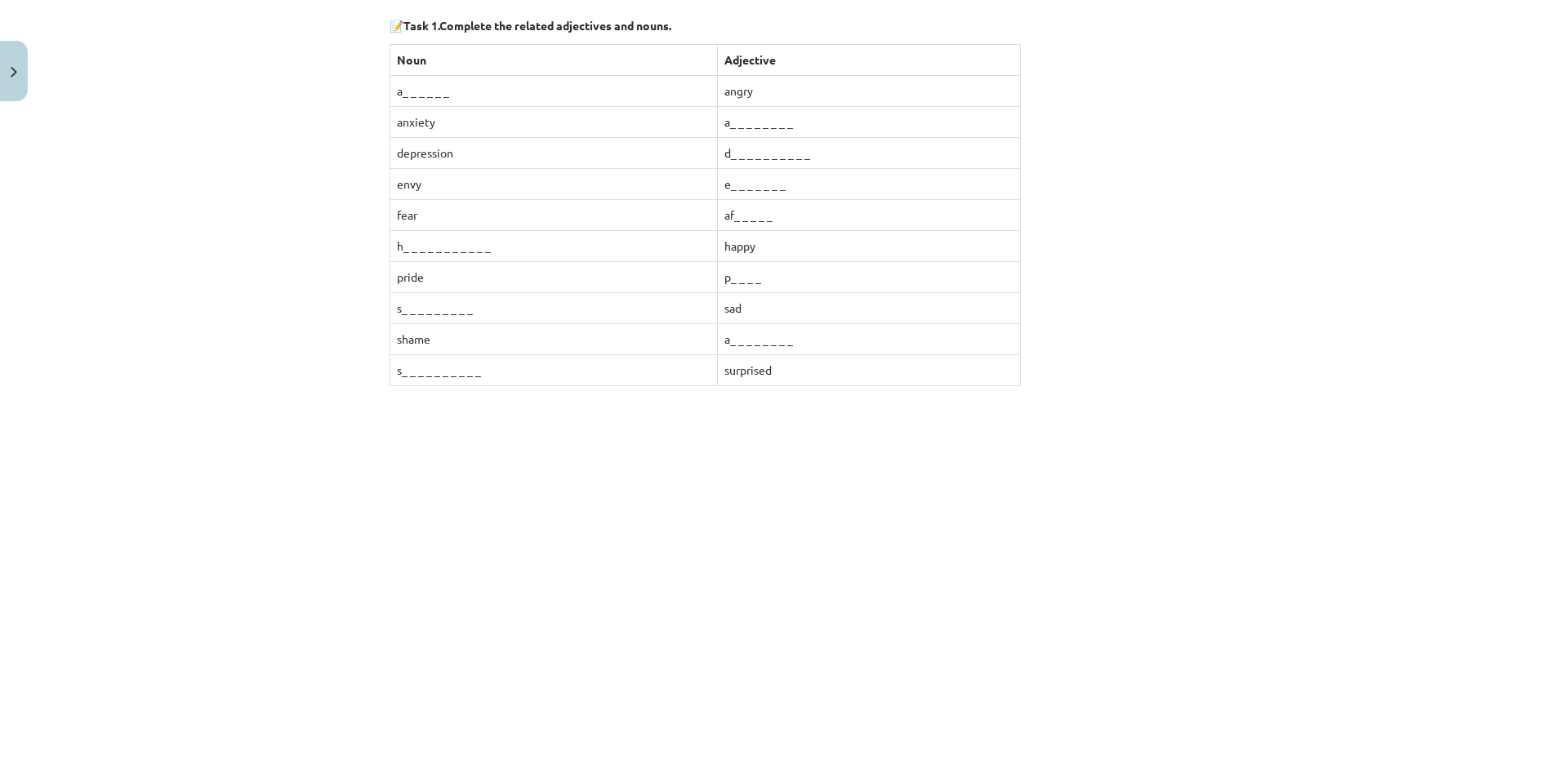
scroll to position [284, 0]
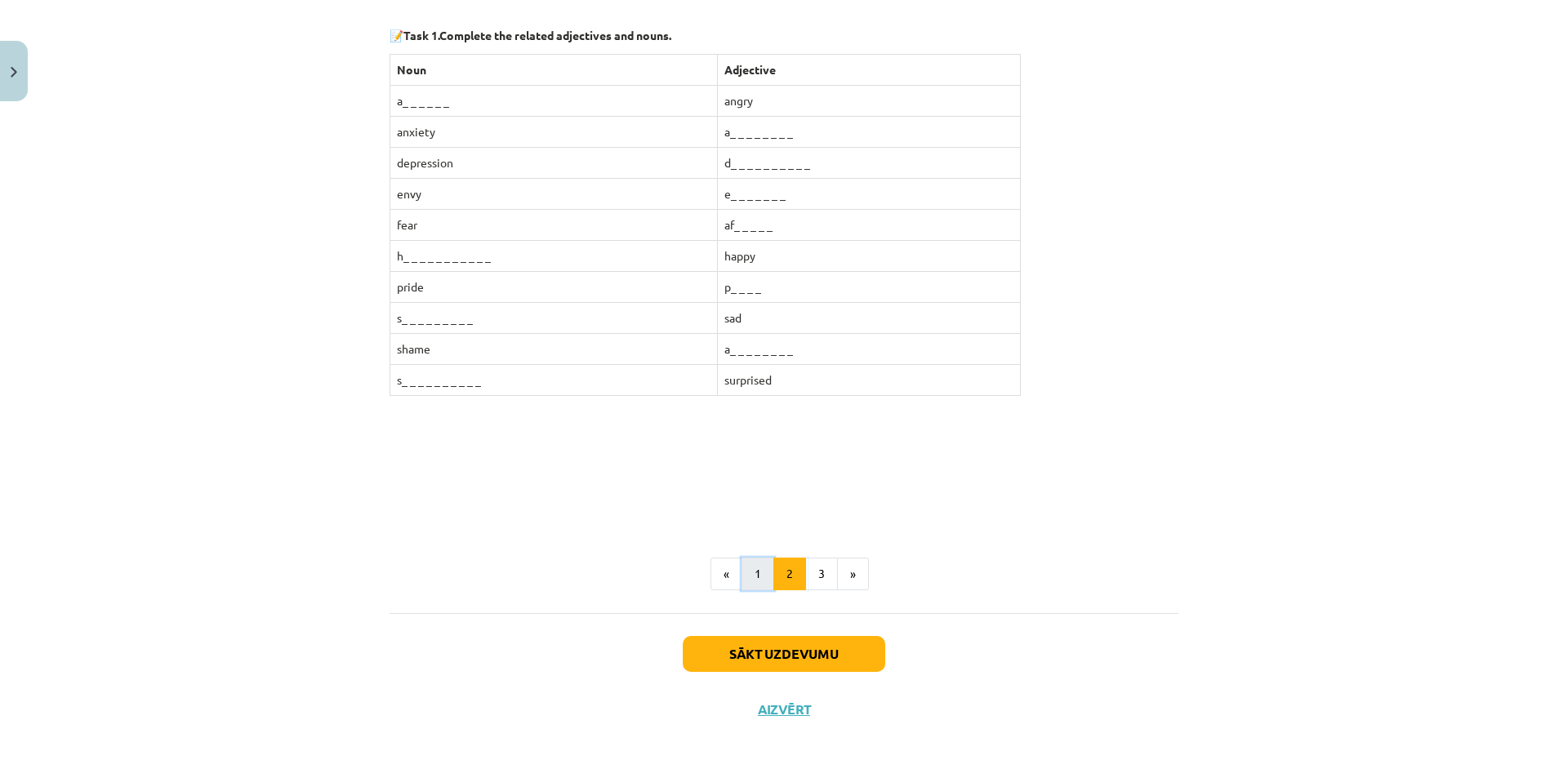
click at [741, 570] on button "1" at bounding box center [758, 574] width 33 height 33
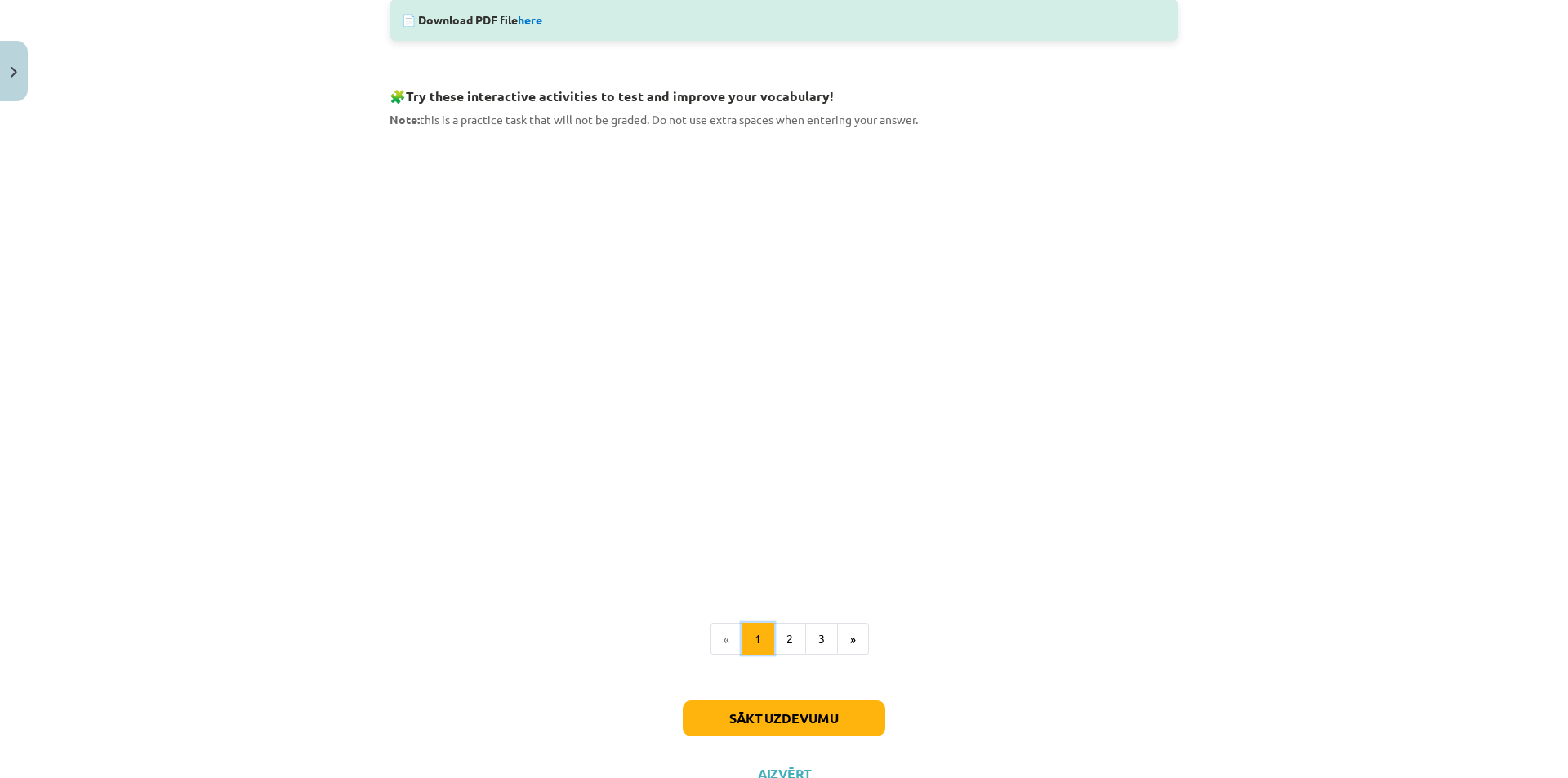
scroll to position [855, 0]
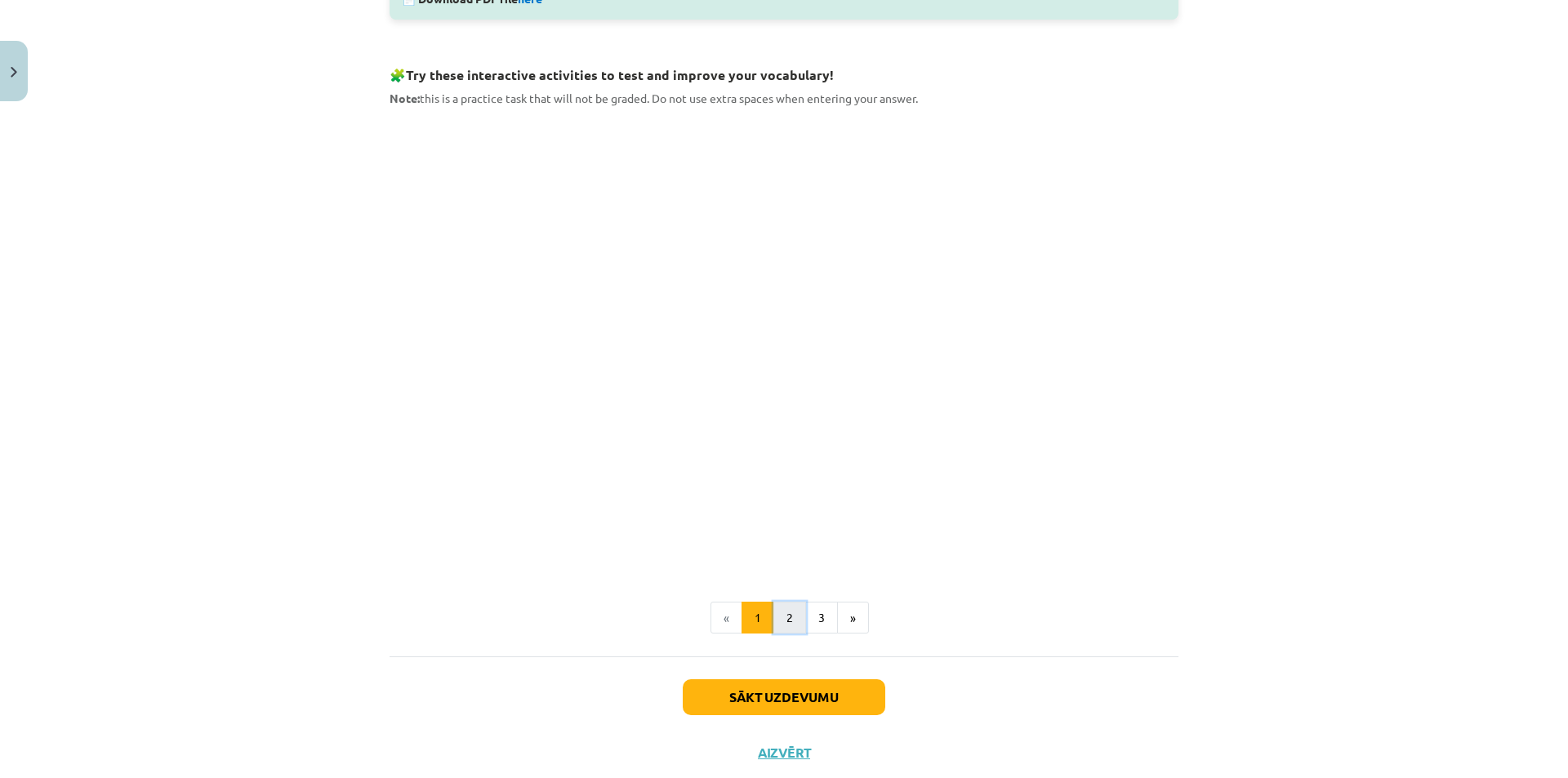
click at [784, 613] on button "2" at bounding box center [790, 618] width 33 height 33
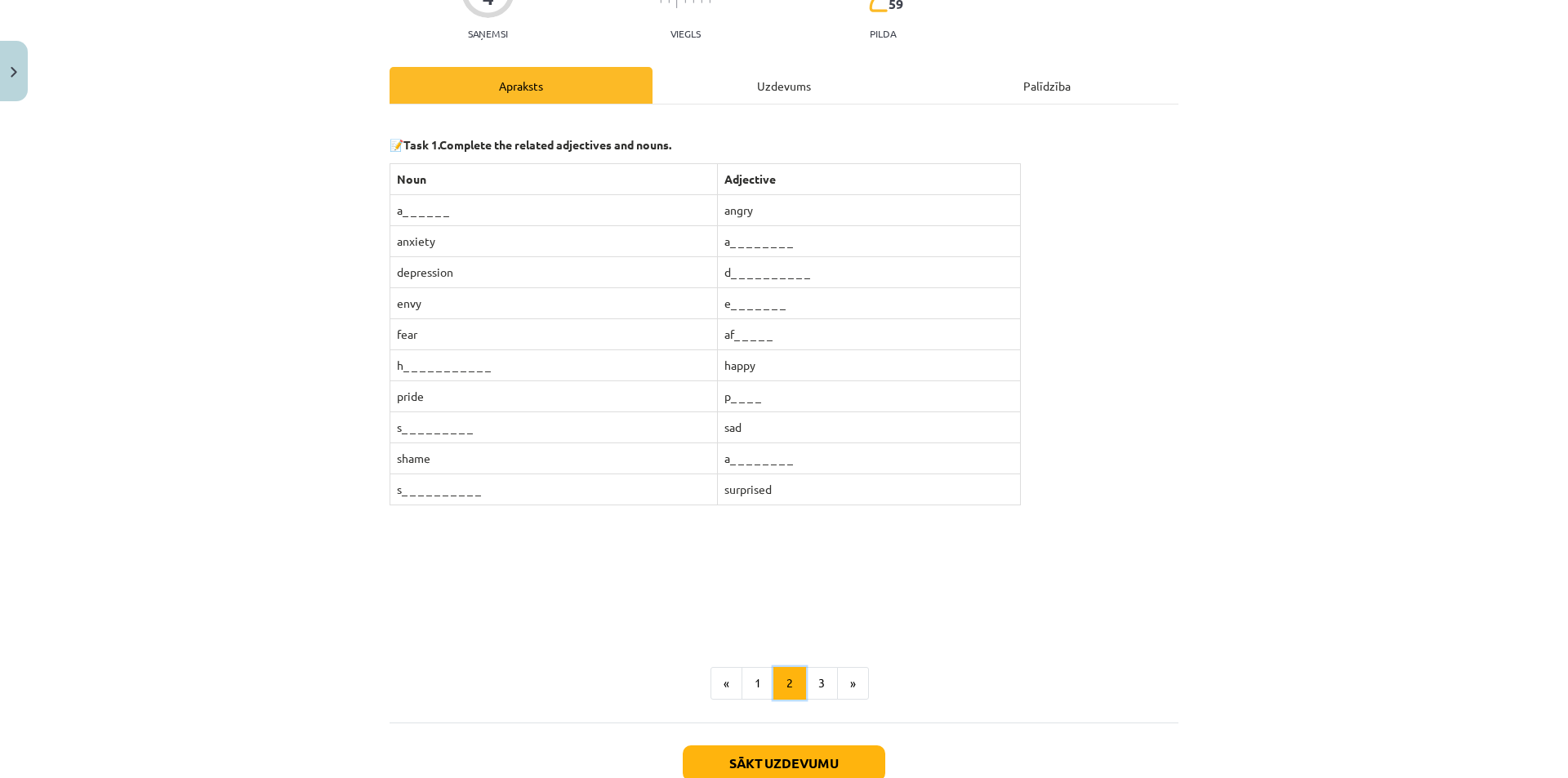
scroll to position [120, 0]
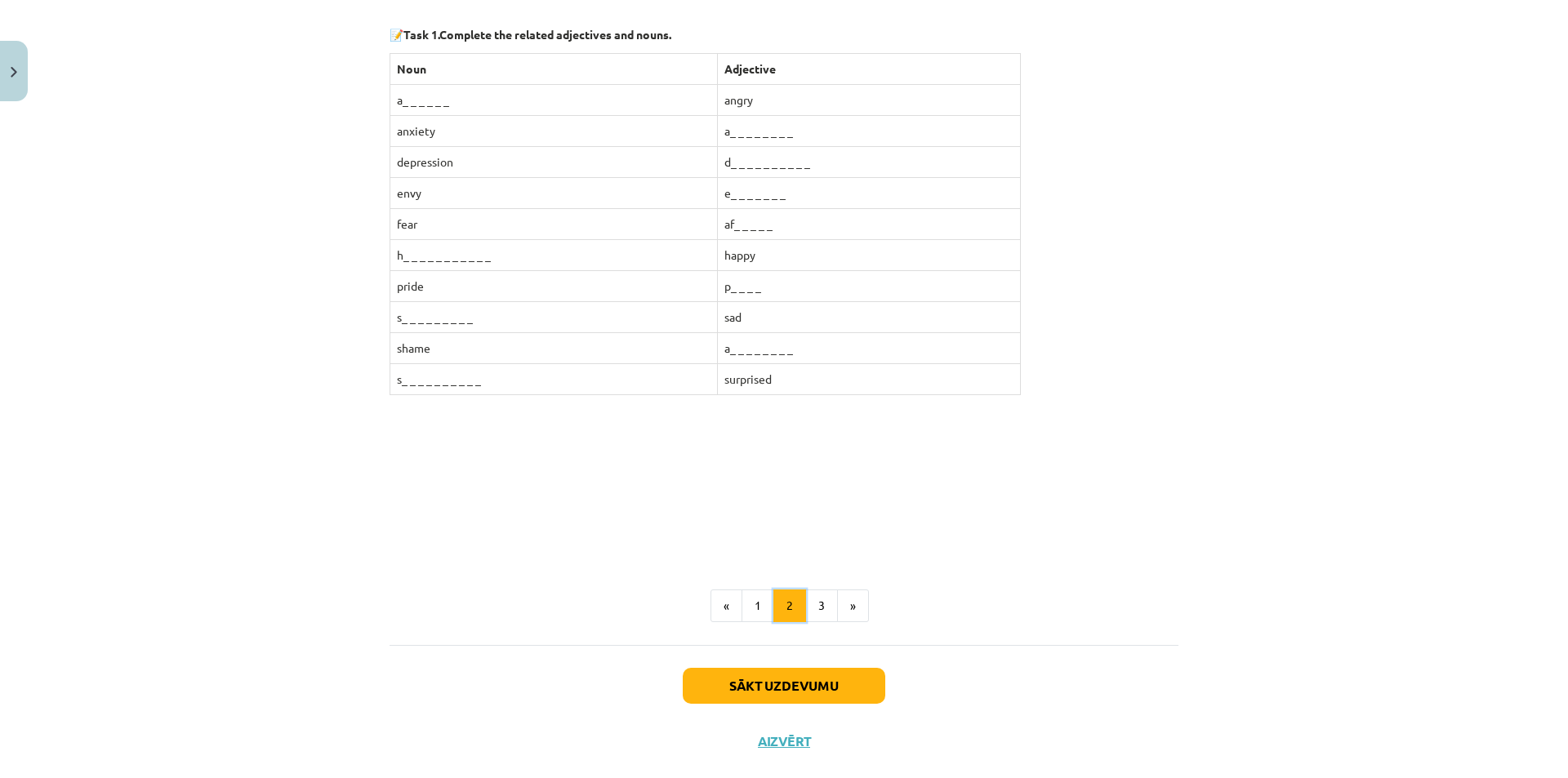
click at [794, 610] on button "2" at bounding box center [790, 606] width 33 height 33
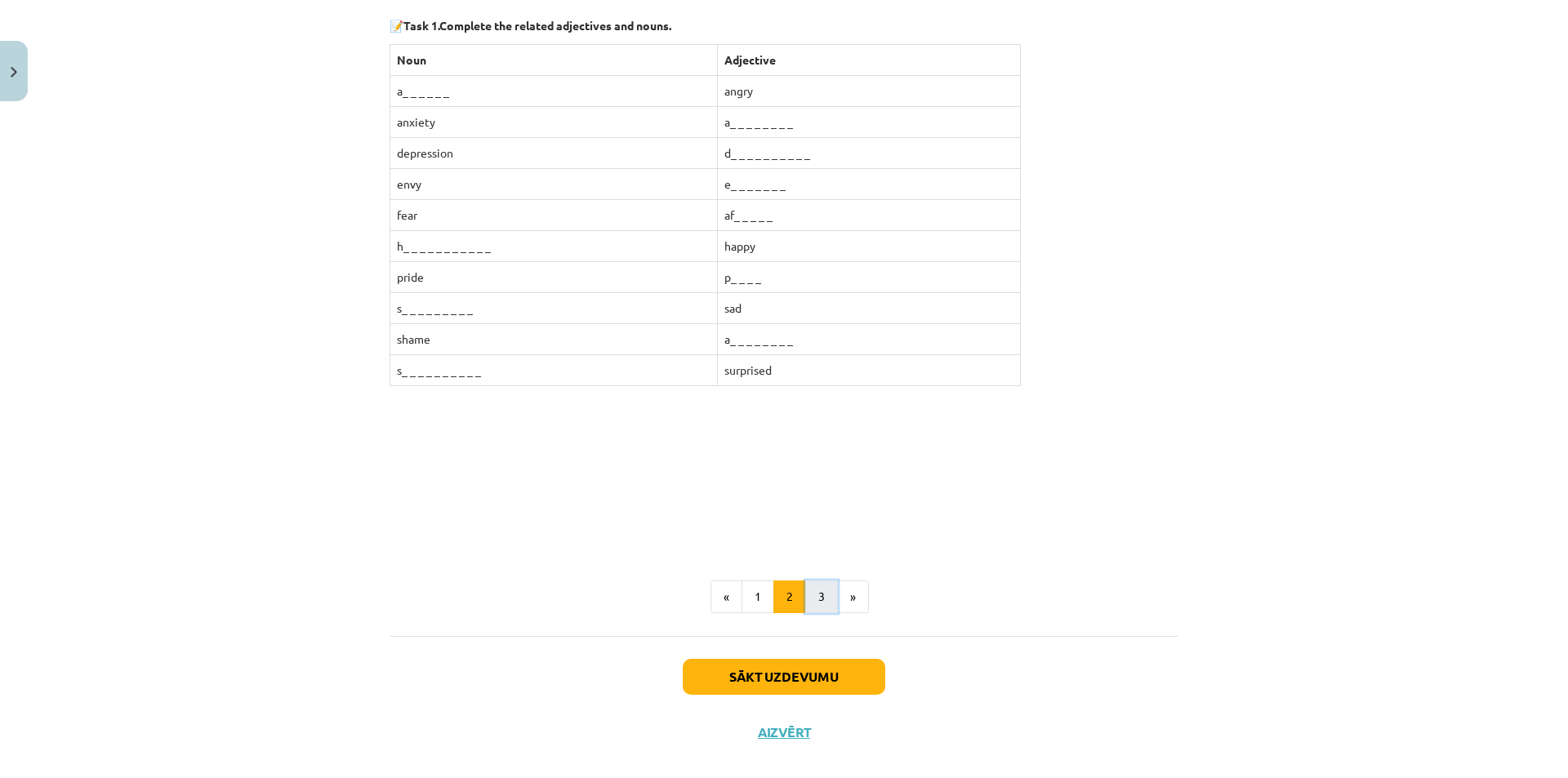
click at [805, 607] on button "3" at bounding box center [822, 597] width 33 height 33
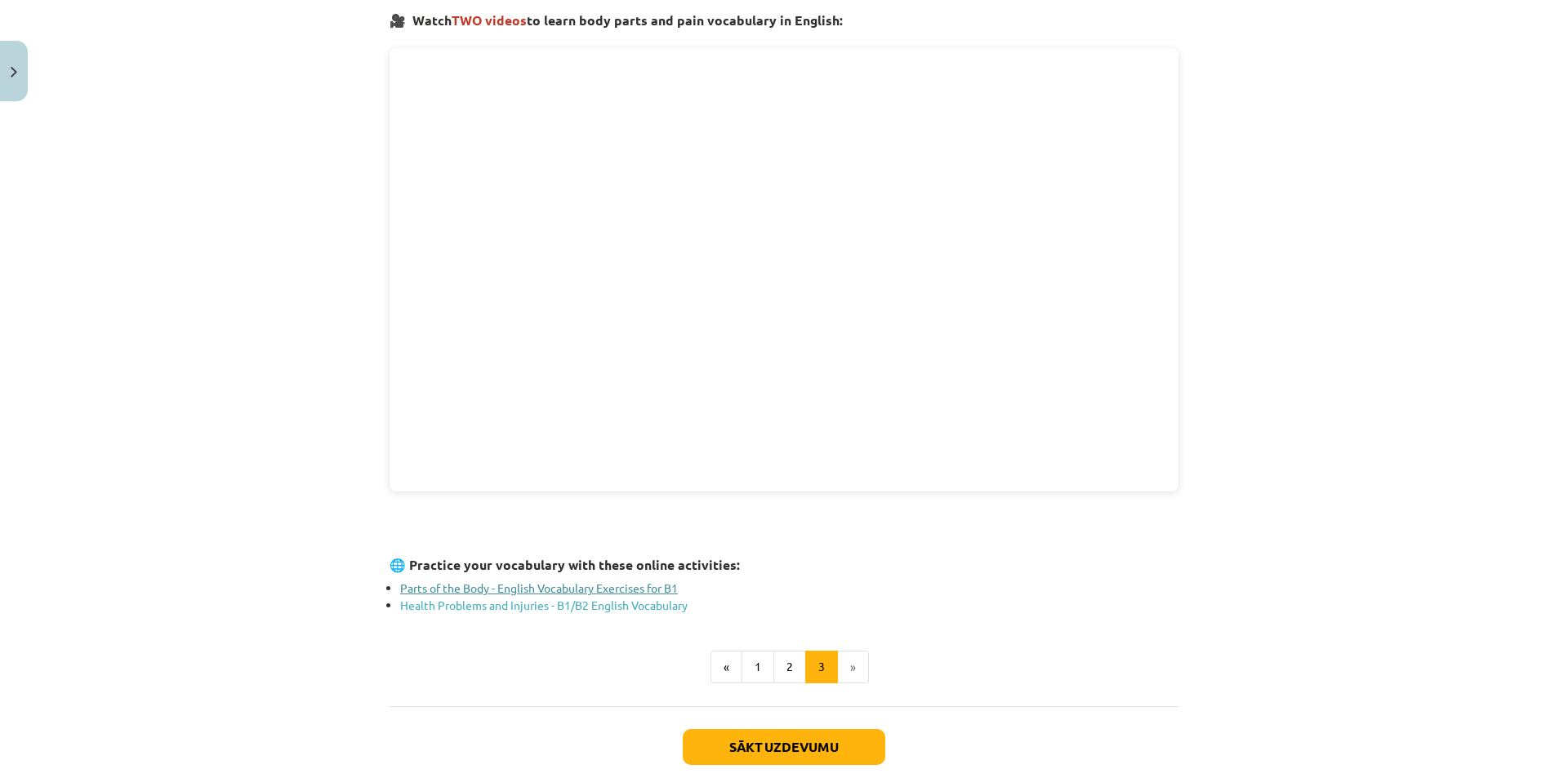
click at [538, 583] on link "Parts of the Body - English Vocabulary Exercises for B1" at bounding box center [539, 588] width 278 height 15
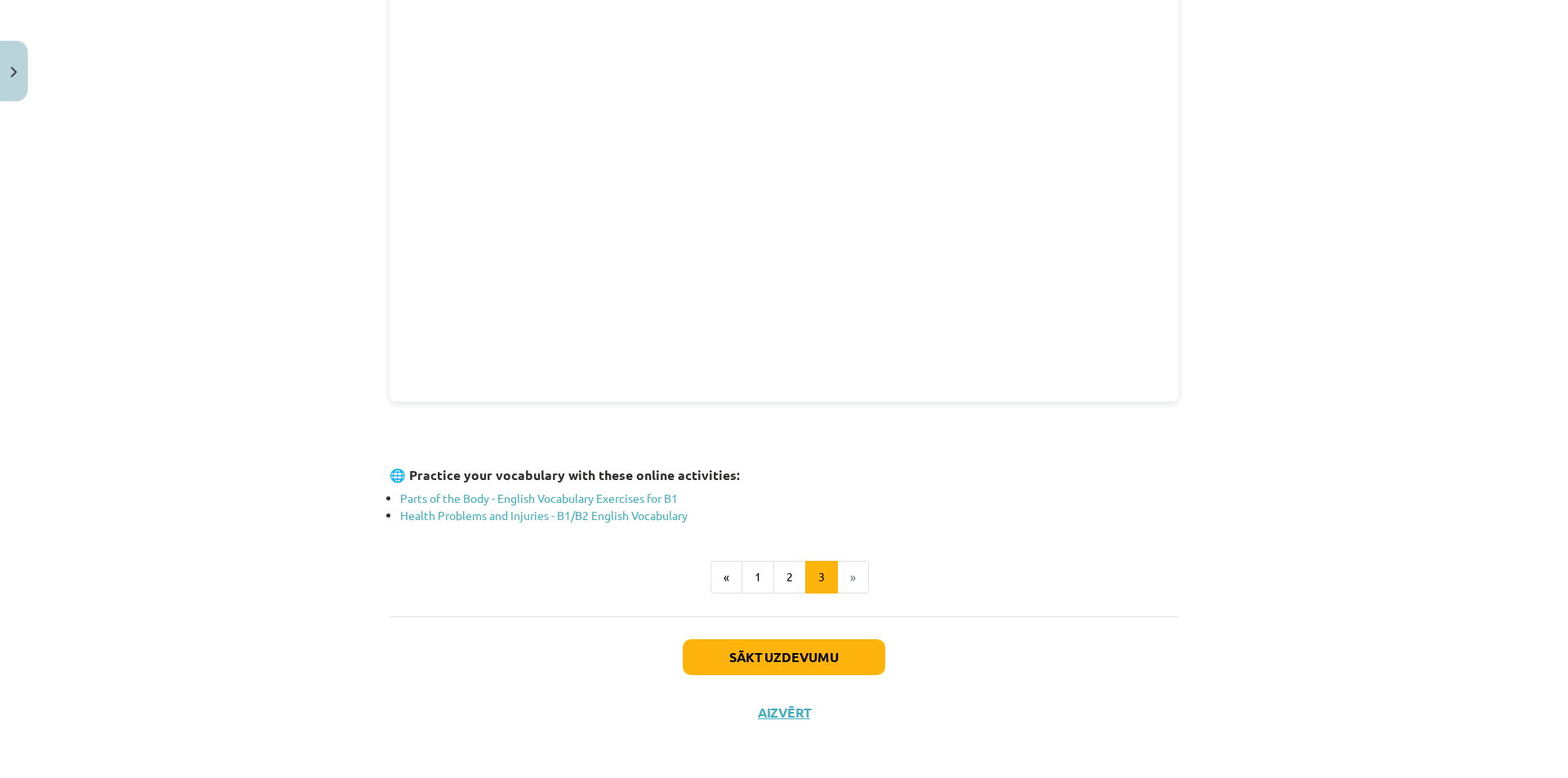
scroll to position [383, 0]
click at [778, 642] on button "Sākt uzdevumu" at bounding box center [784, 655] width 203 height 36
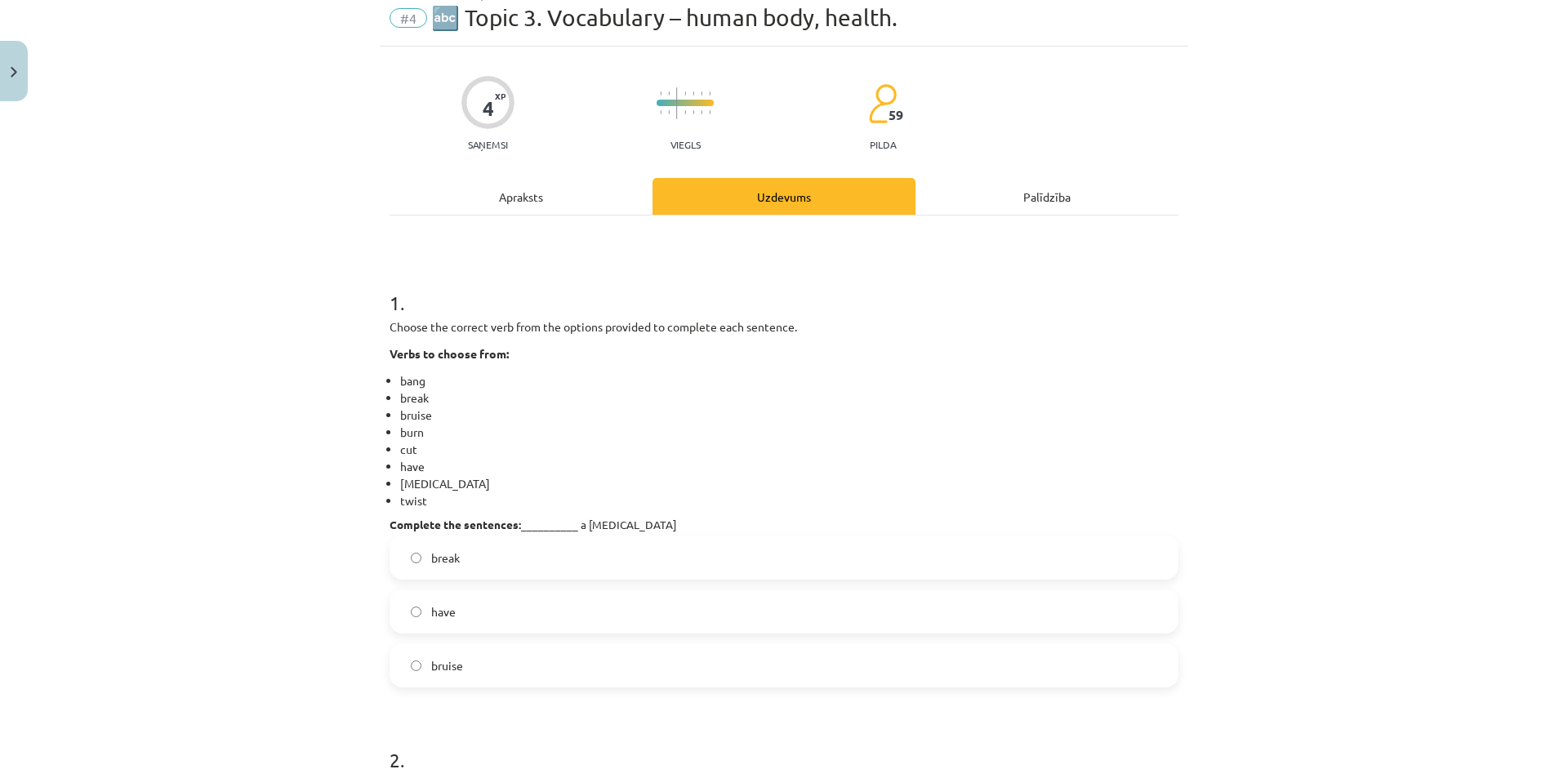
scroll to position [41, 0]
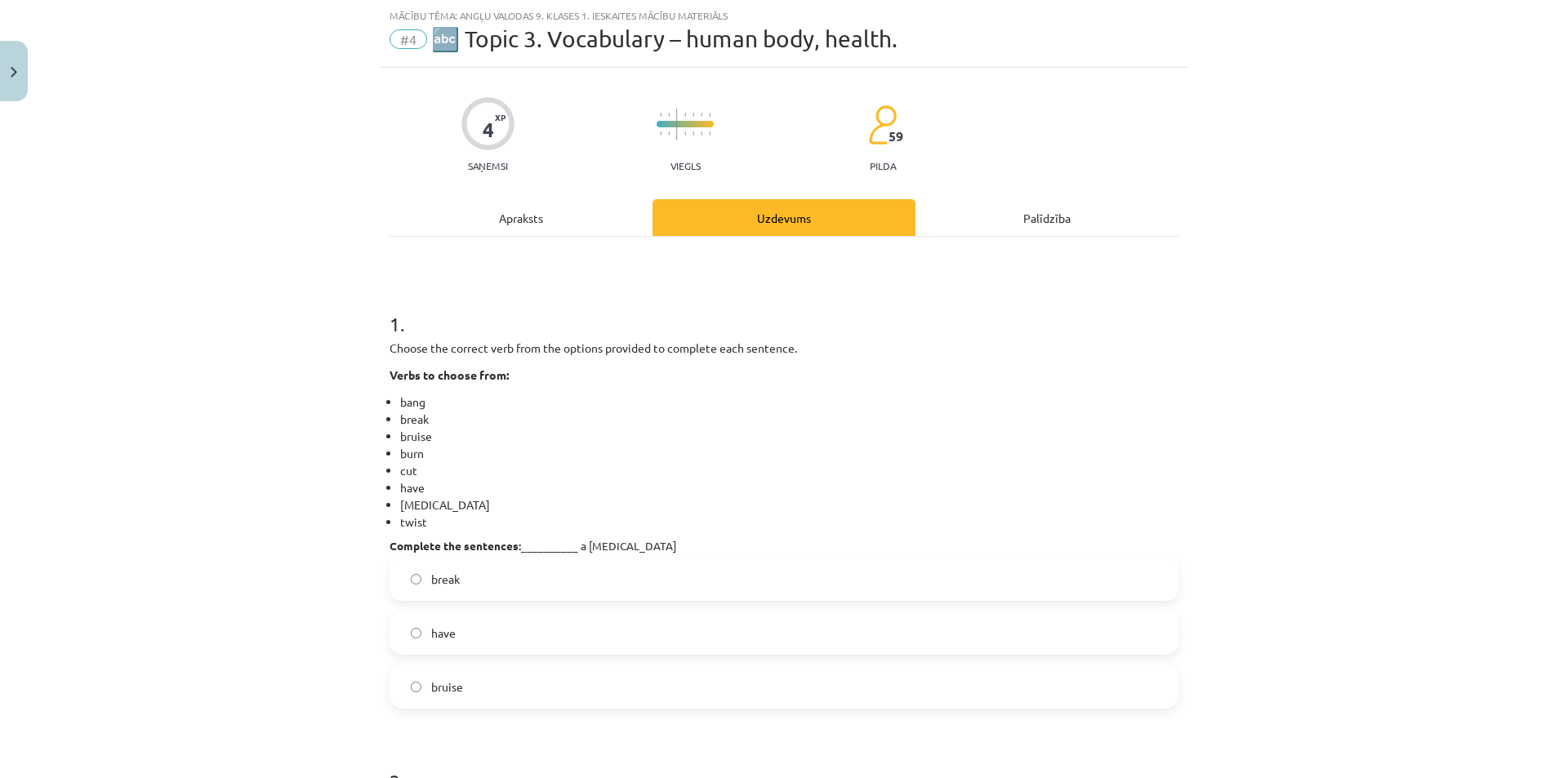
click at [427, 644] on label "have" at bounding box center [783, 633] width 786 height 41
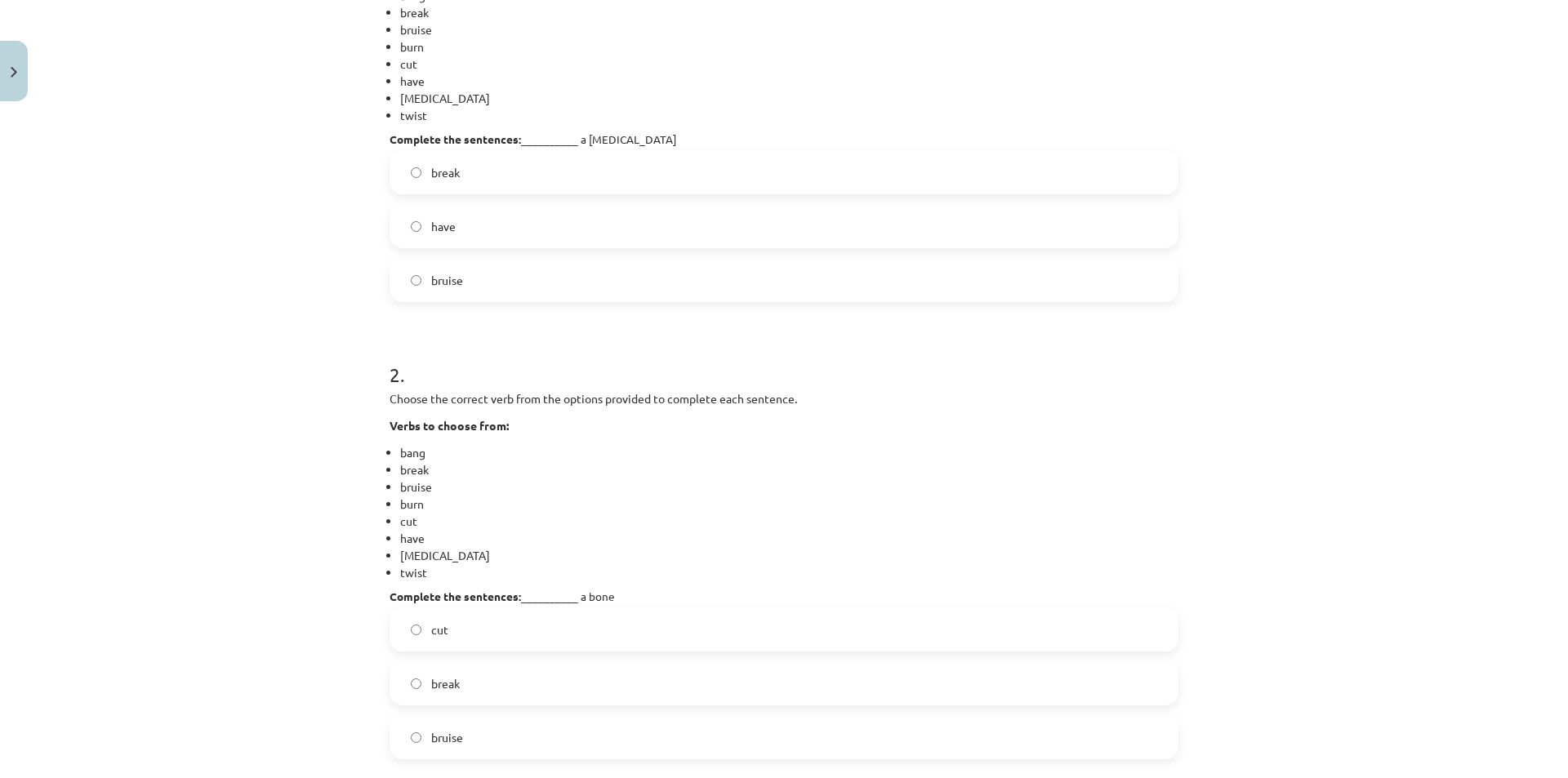
scroll to position [530, 0]
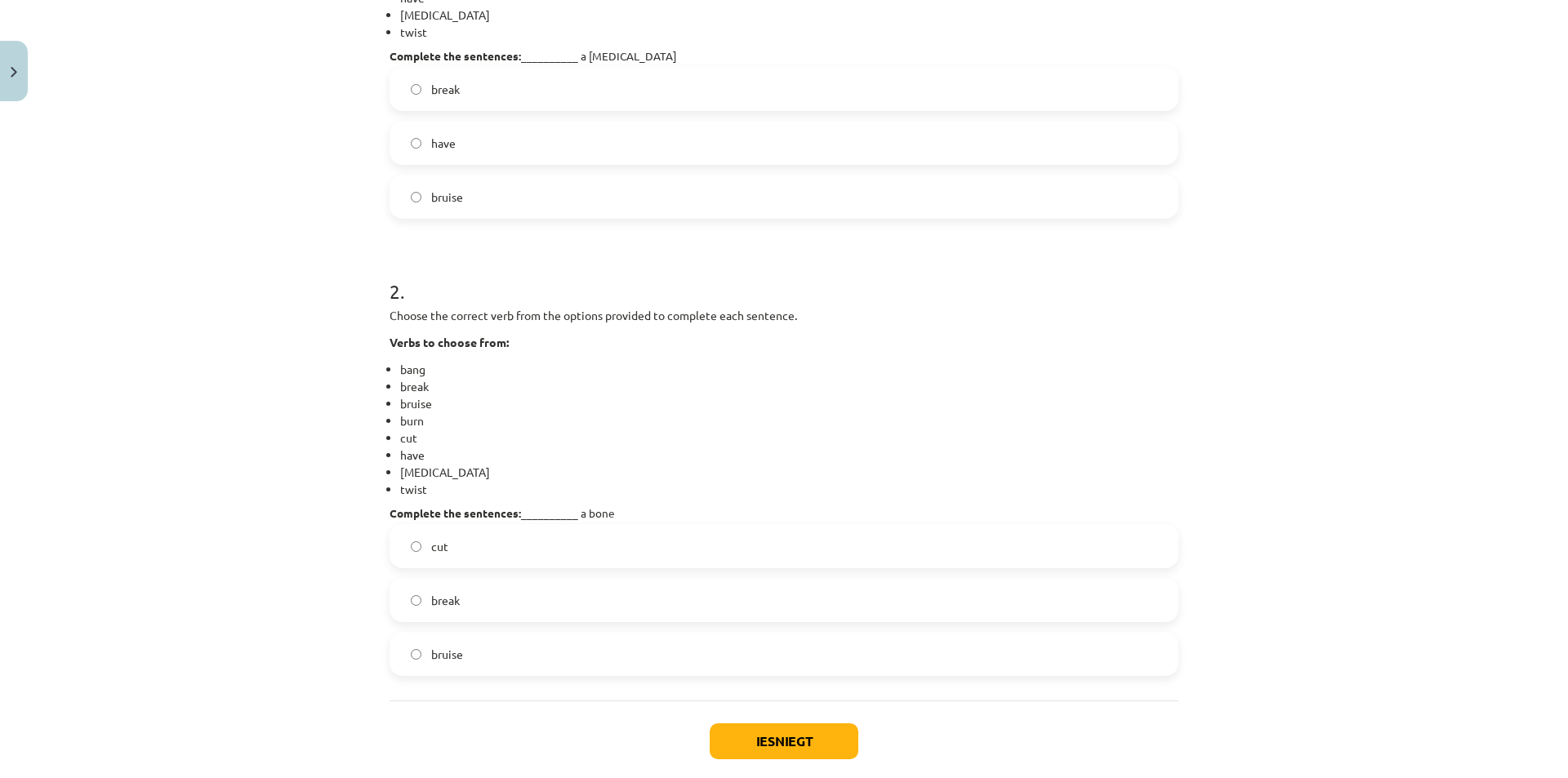
click at [431, 604] on span "break" at bounding box center [445, 600] width 29 height 17
click at [792, 748] on button "Iesniegt" at bounding box center [784, 741] width 149 height 36
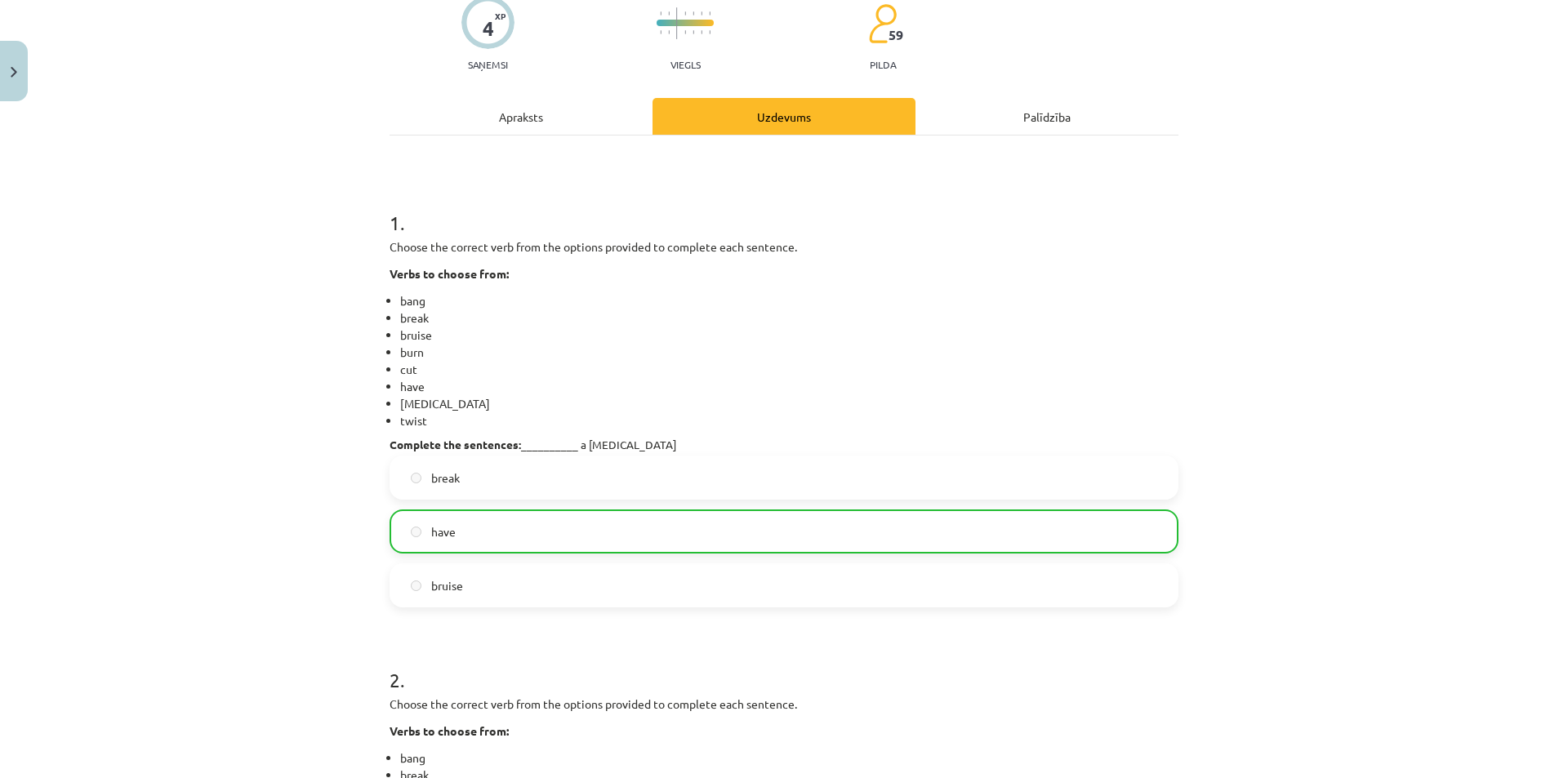
scroll to position [0, 0]
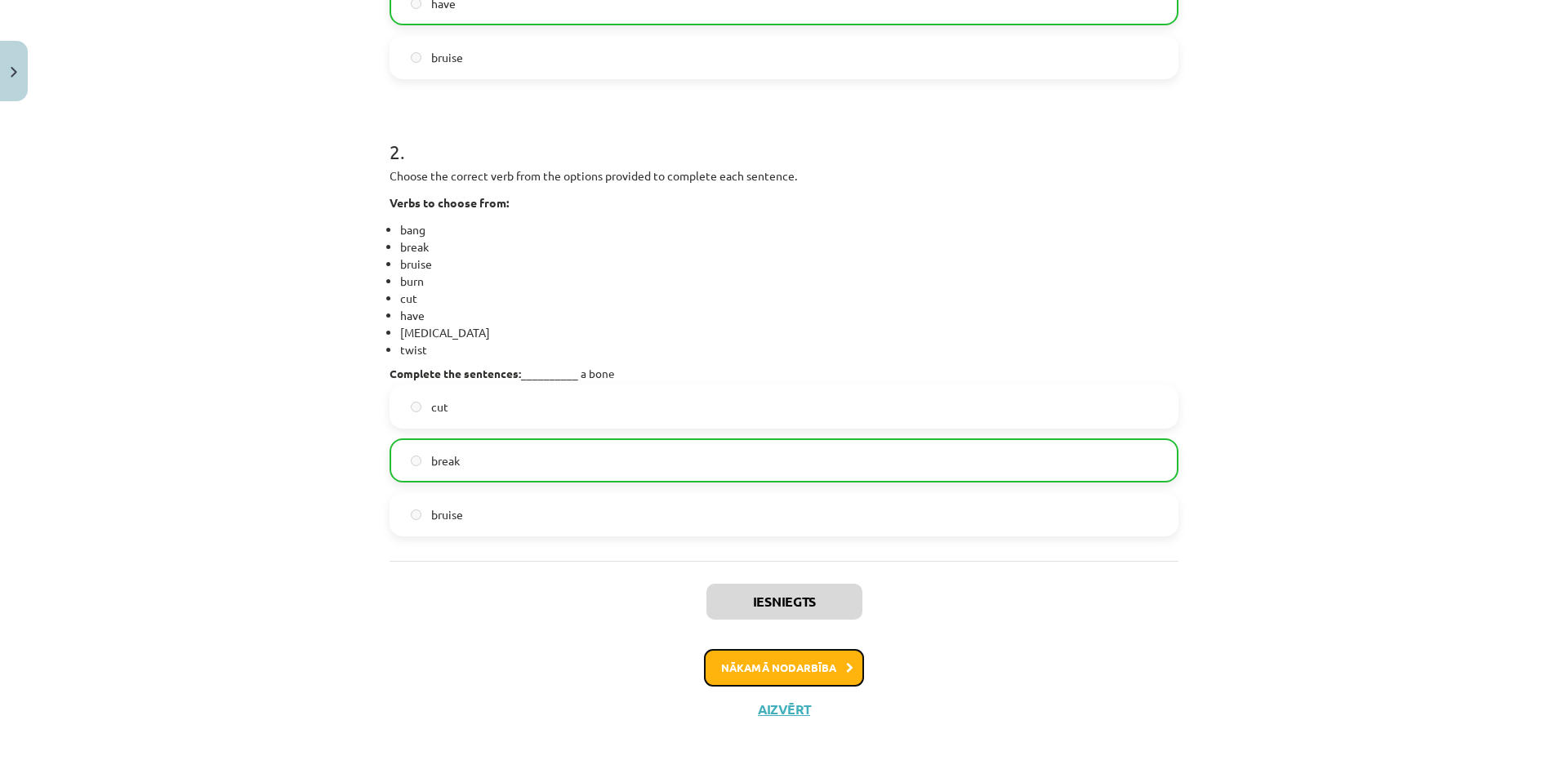
click at [777, 677] on button "Nākamā nodarbība" at bounding box center [784, 668] width 160 height 38
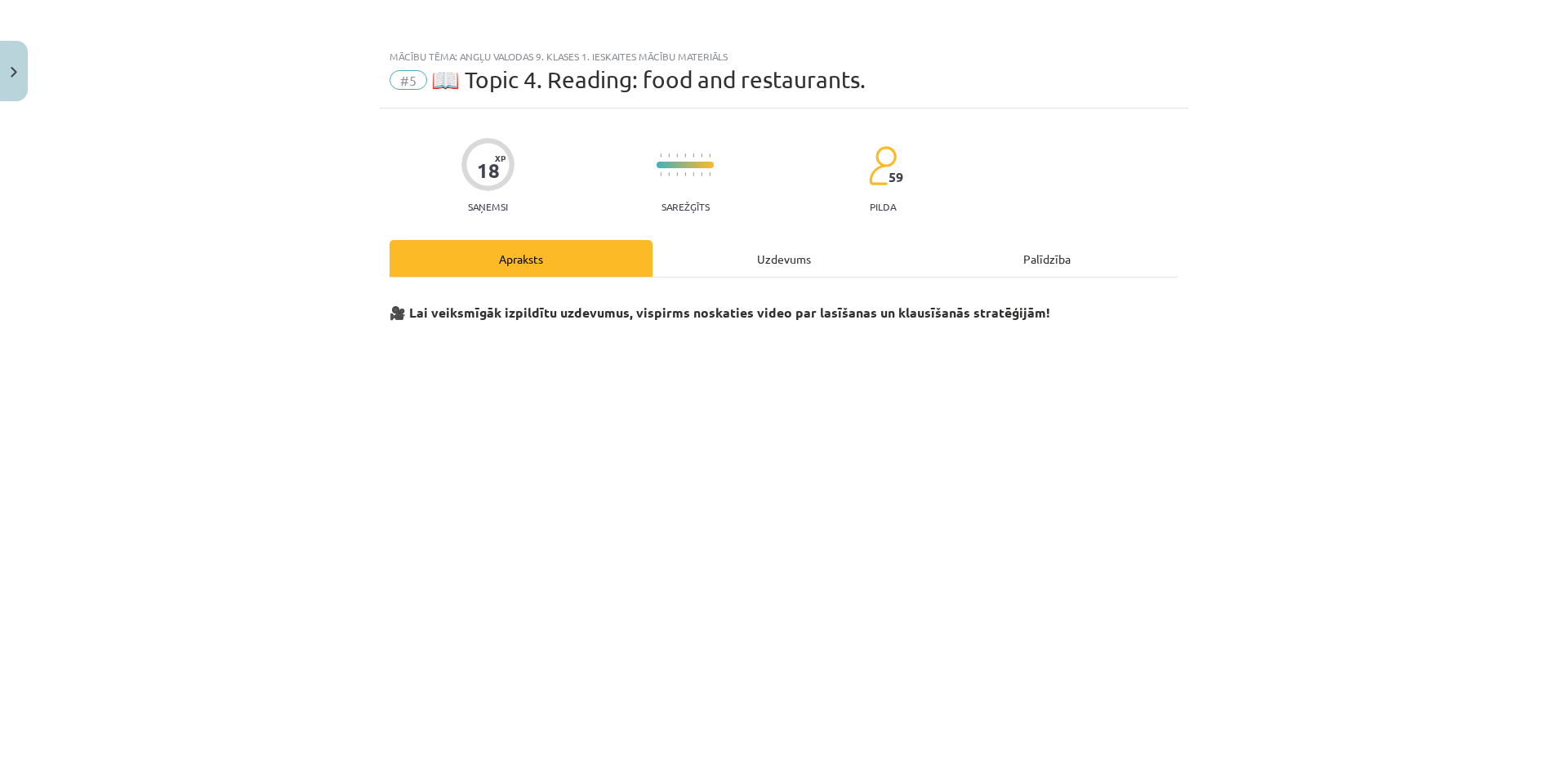
click at [681, 249] on div "Uzdevums" at bounding box center [784, 258] width 263 height 37
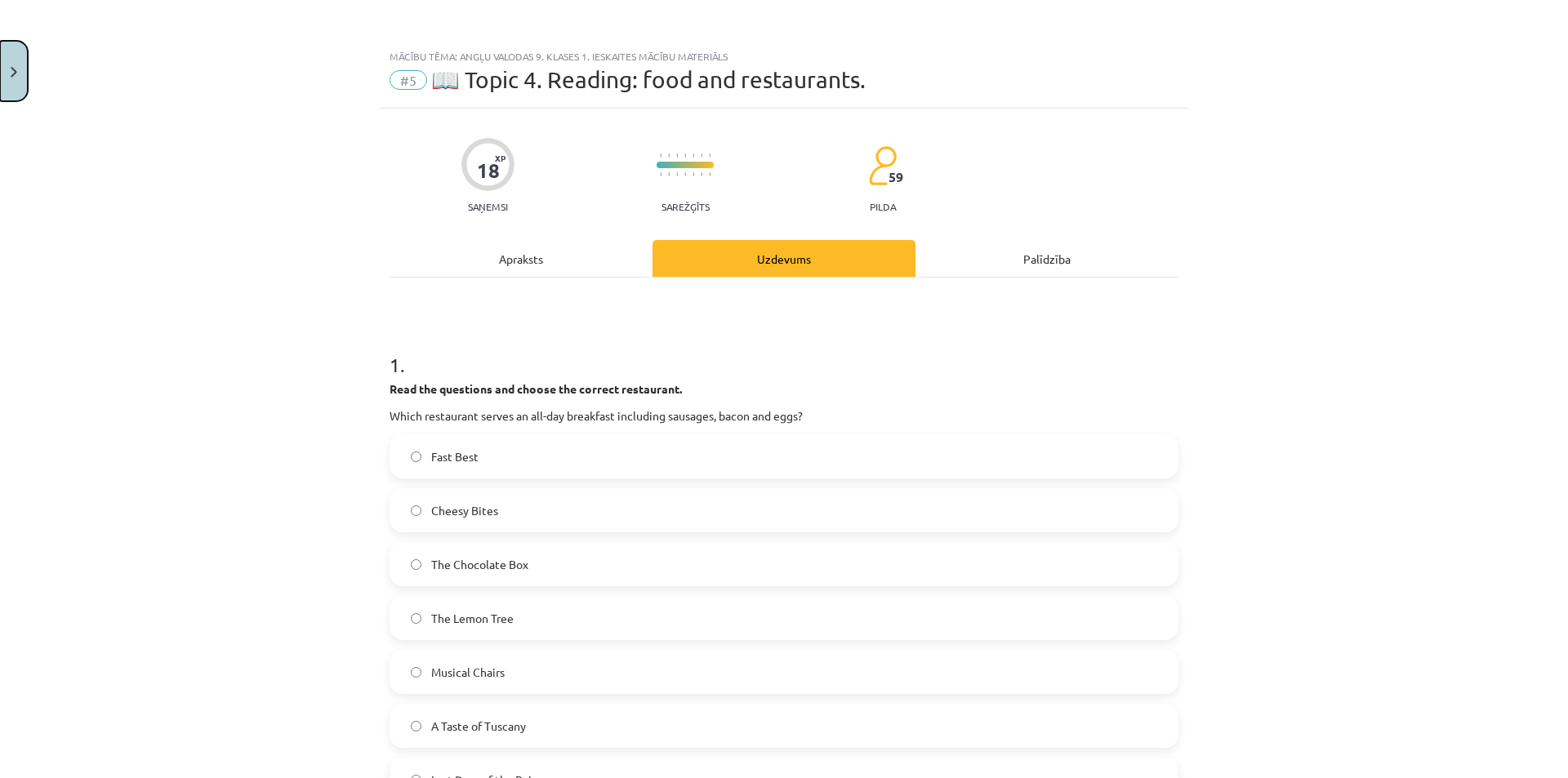
click at [4, 51] on button "Close" at bounding box center [14, 71] width 28 height 60
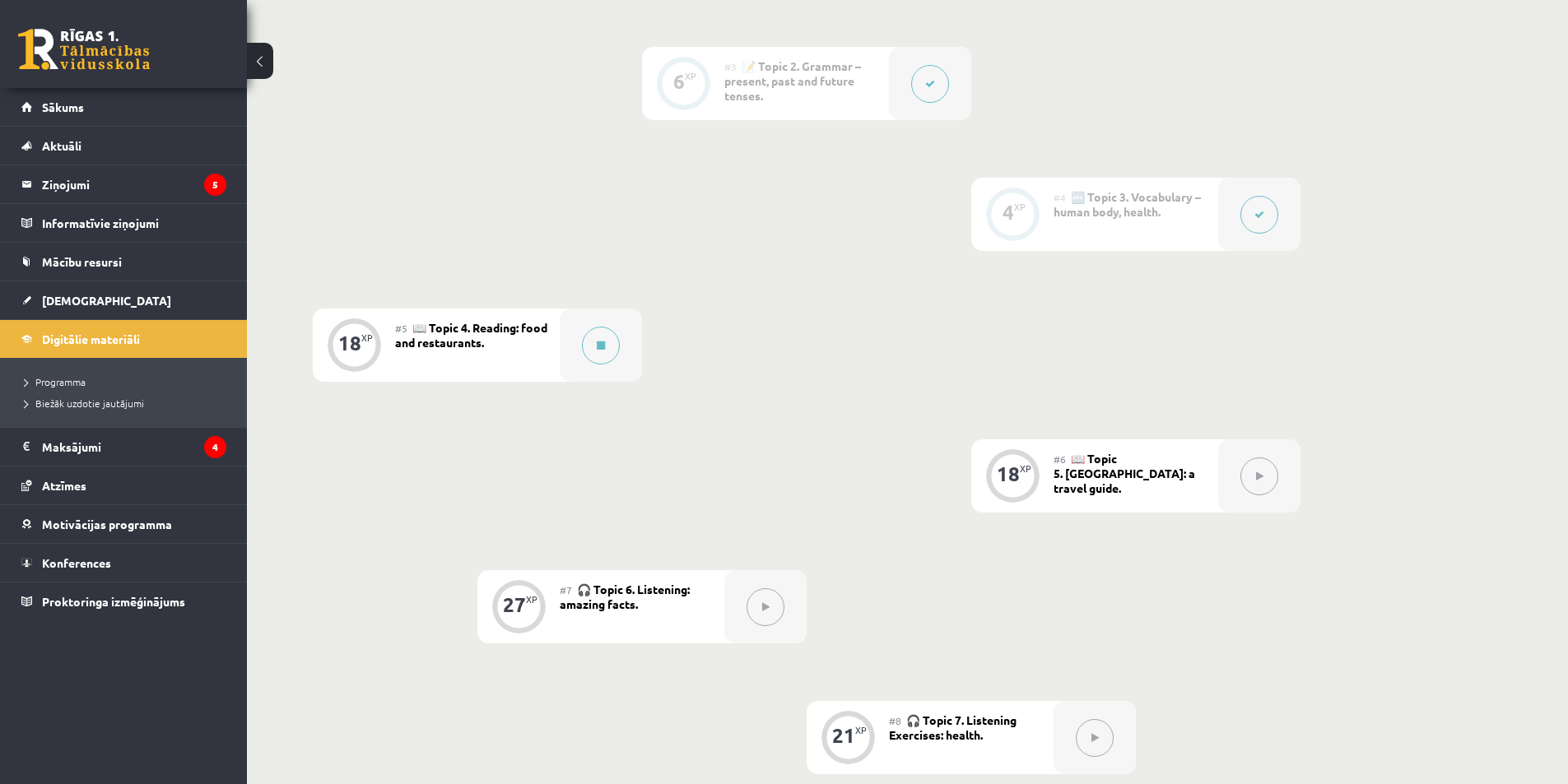
scroll to position [740, 0]
